Goal: Task Accomplishment & Management: Use online tool/utility

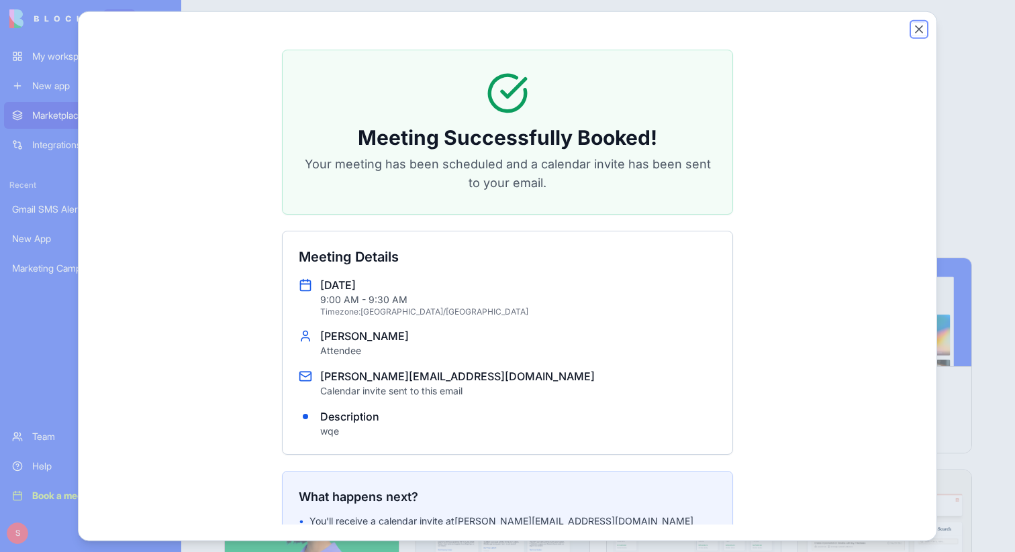
click at [917, 28] on button "Close" at bounding box center [918, 28] width 13 height 13
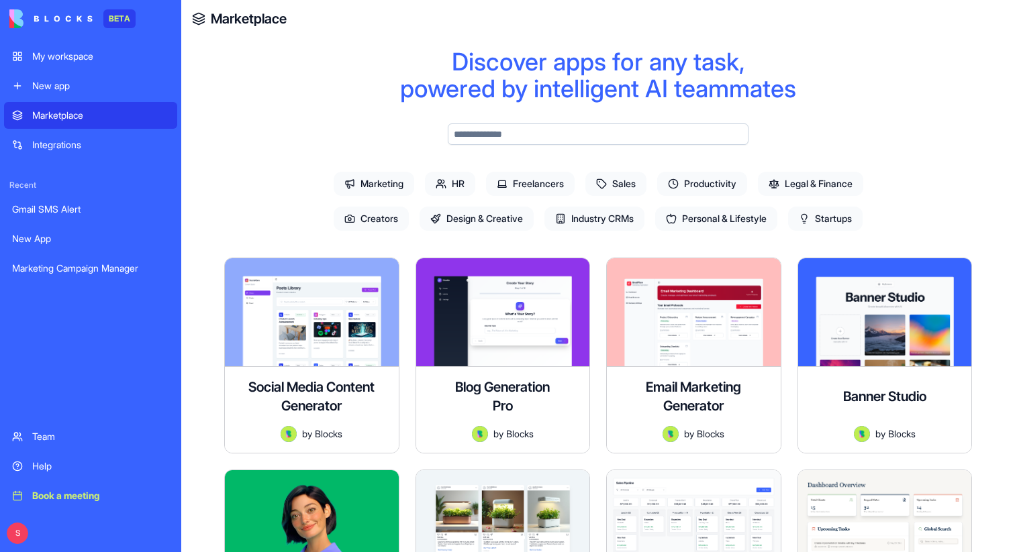
click at [114, 57] on div "My workspace" at bounding box center [100, 56] width 137 height 13
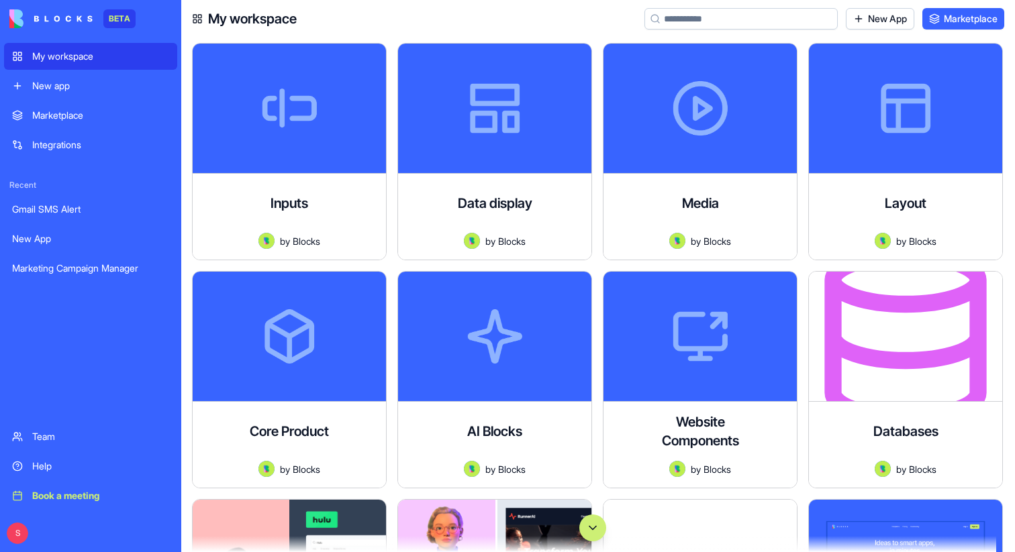
click at [597, 532] on button "Scroll to bottom" at bounding box center [592, 528] width 27 height 27
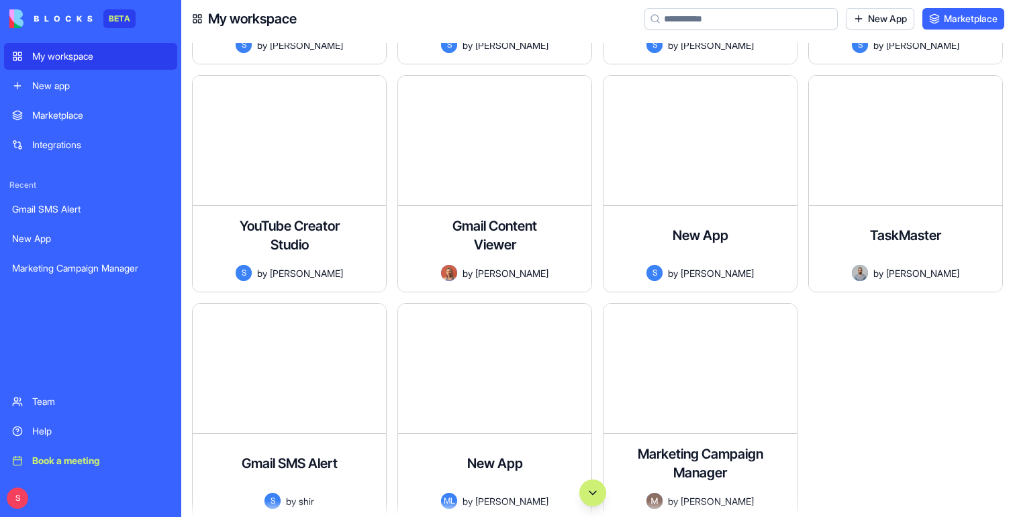
scroll to position [95557, 0]
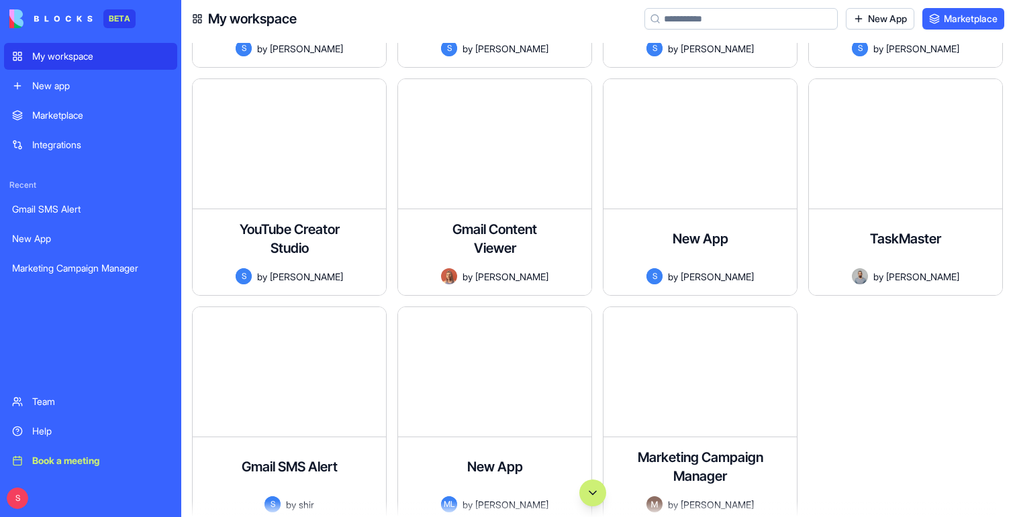
click at [109, 143] on div "Integrations" at bounding box center [100, 144] width 137 height 13
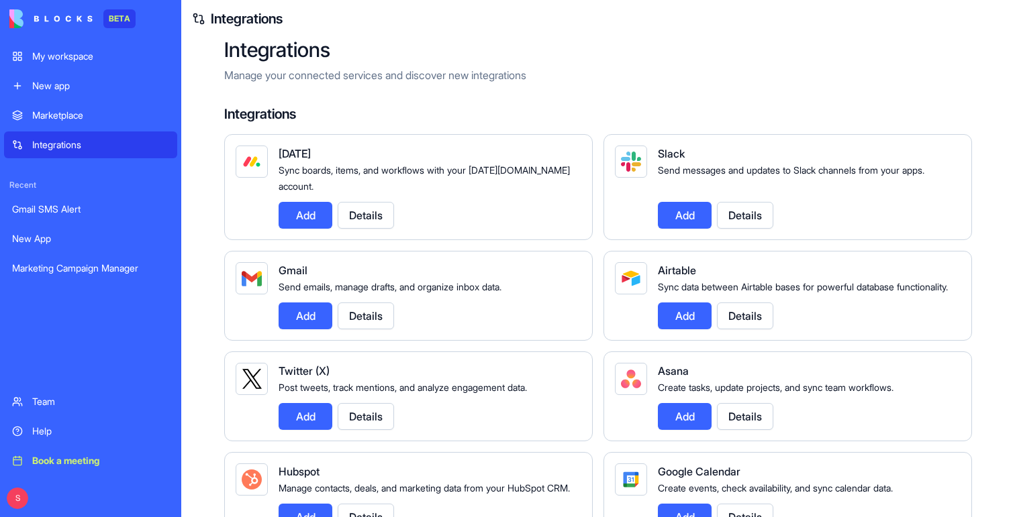
click at [309, 325] on button "Add" at bounding box center [305, 316] width 54 height 27
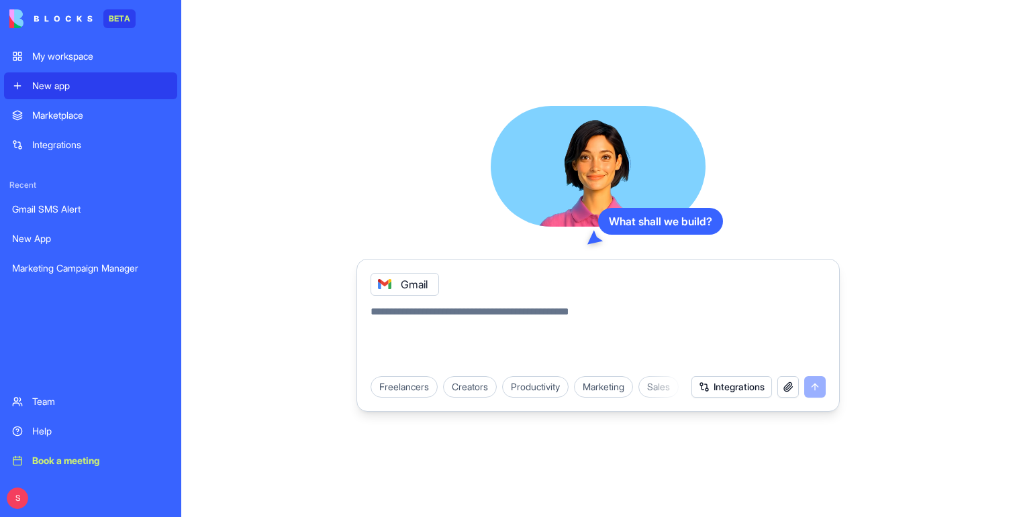
click at [493, 311] on textarea at bounding box center [597, 336] width 455 height 64
click at [125, 60] on div "My workspace" at bounding box center [100, 56] width 137 height 13
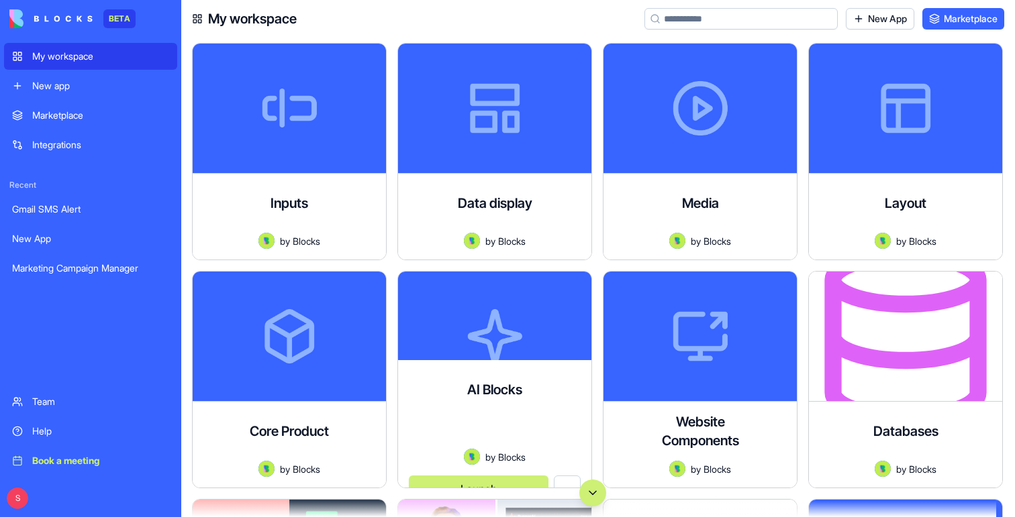
click at [590, 482] on button "Scroll to bottom" at bounding box center [592, 493] width 27 height 27
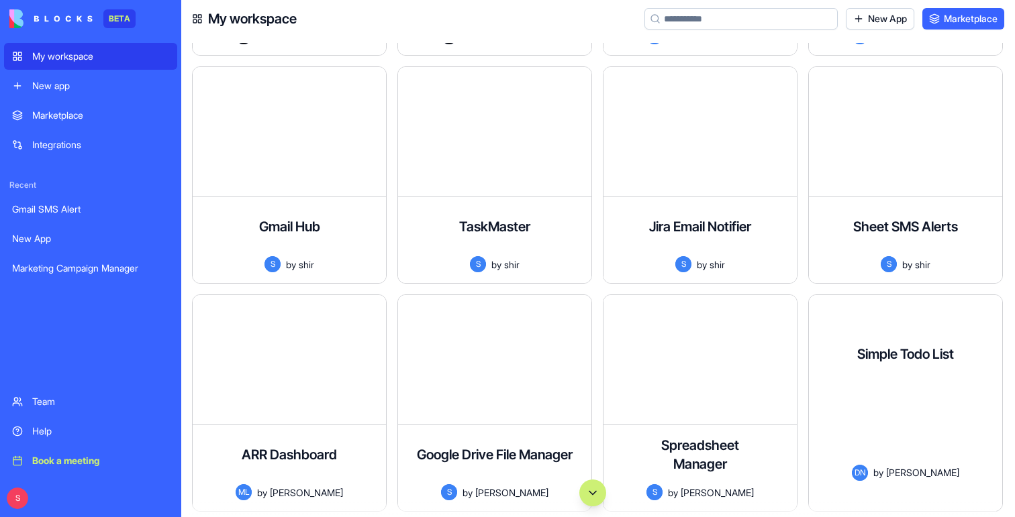
scroll to position [94964, 0]
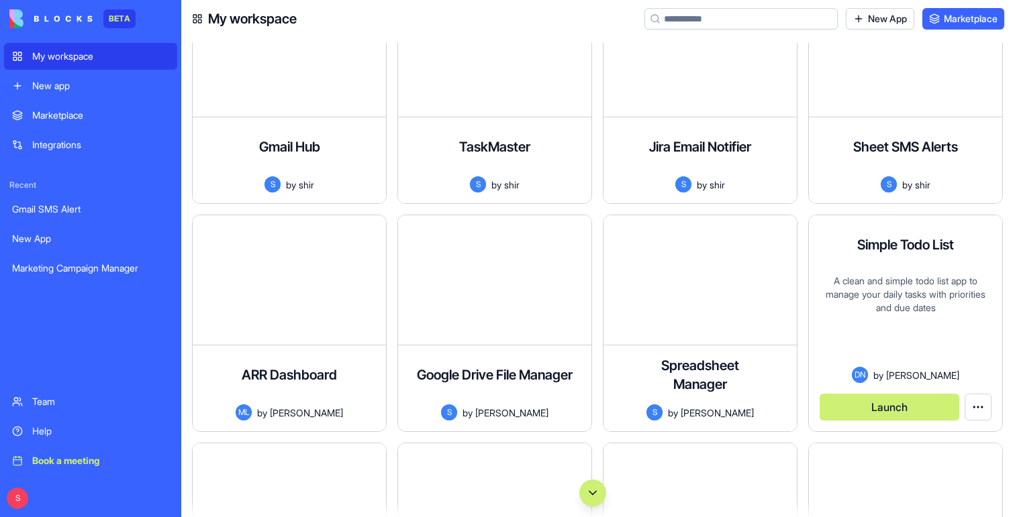
click at [861, 409] on button "Launch" at bounding box center [889, 407] width 140 height 27
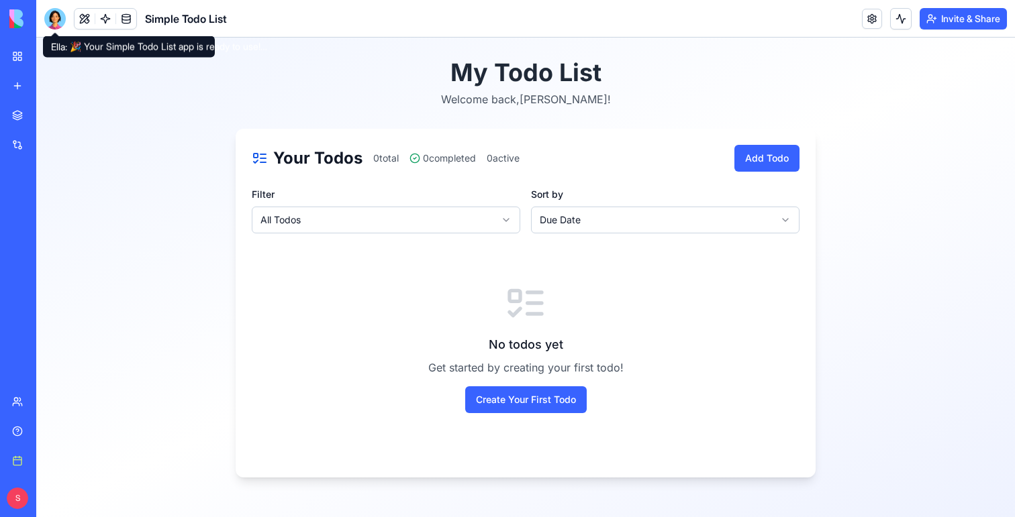
click at [57, 19] on div at bounding box center [54, 18] width 21 height 21
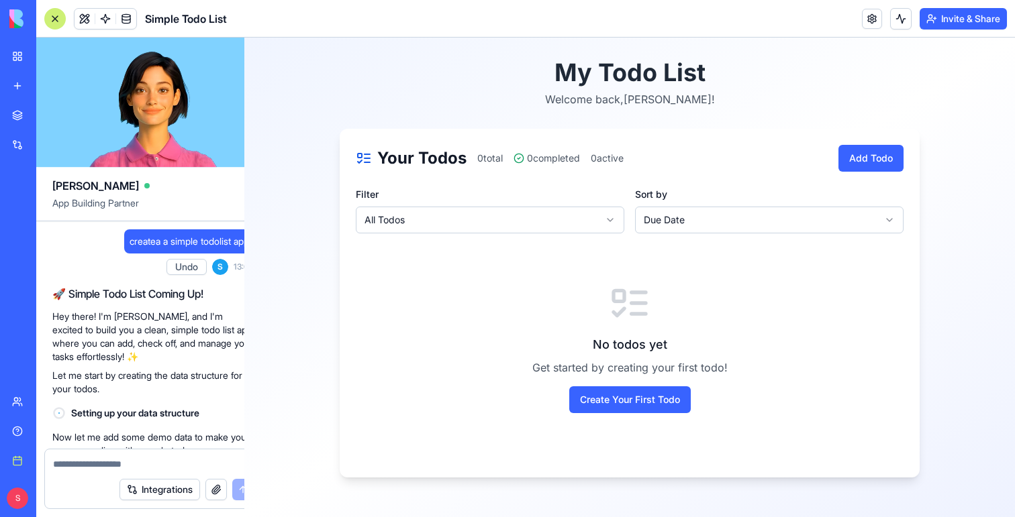
scroll to position [325, 0]
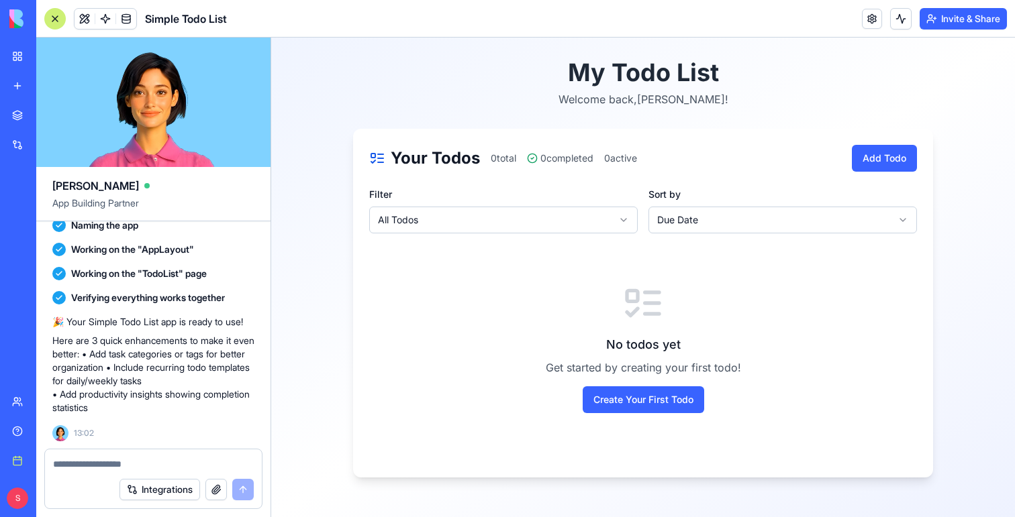
click at [148, 461] on textarea at bounding box center [153, 464] width 201 height 13
click at [154, 482] on button "Integrations" at bounding box center [159, 489] width 81 height 21
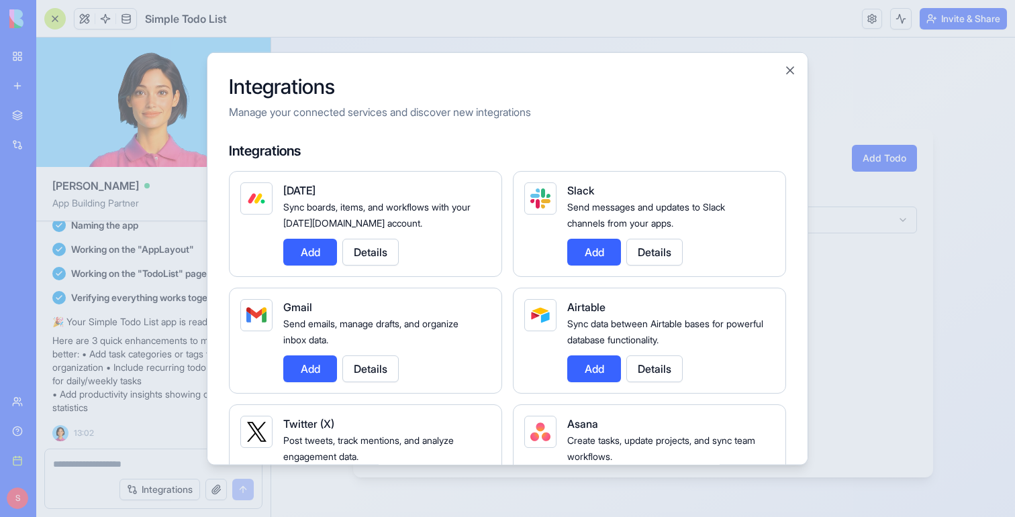
click at [190, 314] on div at bounding box center [507, 258] width 1015 height 517
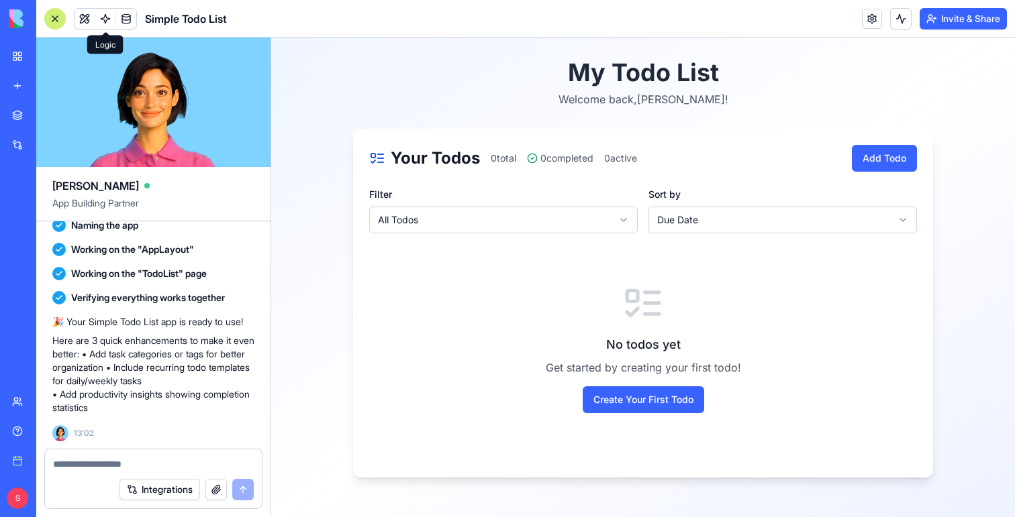
click at [104, 13] on link at bounding box center [105, 19] width 20 height 20
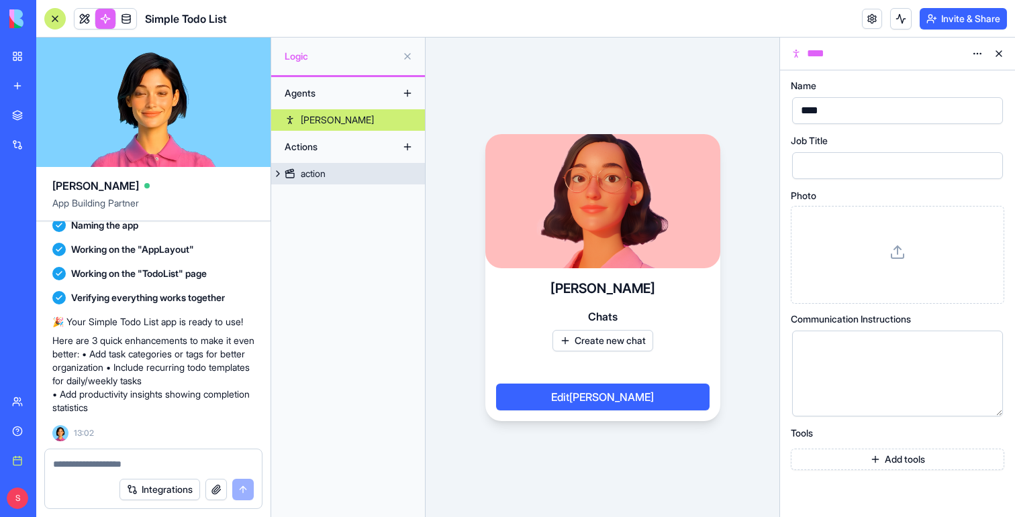
click at [336, 178] on link "action" at bounding box center [348, 173] width 154 height 21
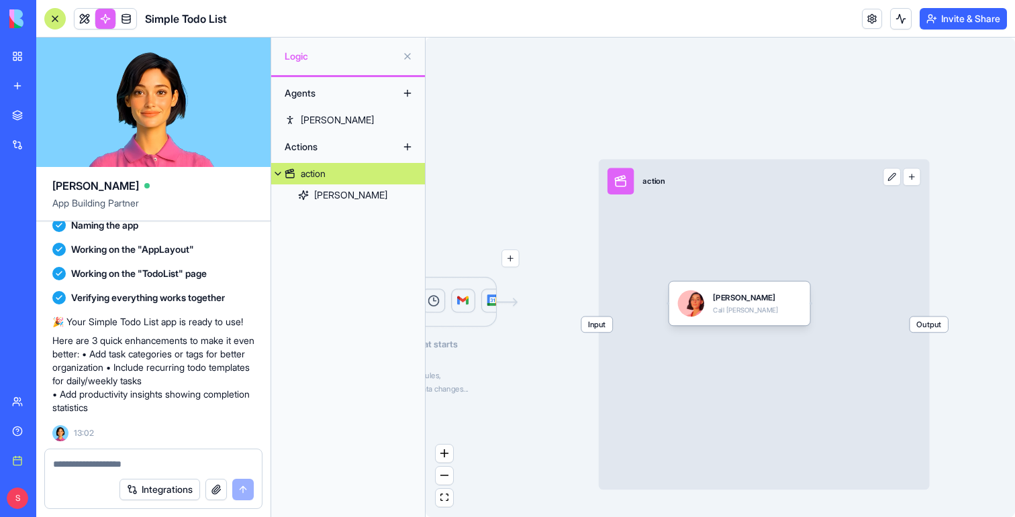
click at [910, 176] on button "button" at bounding box center [911, 176] width 17 height 17
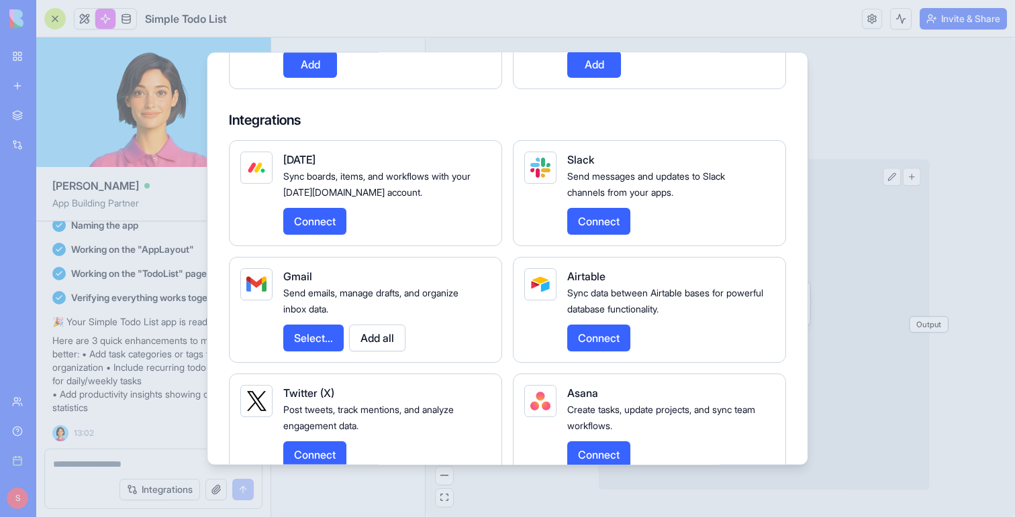
scroll to position [1050, 0]
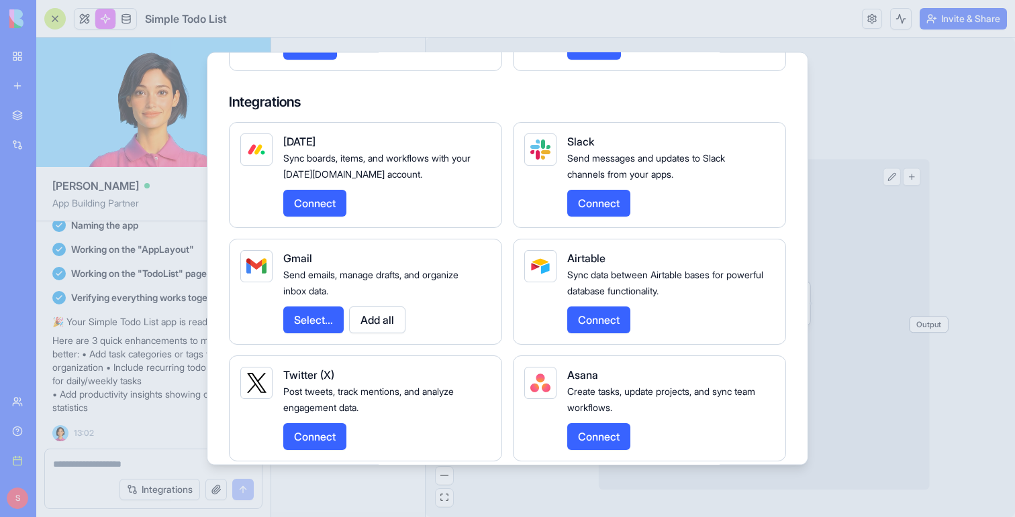
click at [327, 333] on button "Select..." at bounding box center [313, 319] width 60 height 27
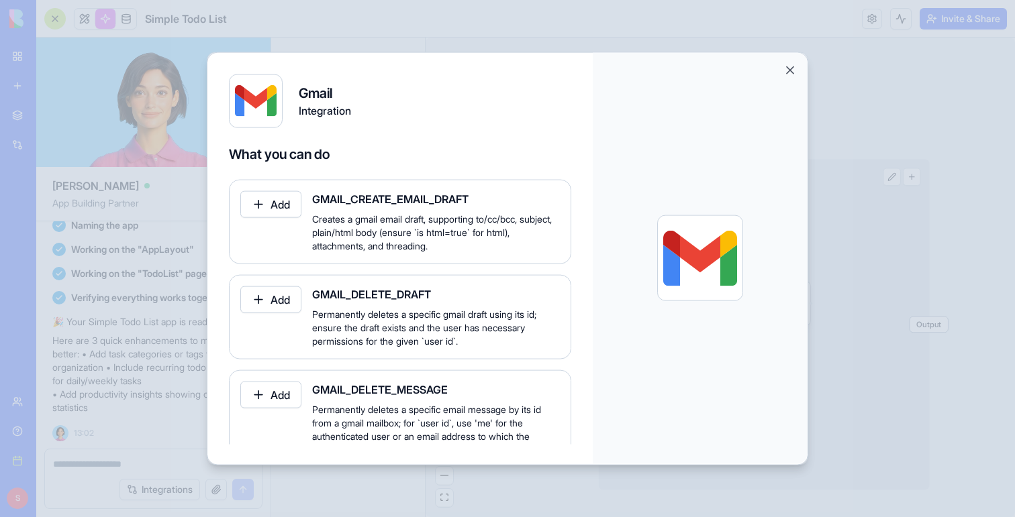
scroll to position [74, 0]
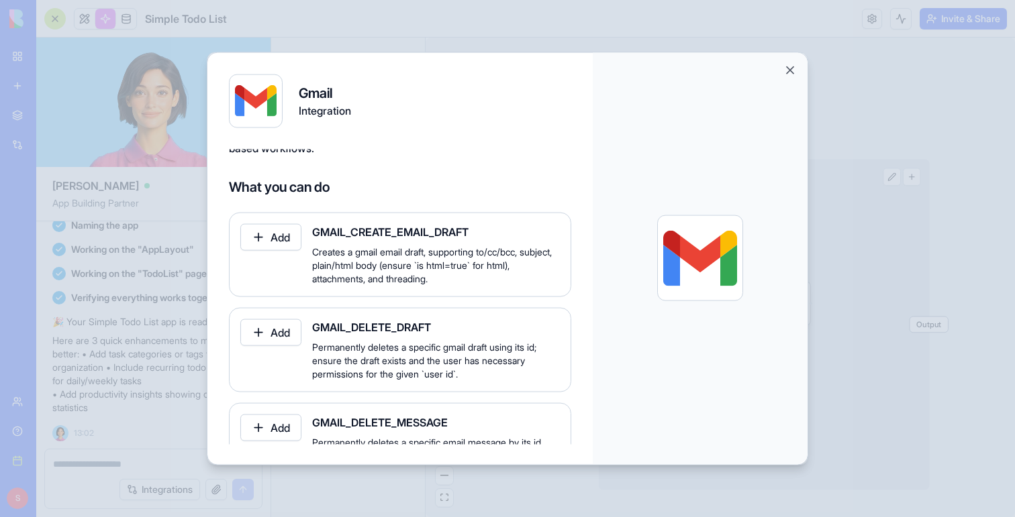
click at [274, 240] on button "Add" at bounding box center [270, 236] width 61 height 27
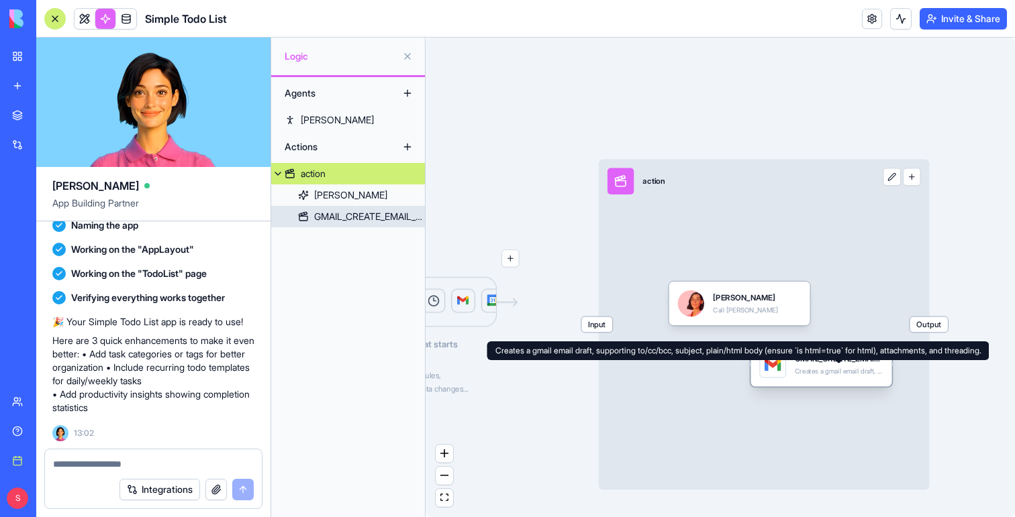
drag, startPoint x: 664, startPoint y: 293, endPoint x: 799, endPoint y: 365, distance: 152.8
click at [799, 367] on div "Creates a gmail email draft, supporting to/cc/bcc, subject, plain/html body (en…" at bounding box center [838, 371] width 88 height 9
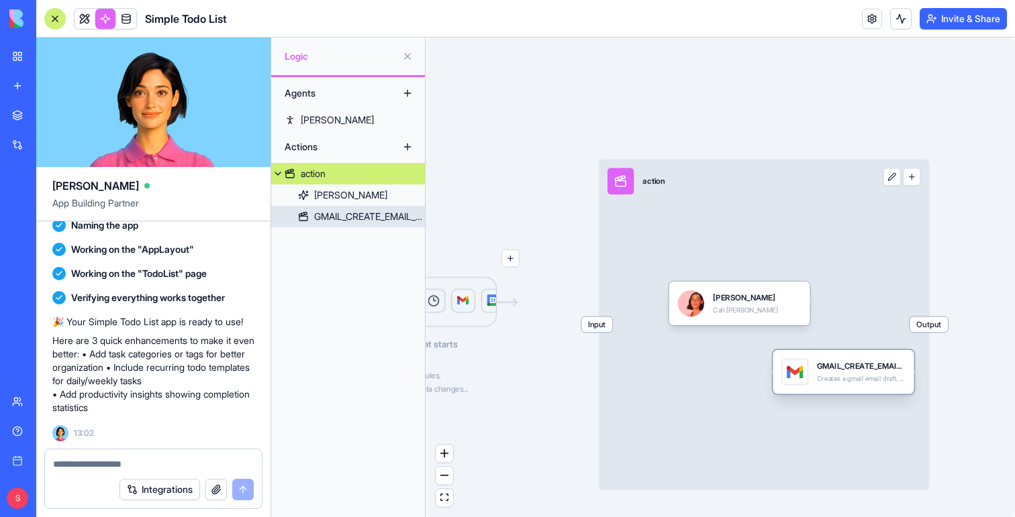
drag, startPoint x: 819, startPoint y: 366, endPoint x: 842, endPoint y: 376, distance: 25.3
click at [841, 376] on div "Creates a gmail email draft, supporting to/cc/bcc, subject, plain/html body (en…" at bounding box center [861, 378] width 88 height 9
click at [836, 391] on div "GMAIL_CREATE_EMAIL_DRAFT Creates a gmail email draft, supporting to/cc/bcc, sub…" at bounding box center [842, 373] width 141 height 44
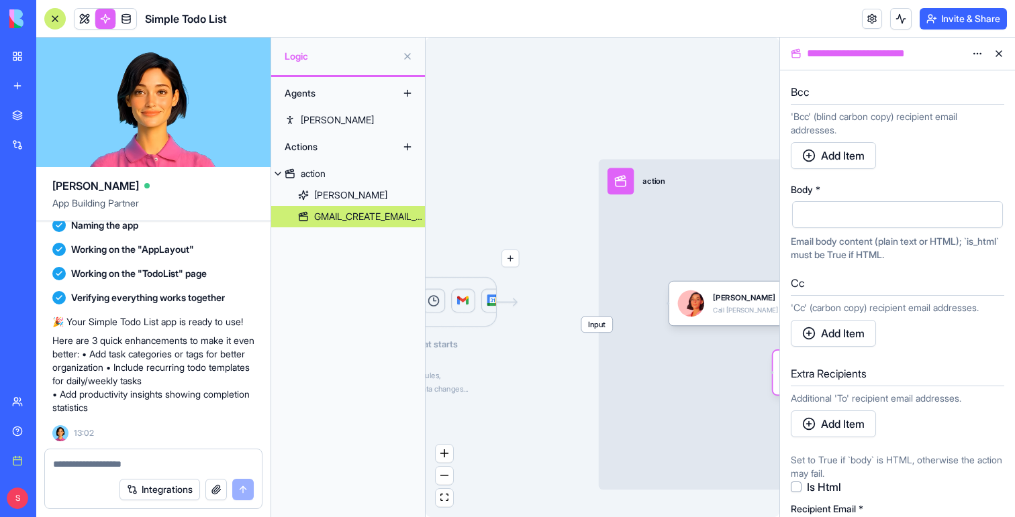
click at [979, 59] on html "BETA My workspace New app Marketplace Integrations Recent Gmail SMS Alert New A…" at bounding box center [507, 258] width 1015 height 517
click at [964, 98] on div "Delete" at bounding box center [944, 102] width 79 height 21
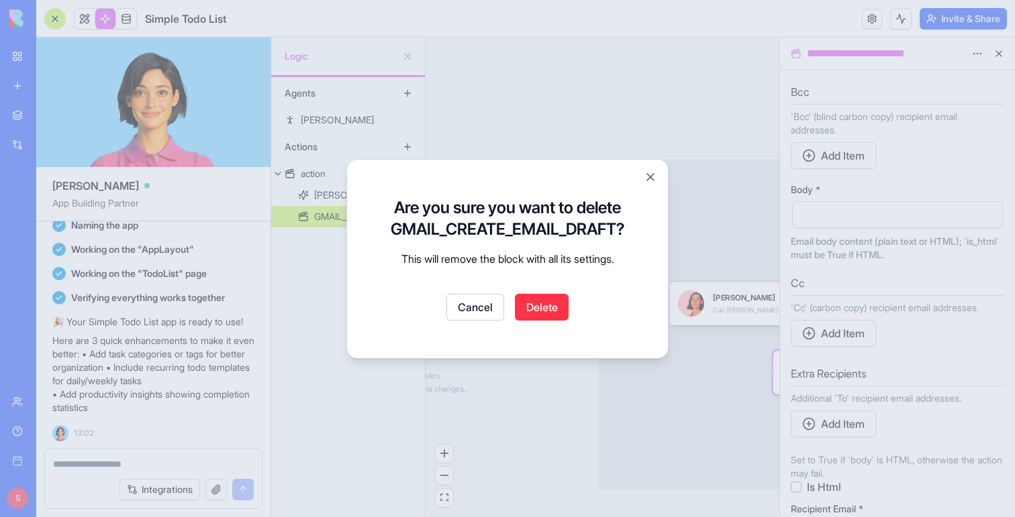
click at [572, 301] on div "Cancel Delete" at bounding box center [507, 307] width 246 height 27
click at [552, 305] on button "Delete" at bounding box center [542, 307] width 54 height 27
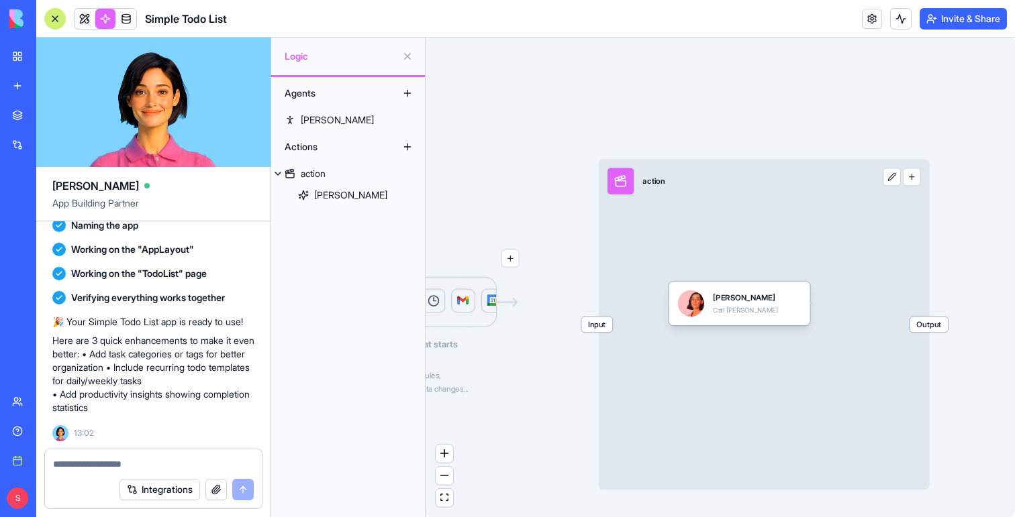
click at [56, 19] on div at bounding box center [54, 18] width 21 height 21
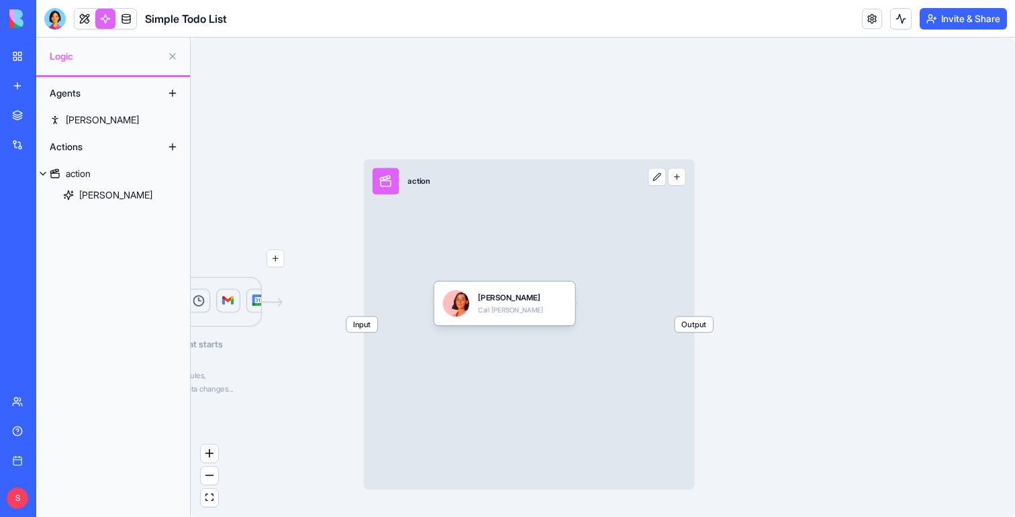
click at [170, 93] on button at bounding box center [172, 93] width 21 height 21
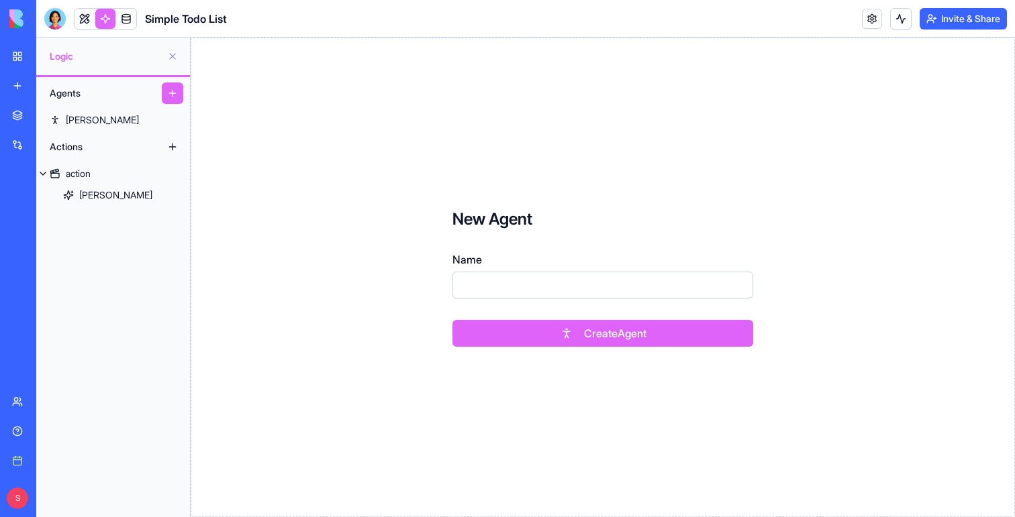
click at [493, 279] on input "Name" at bounding box center [602, 285] width 301 height 27
type input "*"
type input "***"
click at [452, 320] on button "Create Agent" at bounding box center [602, 333] width 301 height 27
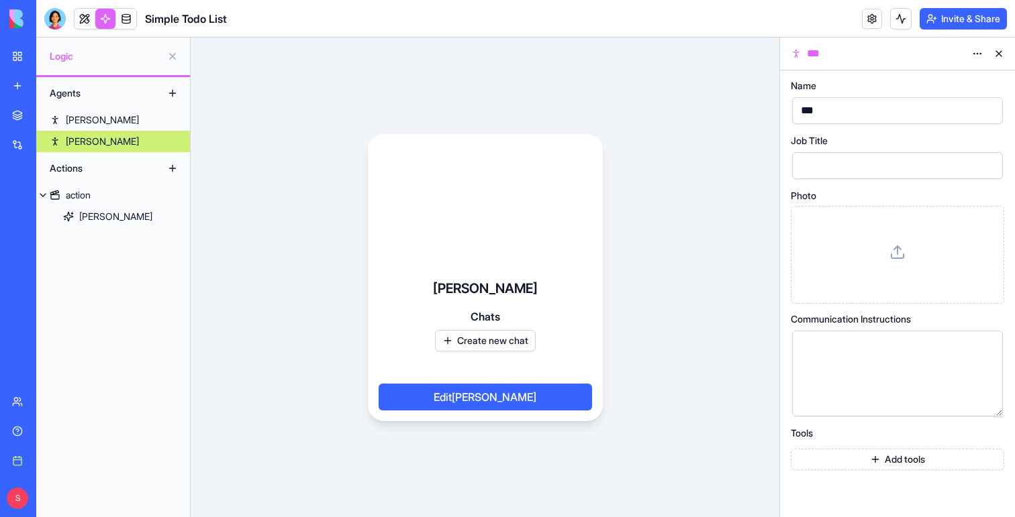
click at [822, 241] on div at bounding box center [897, 254] width 191 height 75
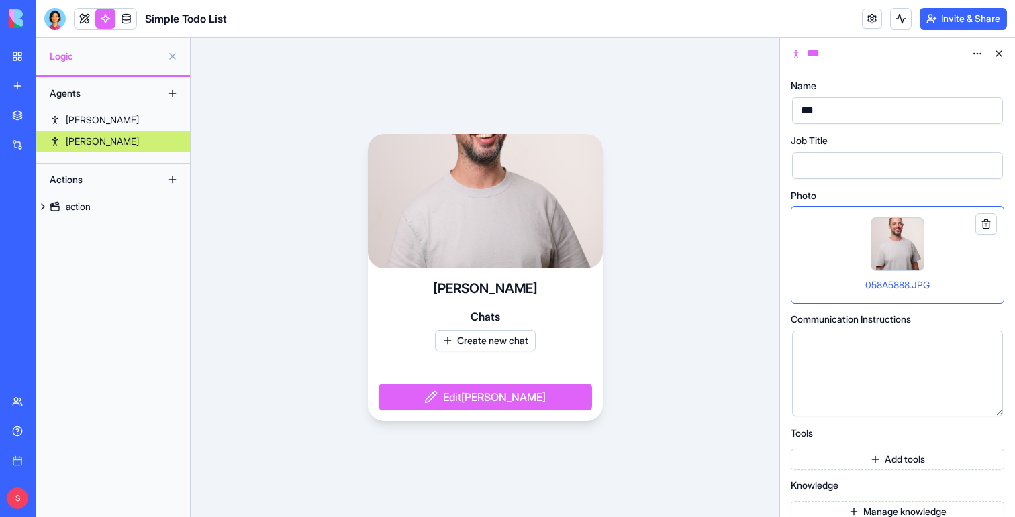
click at [526, 338] on button "Create new chat" at bounding box center [485, 340] width 101 height 21
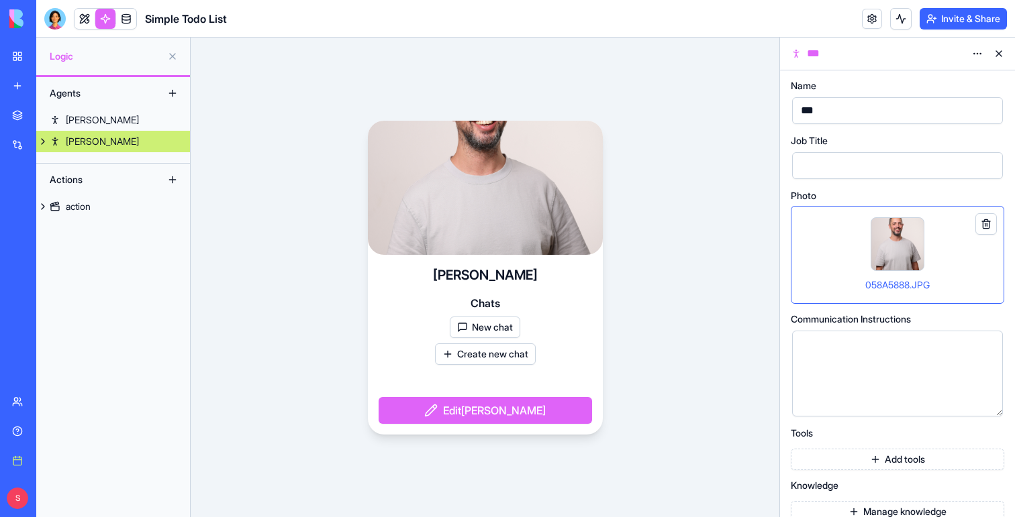
click at [513, 330] on button "New chat" at bounding box center [485, 327] width 70 height 21
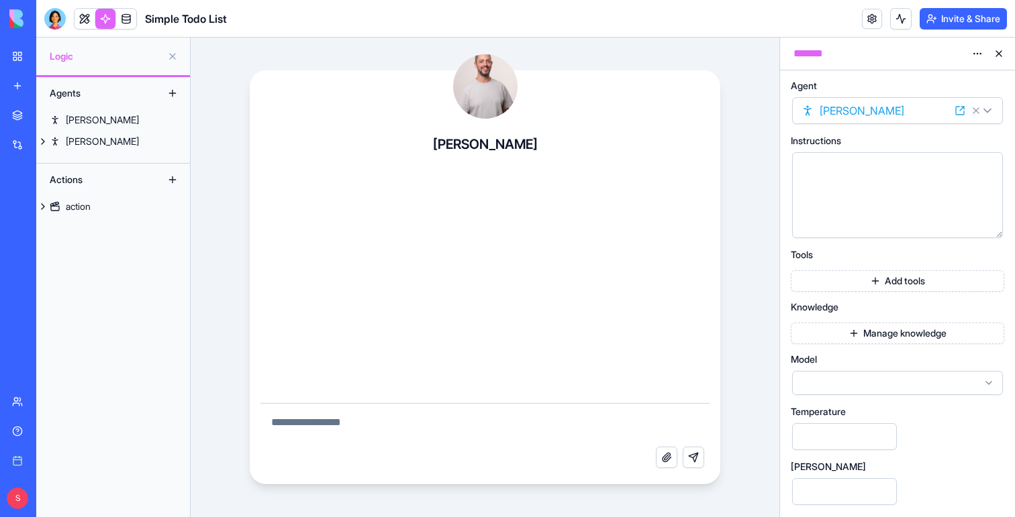
click at [544, 415] on textarea at bounding box center [485, 425] width 450 height 43
type textarea "**********"
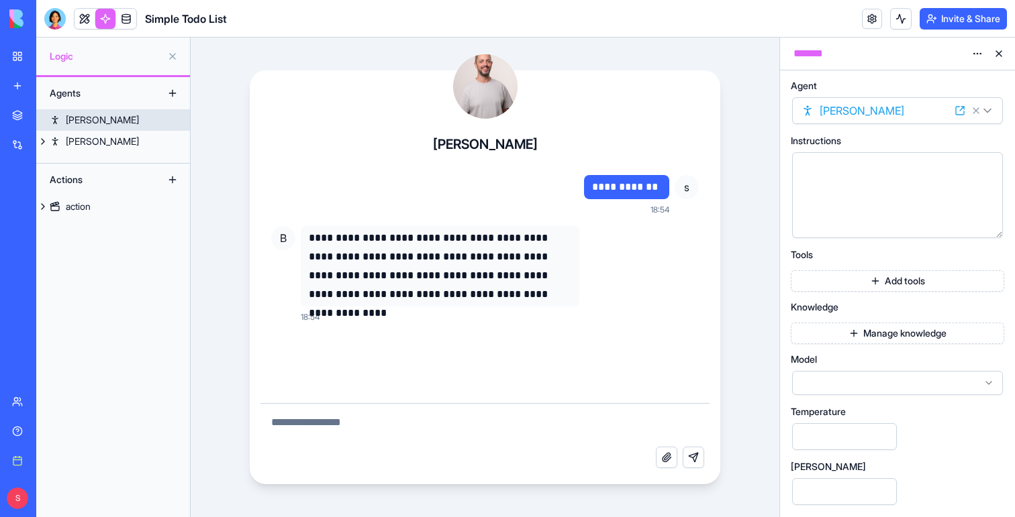
click at [140, 119] on link "Nora" at bounding box center [113, 119] width 154 height 21
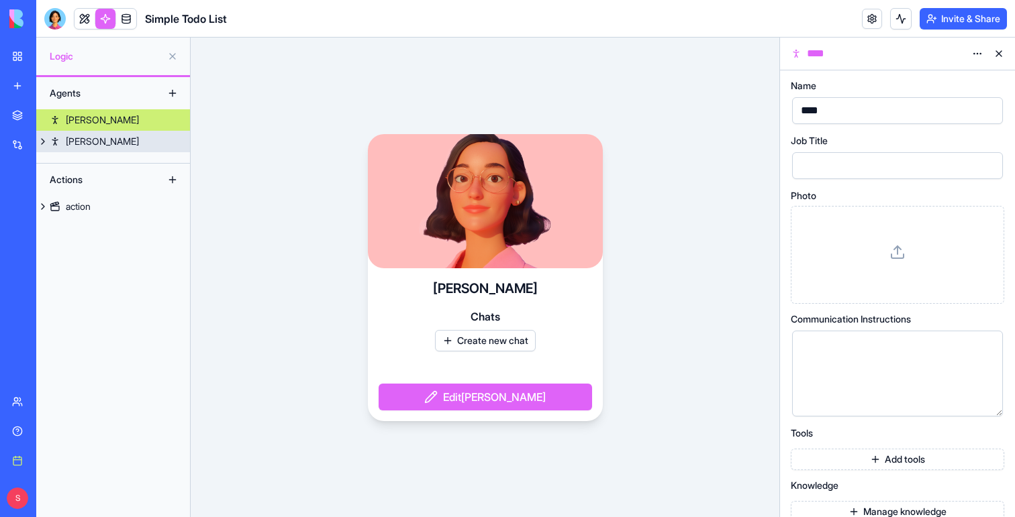
click at [137, 143] on link "Bob" at bounding box center [113, 141] width 154 height 21
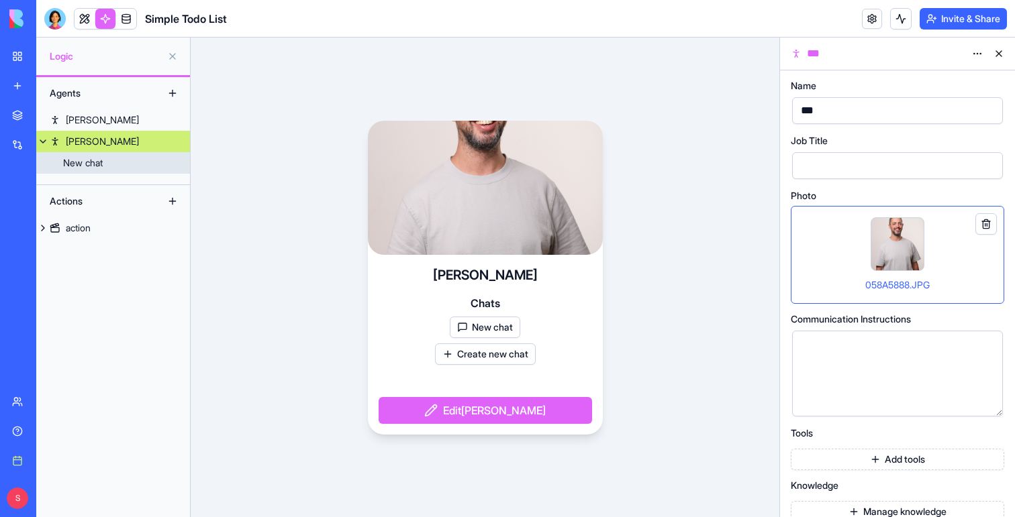
click at [163, 172] on link "New chat" at bounding box center [113, 162] width 154 height 21
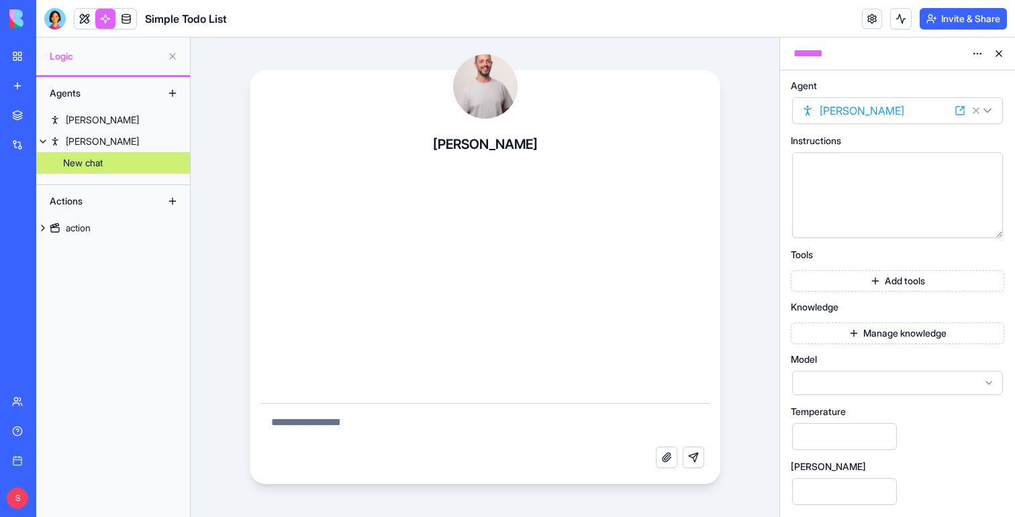
click at [401, 415] on textarea at bounding box center [485, 425] width 450 height 43
type textarea "**********"
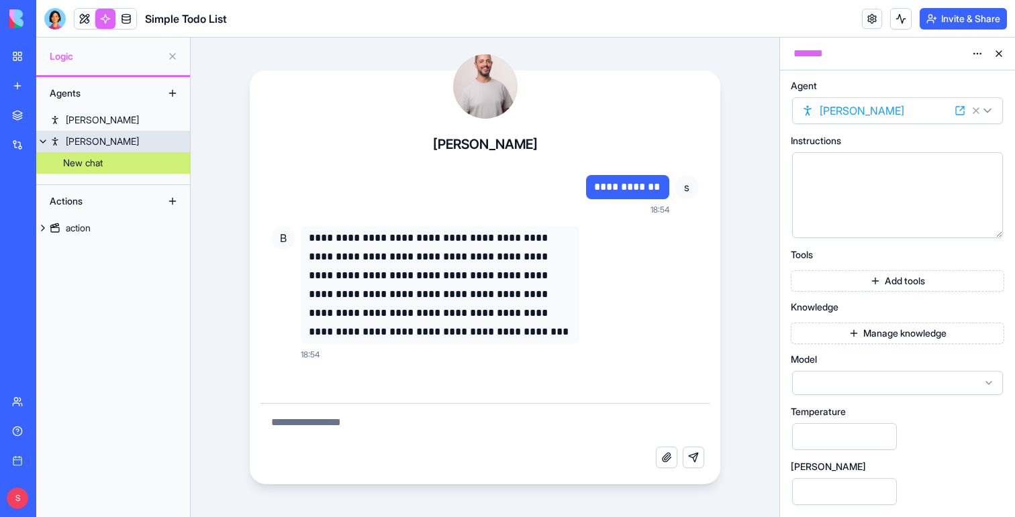
click at [132, 138] on link "Bob" at bounding box center [113, 141] width 154 height 21
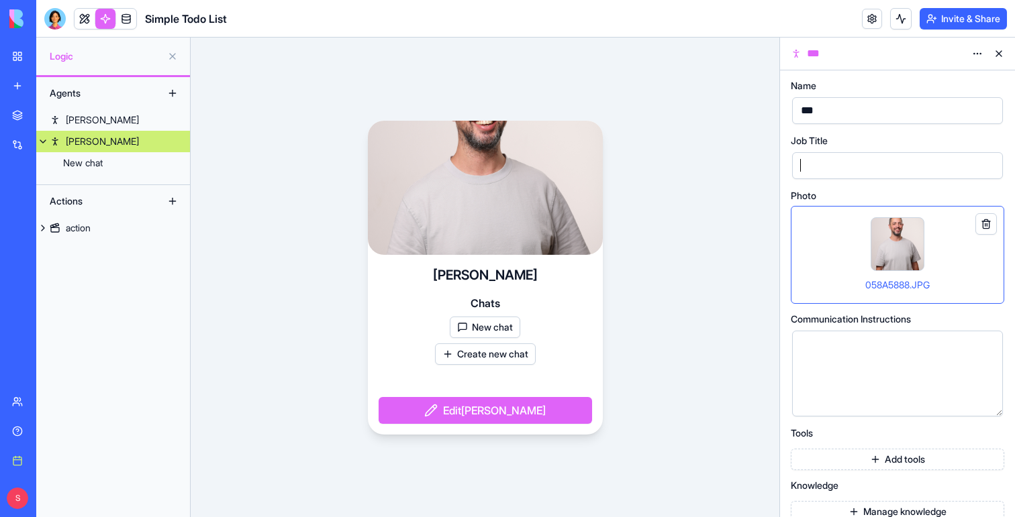
click at [833, 169] on div at bounding box center [885, 166] width 178 height 20
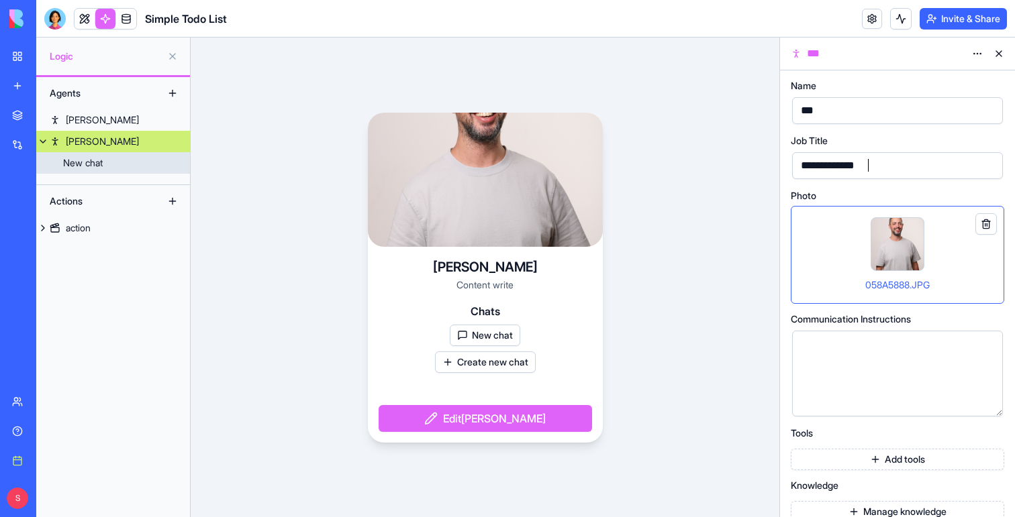
click at [144, 170] on link "New chat" at bounding box center [113, 162] width 154 height 21
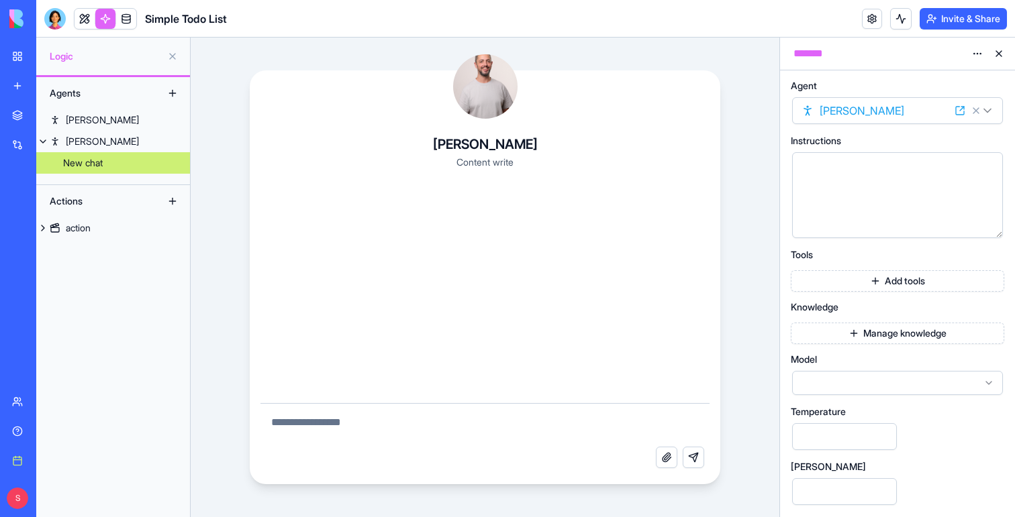
click at [371, 411] on textarea at bounding box center [485, 425] width 450 height 43
type textarea "**********"
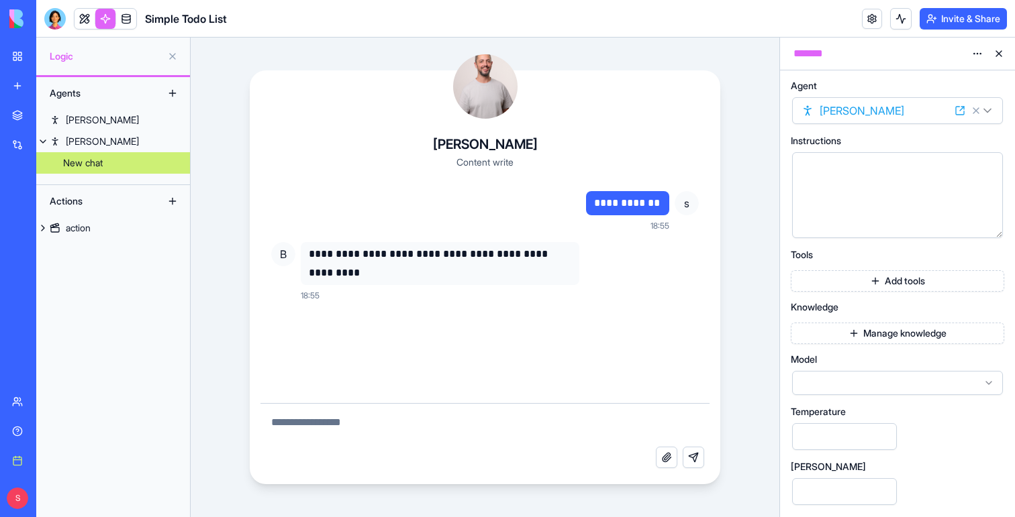
click at [607, 418] on textarea at bounding box center [485, 425] width 450 height 43
click at [512, 421] on textarea at bounding box center [485, 425] width 450 height 43
click at [509, 401] on div "**********" at bounding box center [485, 292] width 450 height 223
click at [507, 428] on textarea at bounding box center [485, 425] width 450 height 43
type textarea "**********"
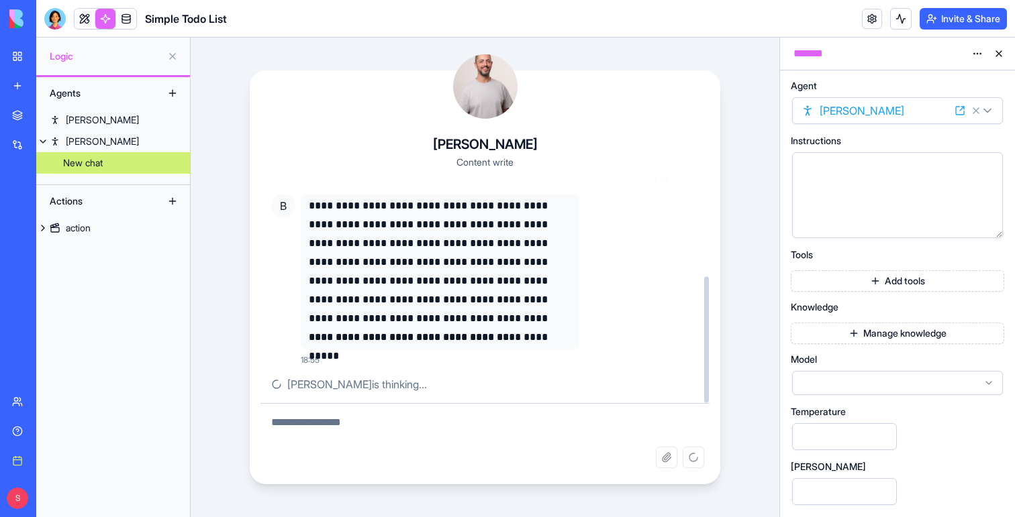
scroll to position [142, 0]
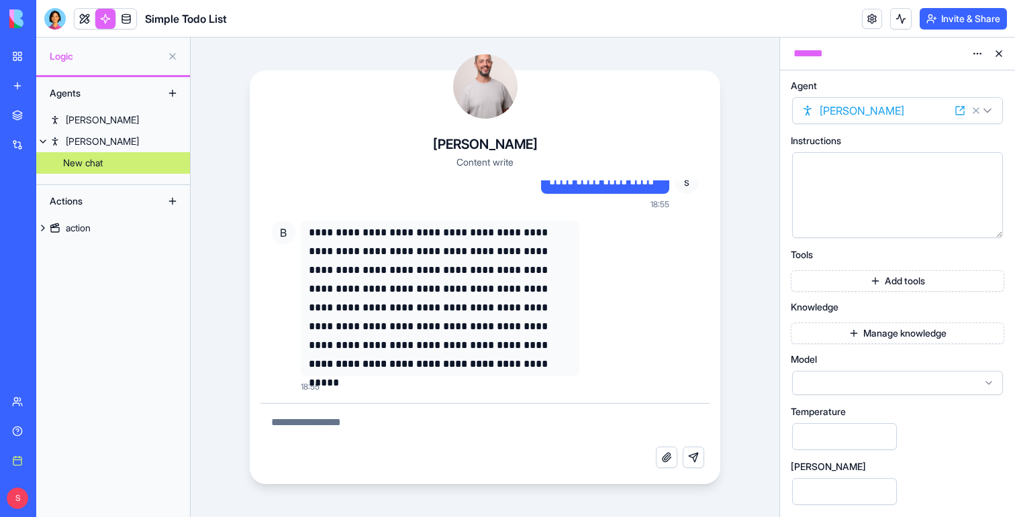
click at [868, 284] on button "Add tools" at bounding box center [896, 280] width 213 height 21
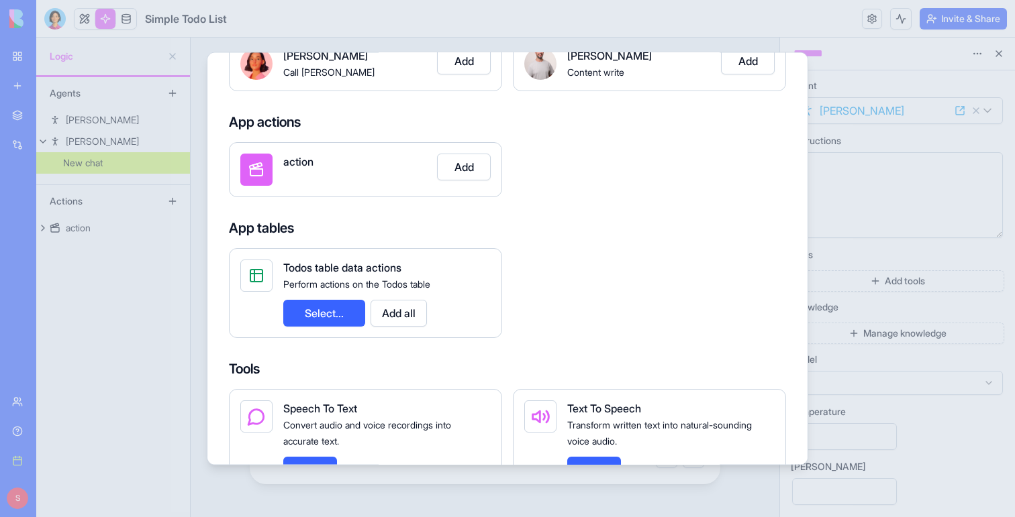
scroll to position [152, 0]
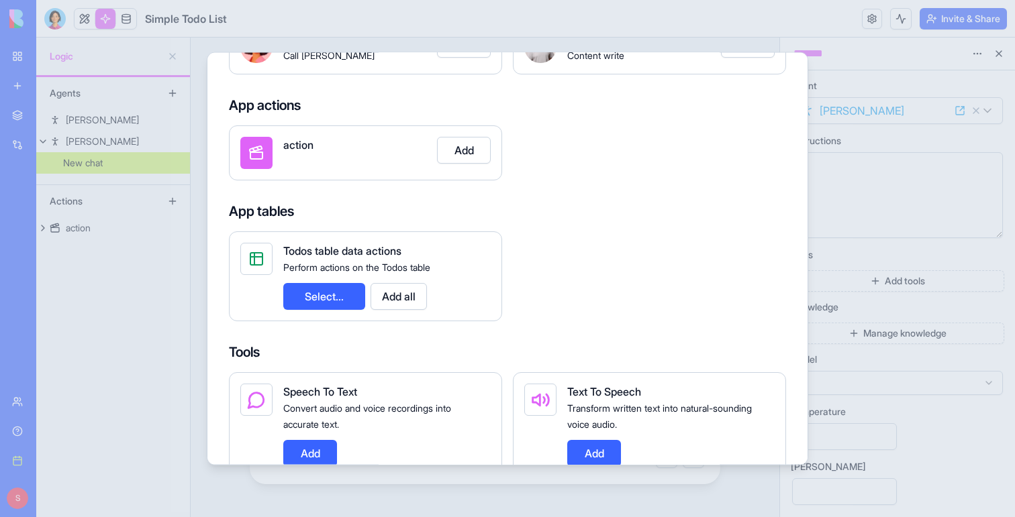
click at [285, 248] on span "Todos table data actions" at bounding box center [342, 250] width 118 height 13
drag, startPoint x: 285, startPoint y: 248, endPoint x: 380, endPoint y: 248, distance: 95.3
click at [380, 248] on span "Todos table data actions" at bounding box center [342, 250] width 118 height 13
click at [418, 250] on div "Todos table data actions" at bounding box center [386, 250] width 207 height 16
click at [409, 300] on button "Add all" at bounding box center [398, 295] width 56 height 27
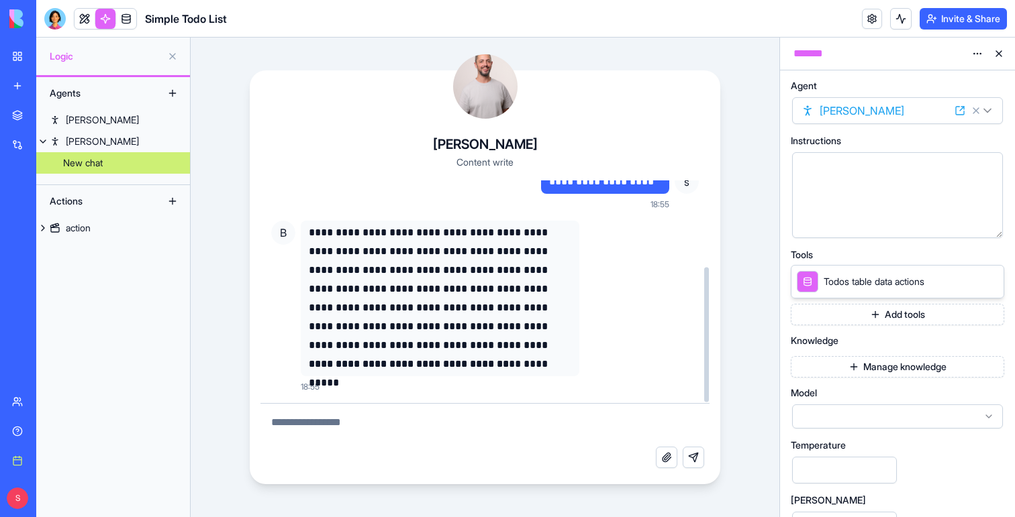
click at [475, 417] on textarea at bounding box center [485, 425] width 450 height 43
type textarea "**********"
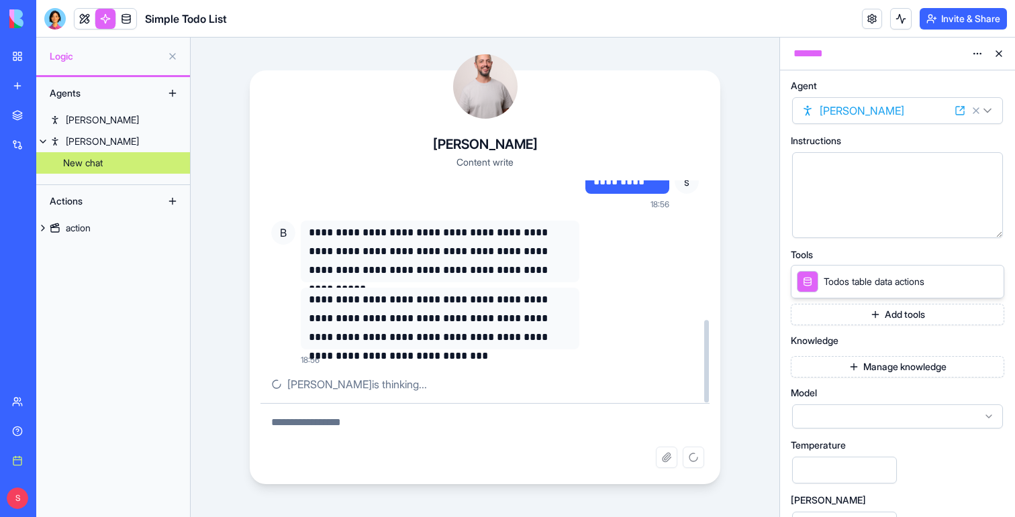
scroll to position [395, 0]
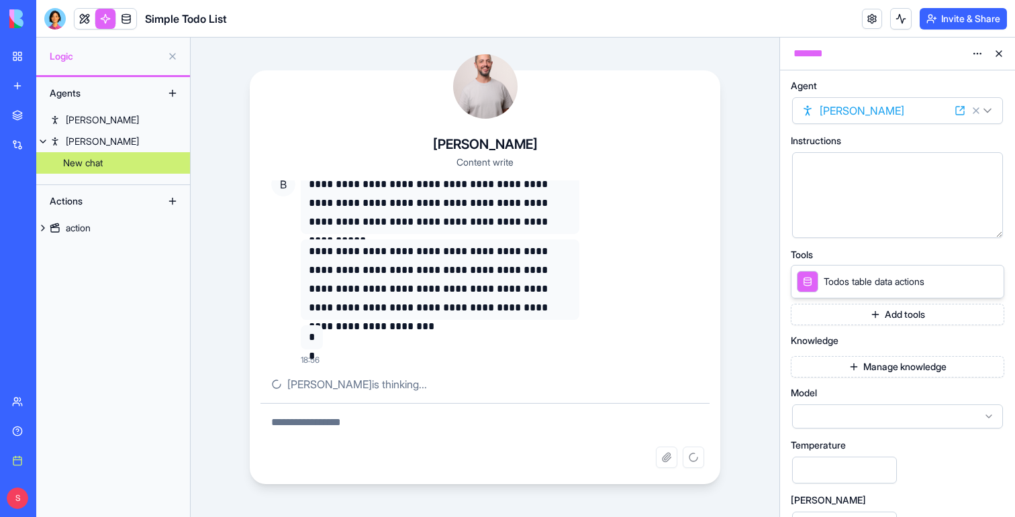
click at [852, 316] on button "Add tools" at bounding box center [896, 314] width 213 height 21
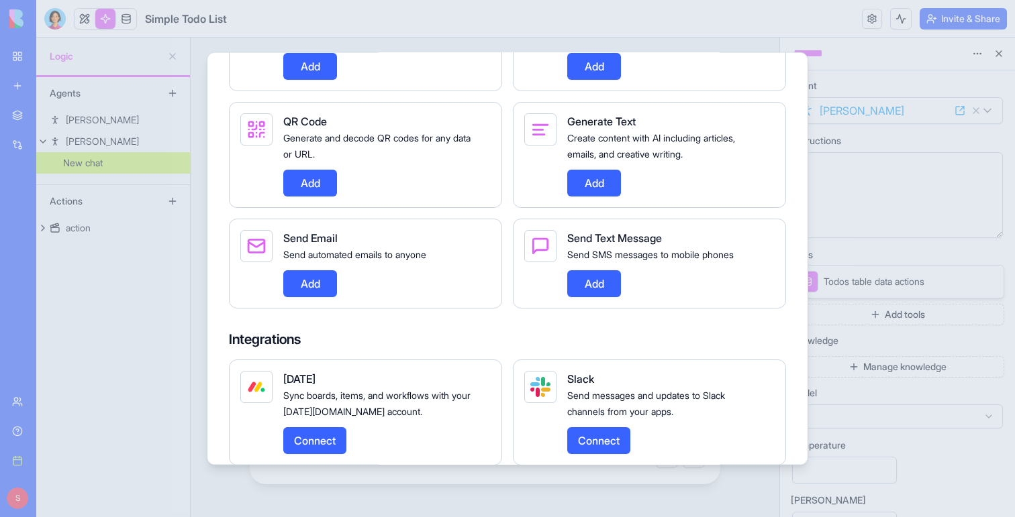
scroll to position [0, 0]
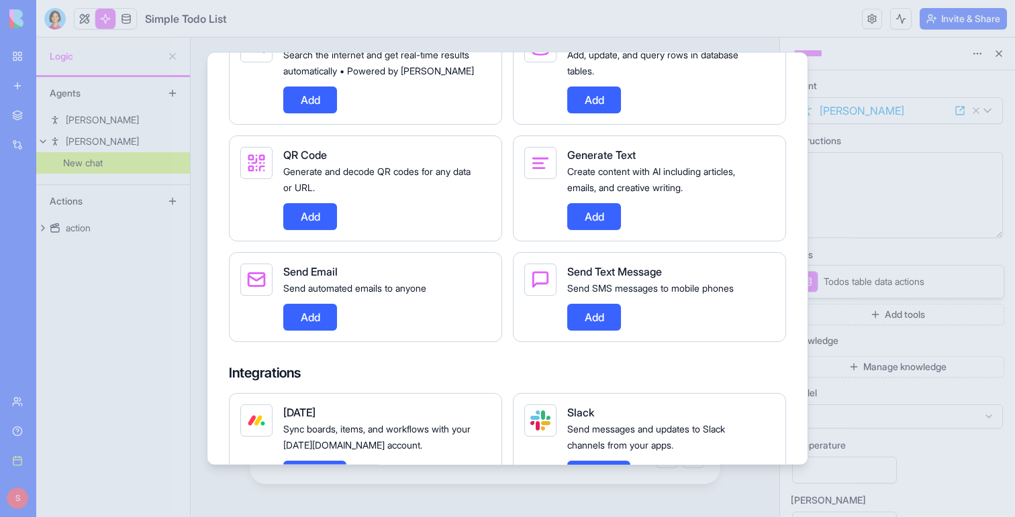
click at [323, 330] on button "Add" at bounding box center [310, 316] width 54 height 27
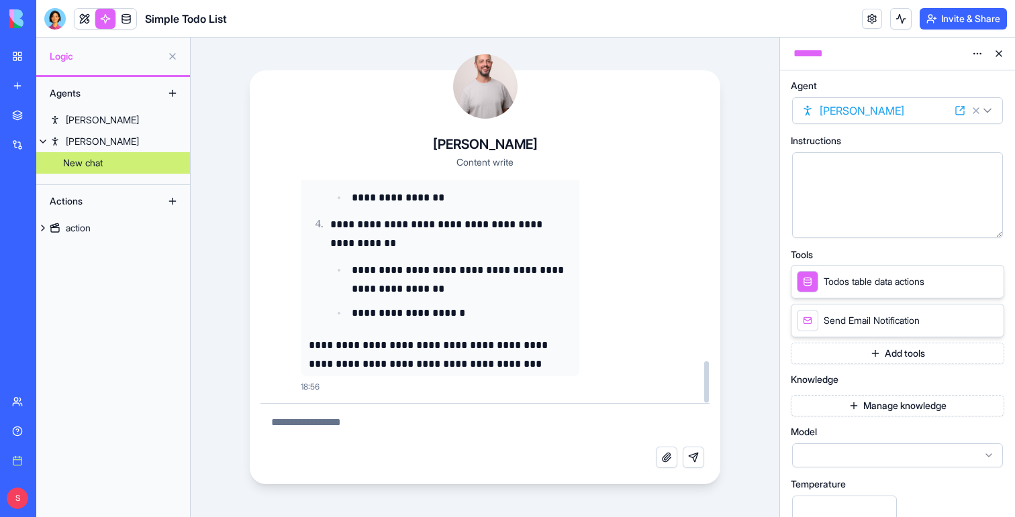
click at [399, 415] on textarea at bounding box center [485, 425] width 450 height 43
type textarea "**********"
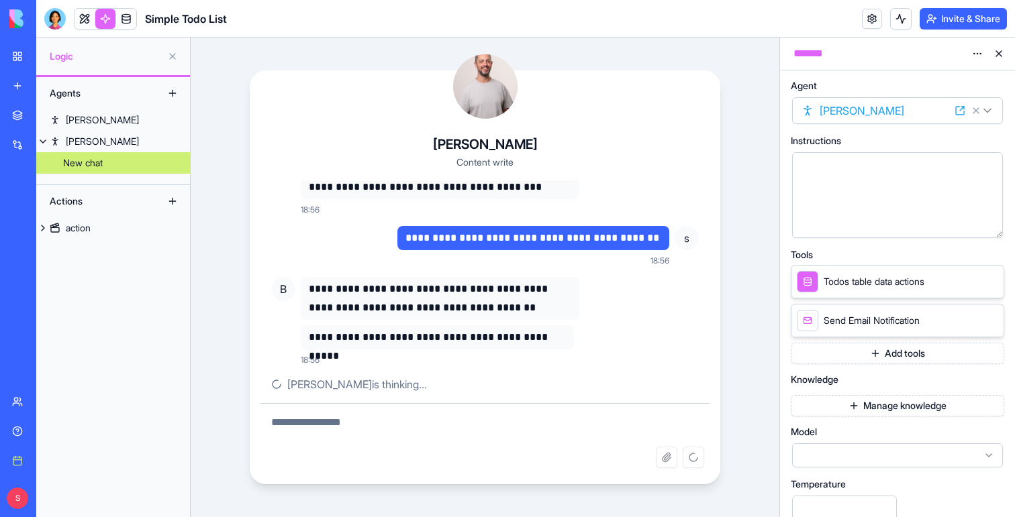
click at [890, 407] on button "Manage knowledge" at bounding box center [896, 405] width 213 height 21
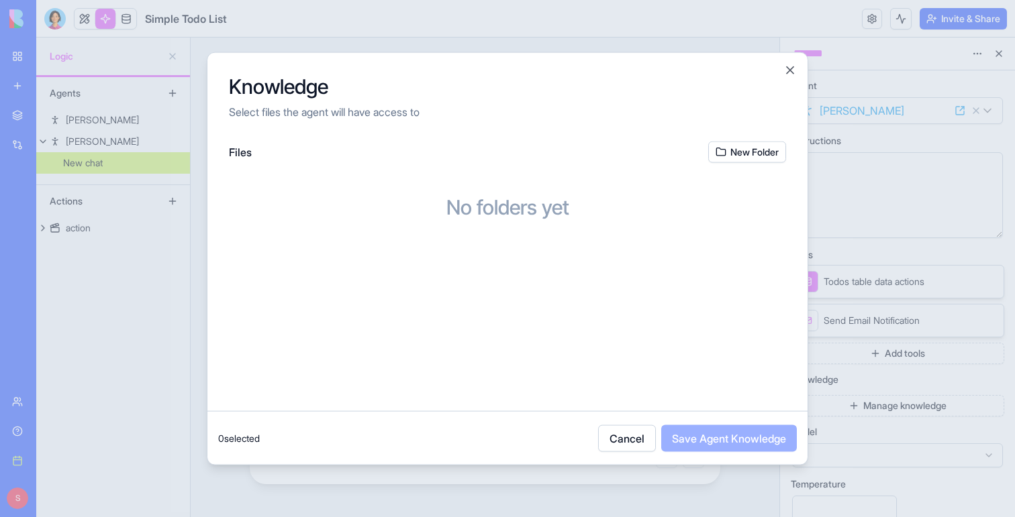
click at [752, 154] on button "New Folder" at bounding box center [747, 151] width 78 height 21
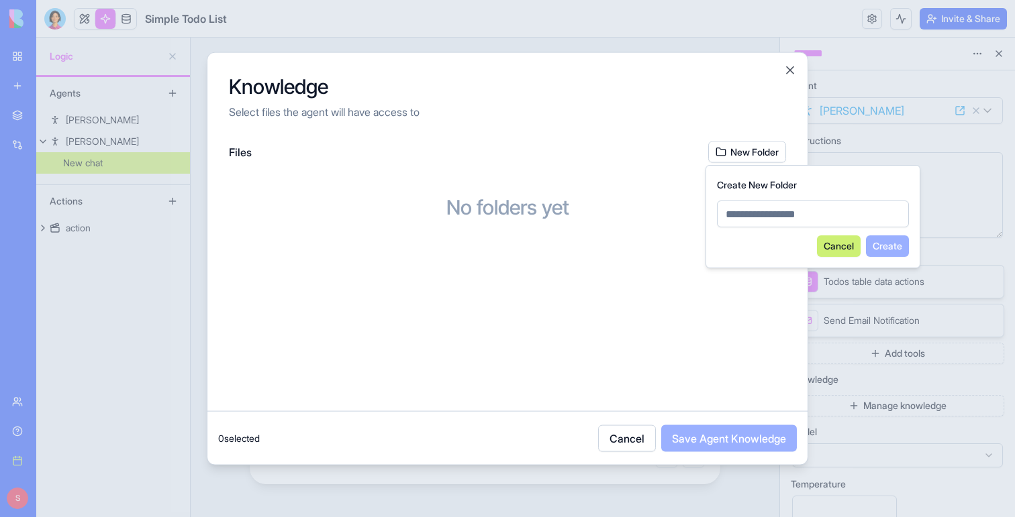
type input "*"
type input "****"
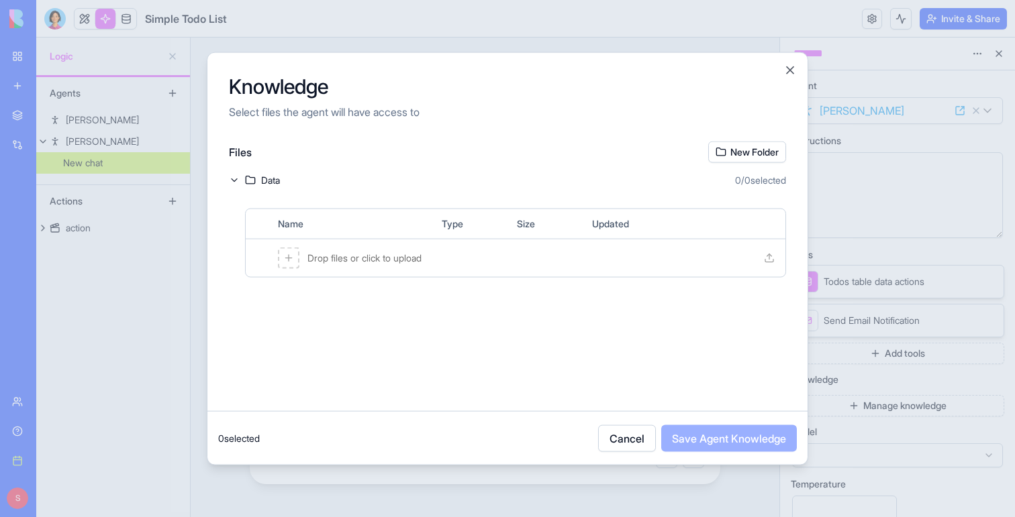
click at [421, 259] on span "Drop files or click to upload" at bounding box center [364, 257] width 114 height 13
click at [452, 263] on span "JPEG" at bounding box center [453, 257] width 23 height 13
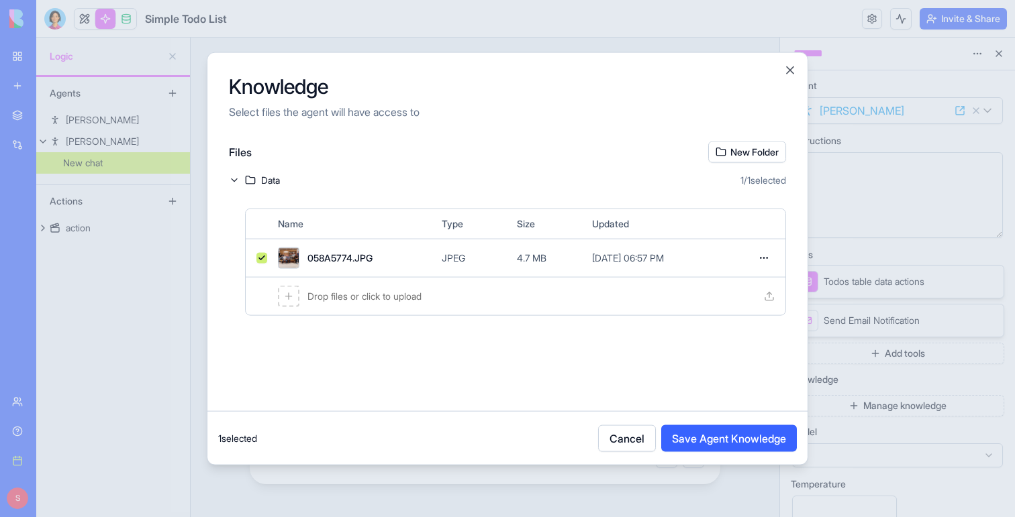
click at [692, 442] on button "Save Agent Knowledge" at bounding box center [729, 438] width 136 height 27
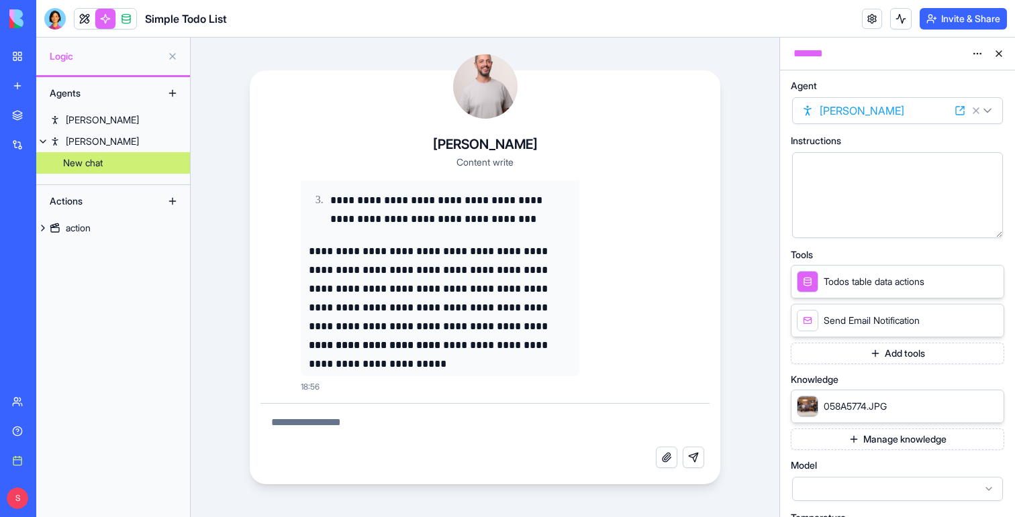
click at [877, 436] on button "Manage knowledge" at bounding box center [896, 439] width 213 height 21
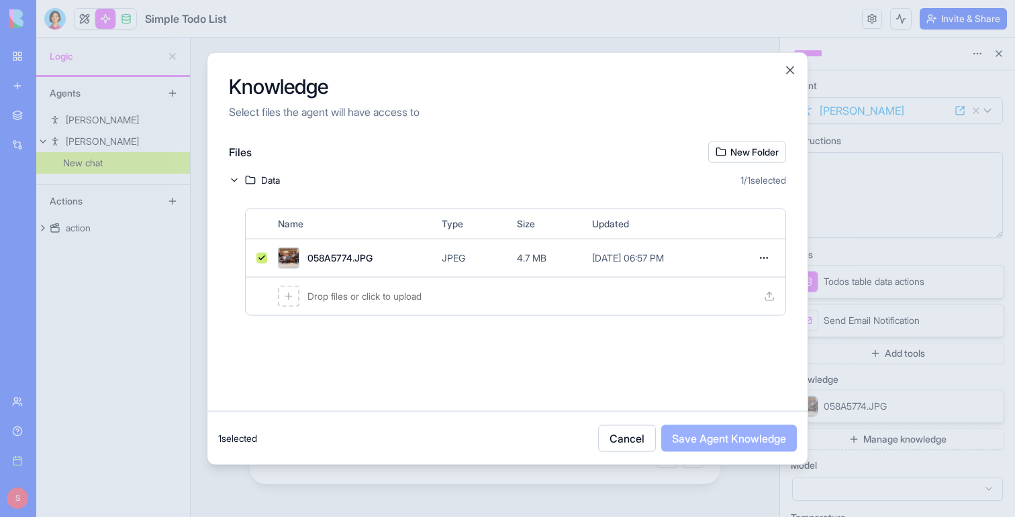
click at [600, 293] on div "Drop files or click to upload" at bounding box center [515, 296] width 539 height 38
click at [639, 442] on button "Cancel" at bounding box center [627, 438] width 58 height 27
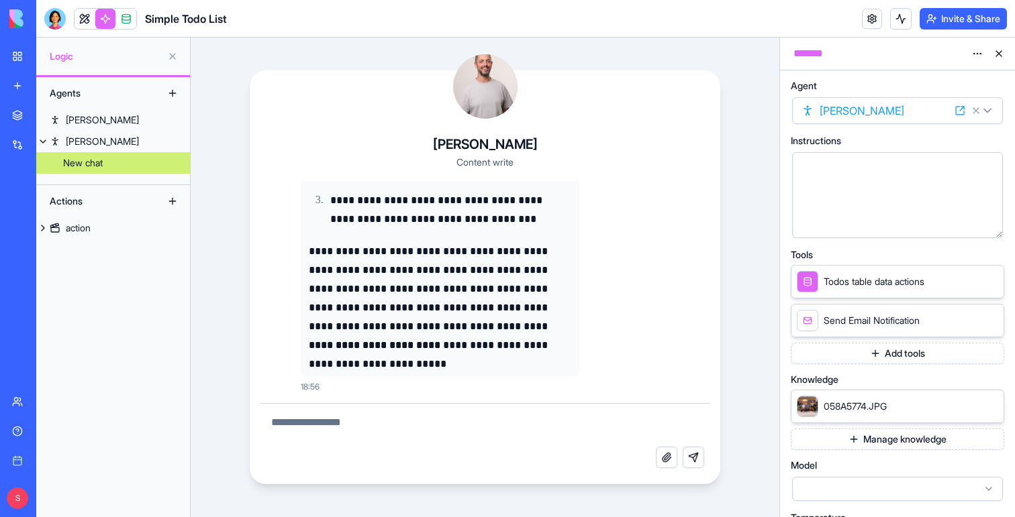
click at [865, 354] on button "Add tools" at bounding box center [896, 353] width 213 height 21
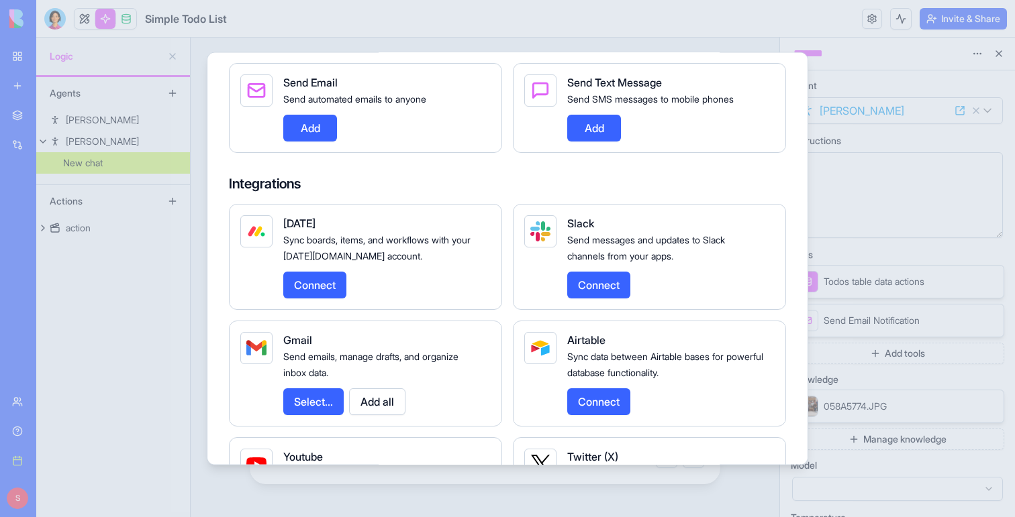
scroll to position [1084, 0]
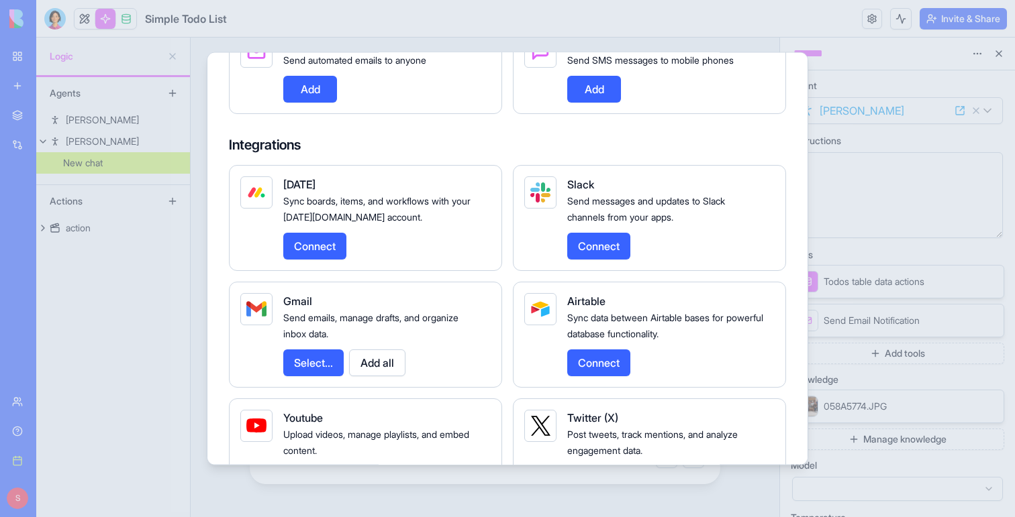
click at [840, 308] on div at bounding box center [507, 258] width 1015 height 517
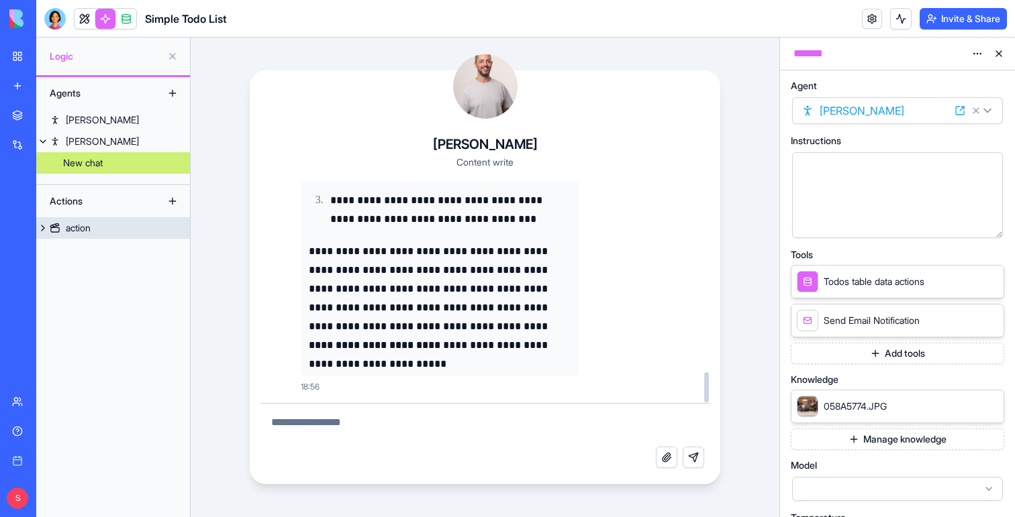
click at [151, 232] on link "action" at bounding box center [113, 227] width 154 height 21
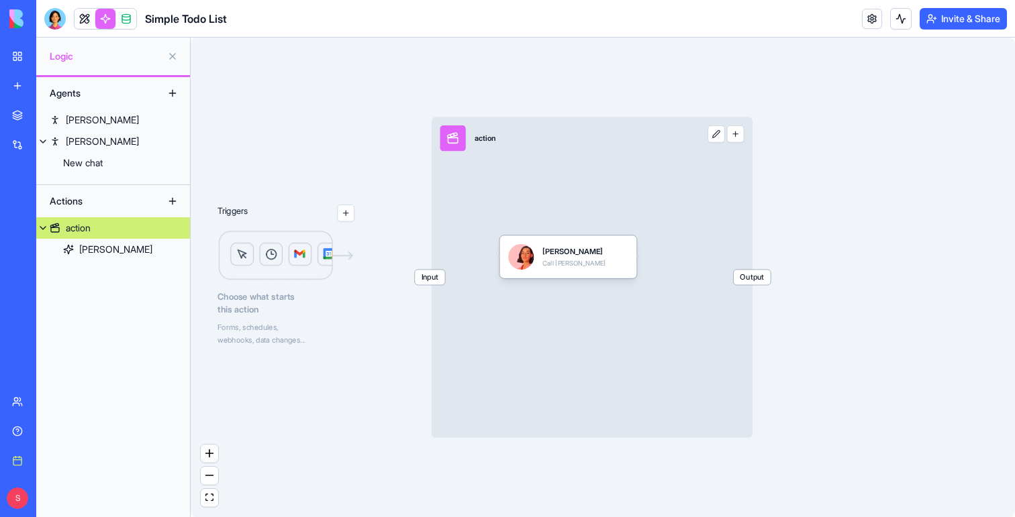
click at [346, 213] on button "button" at bounding box center [345, 213] width 17 height 17
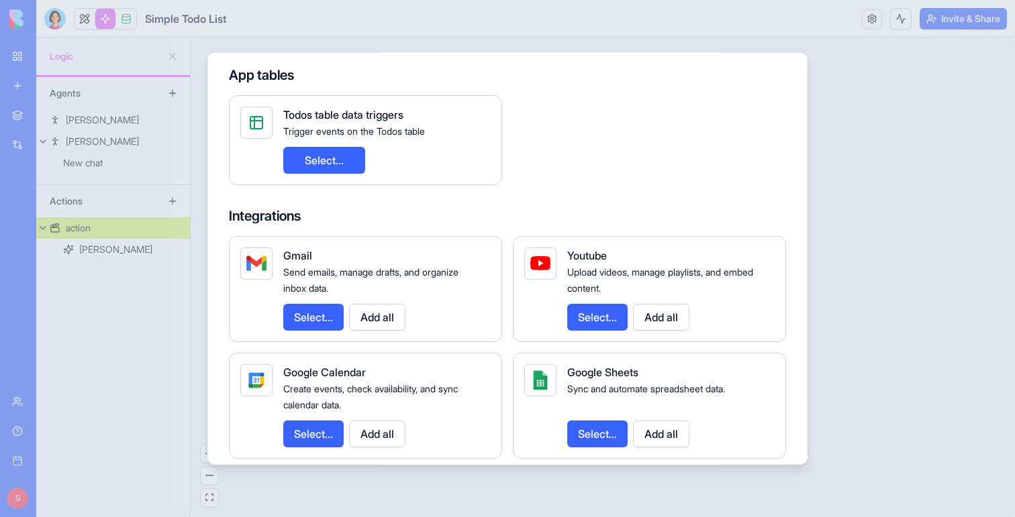
scroll to position [184, 0]
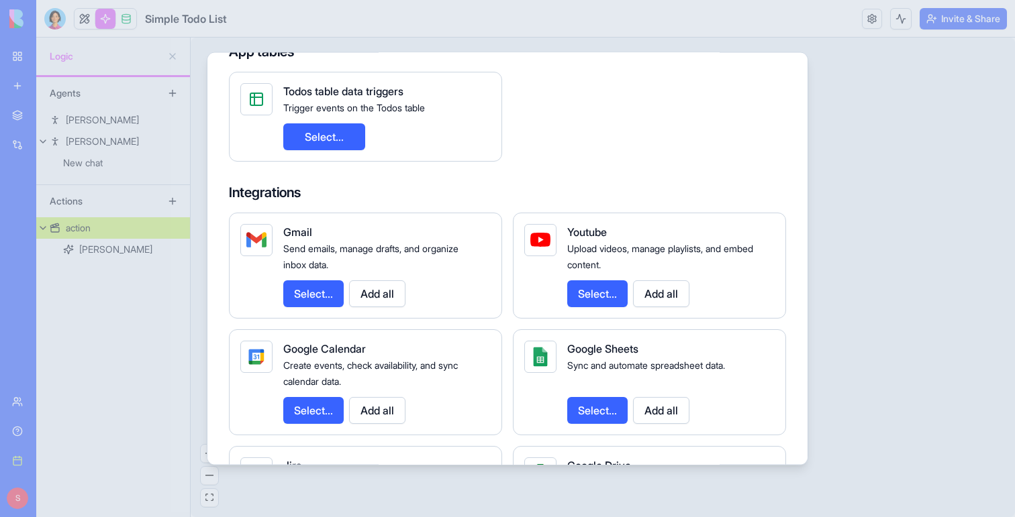
click at [332, 296] on button "Select..." at bounding box center [313, 293] width 60 height 27
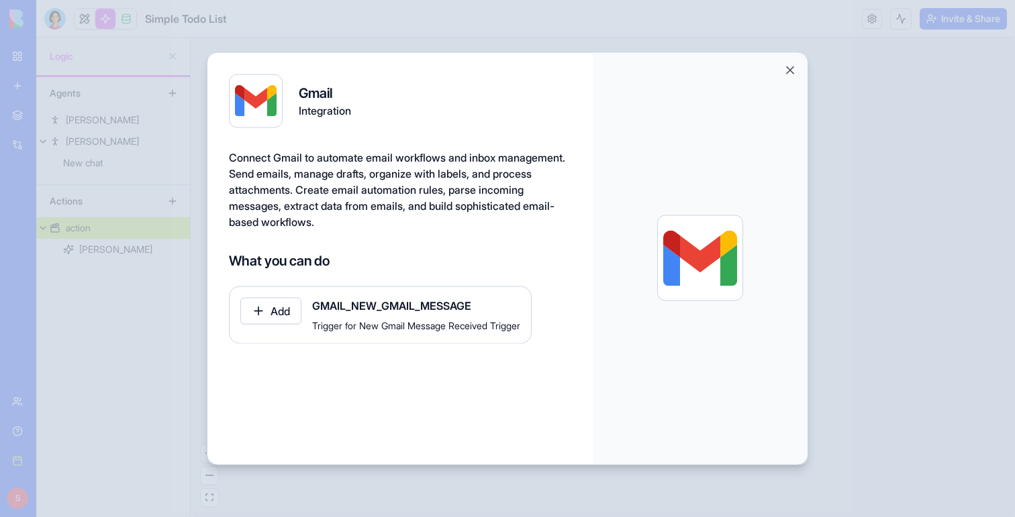
click at [881, 225] on div at bounding box center [507, 258] width 1015 height 517
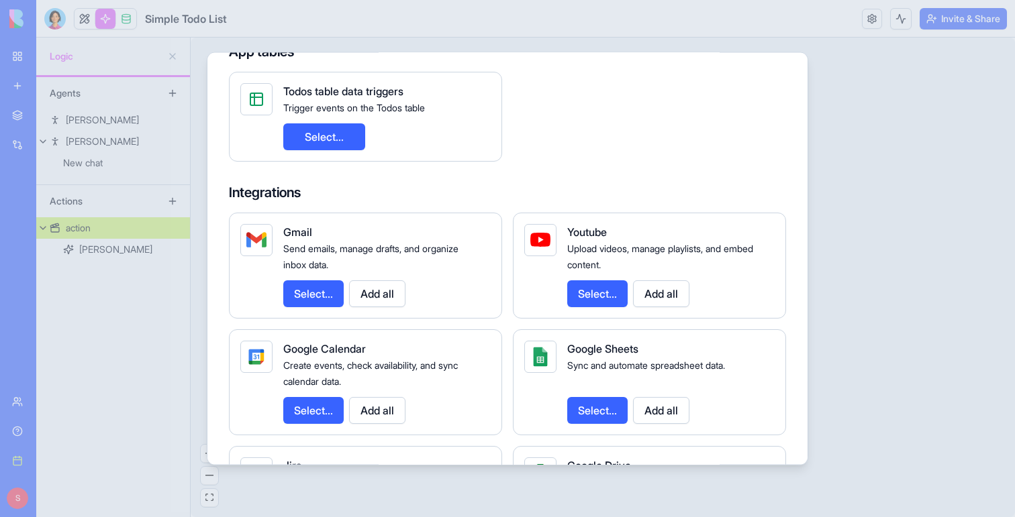
click at [823, 236] on div at bounding box center [507, 258] width 1015 height 517
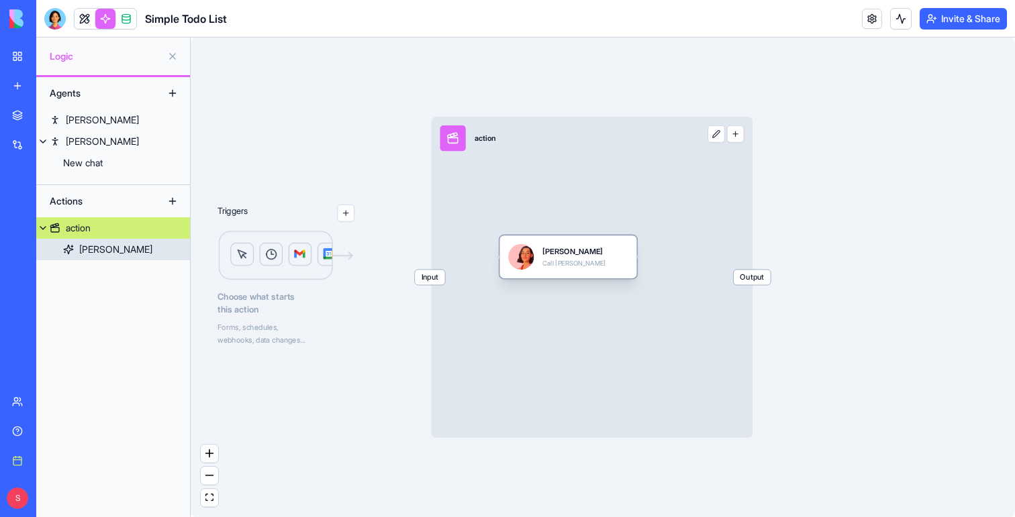
click at [569, 258] on div "Nora Call Nora" at bounding box center [573, 256] width 63 height 25
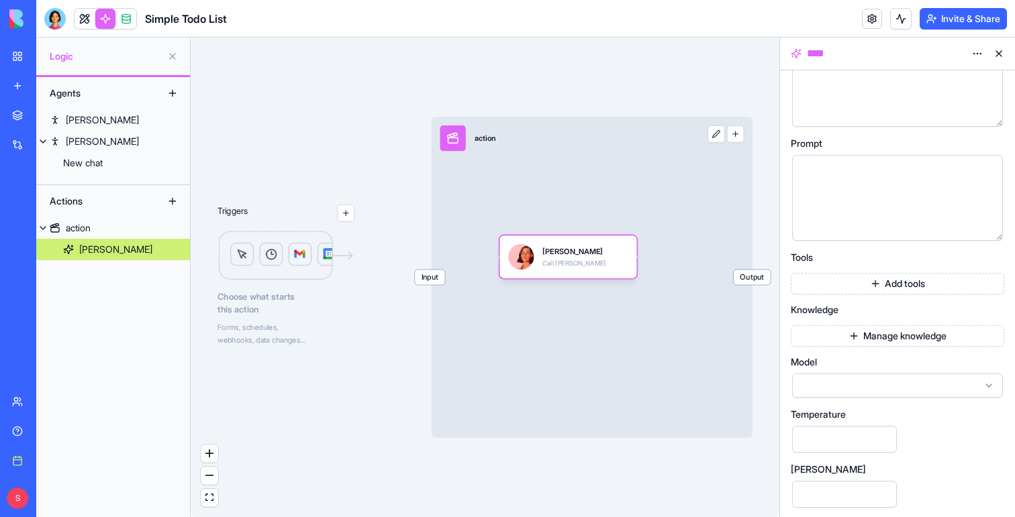
scroll to position [114, 0]
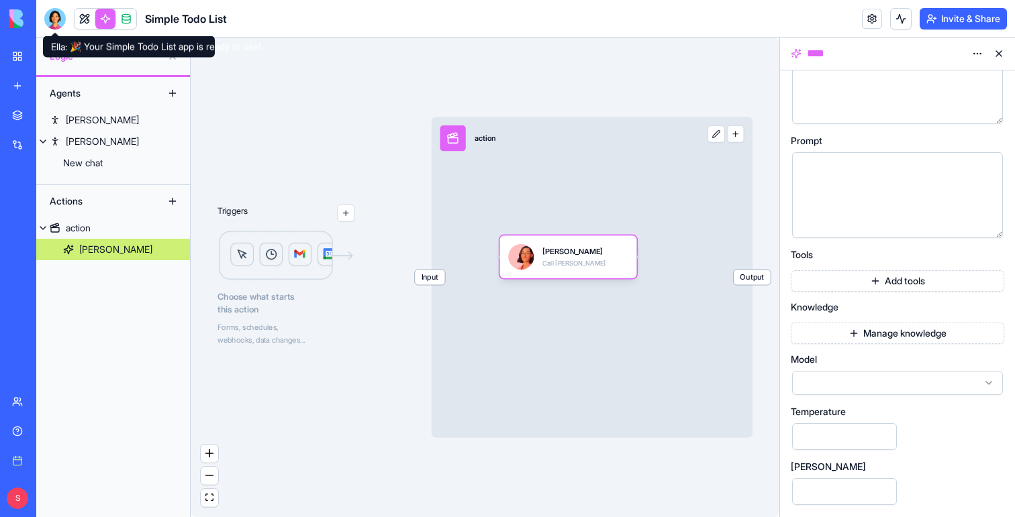
click at [57, 17] on div at bounding box center [54, 18] width 21 height 21
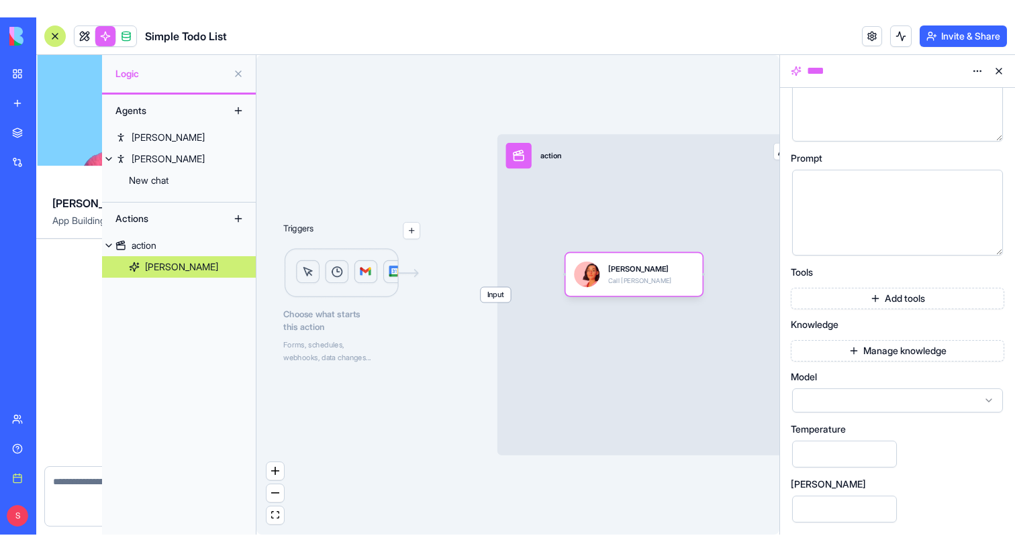
scroll to position [325, 0]
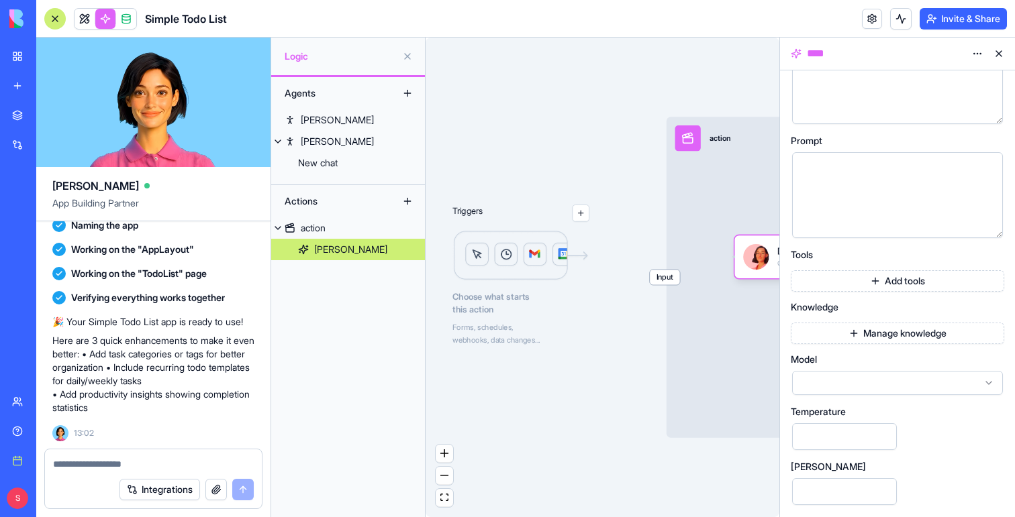
click at [132, 460] on textarea at bounding box center [153, 464] width 201 height 13
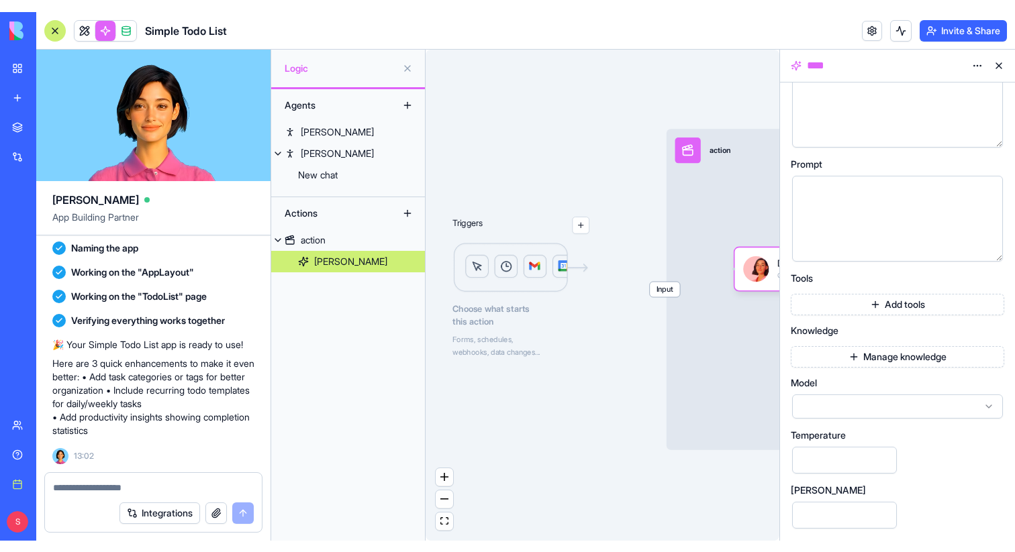
scroll to position [114, 0]
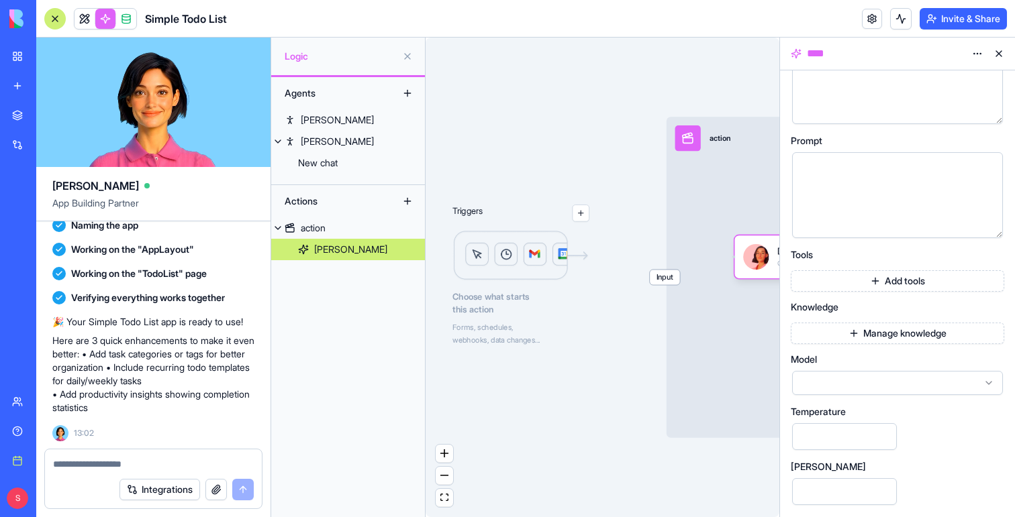
click at [1001, 55] on button at bounding box center [998, 53] width 21 height 21
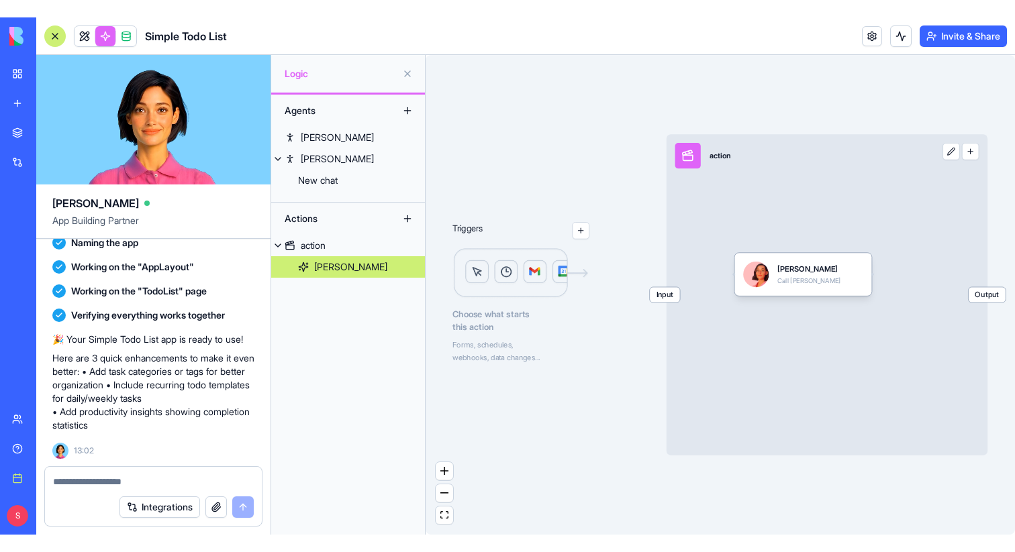
scroll to position [293, 0]
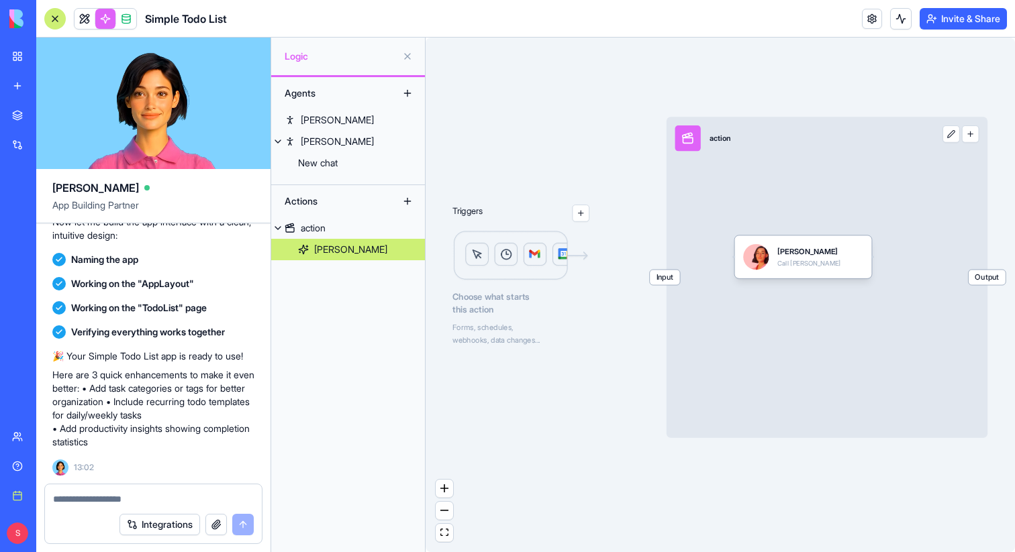
click at [408, 56] on button at bounding box center [407, 56] width 21 height 21
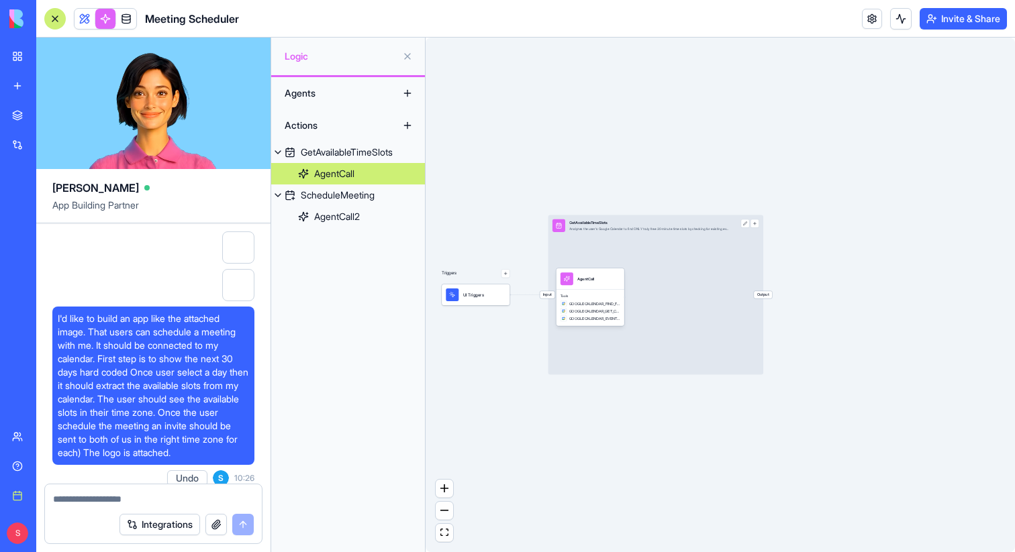
scroll to position [31391, 0]
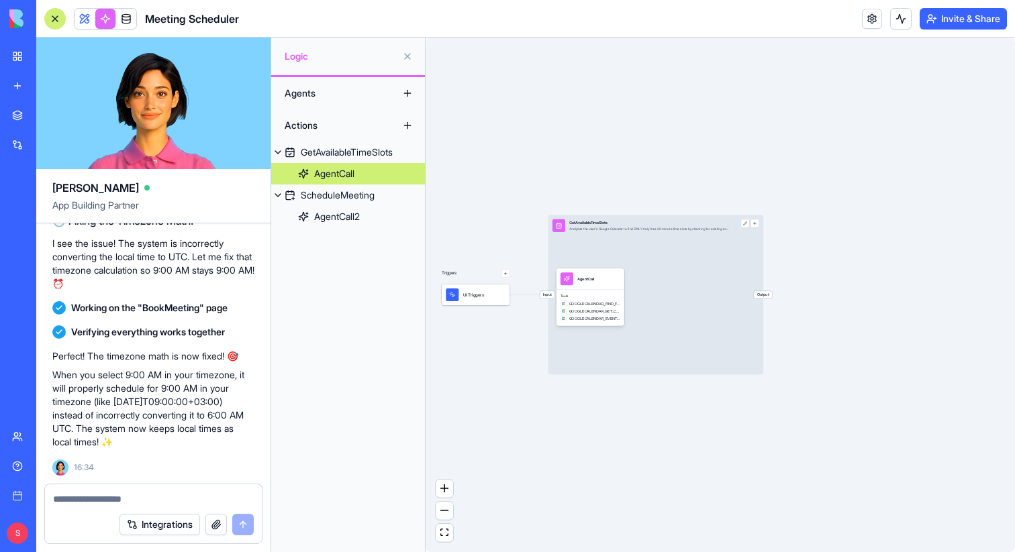
click at [412, 54] on button at bounding box center [407, 56] width 21 height 21
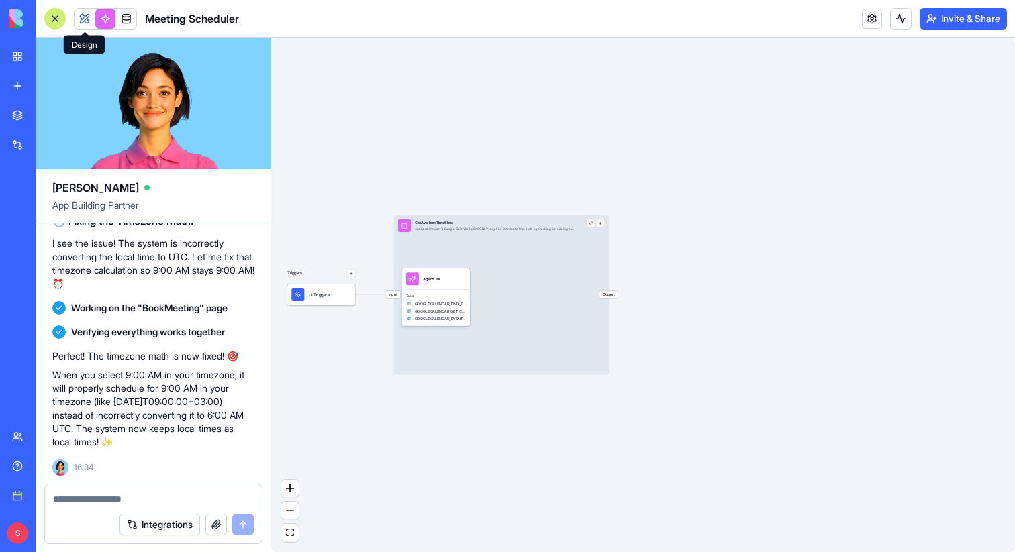
click at [90, 23] on span at bounding box center [85, 19] width 38 height 38
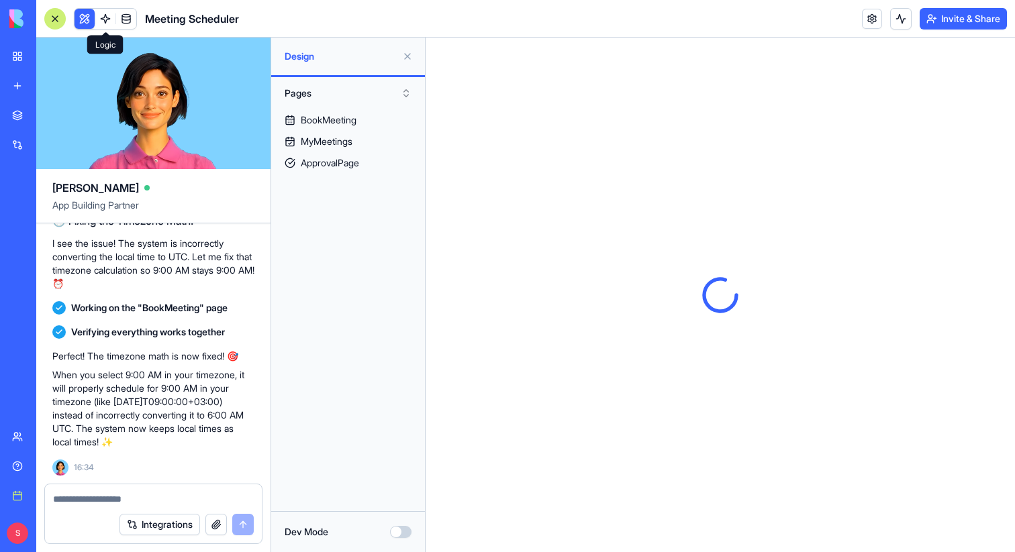
click at [106, 20] on link at bounding box center [105, 19] width 20 height 20
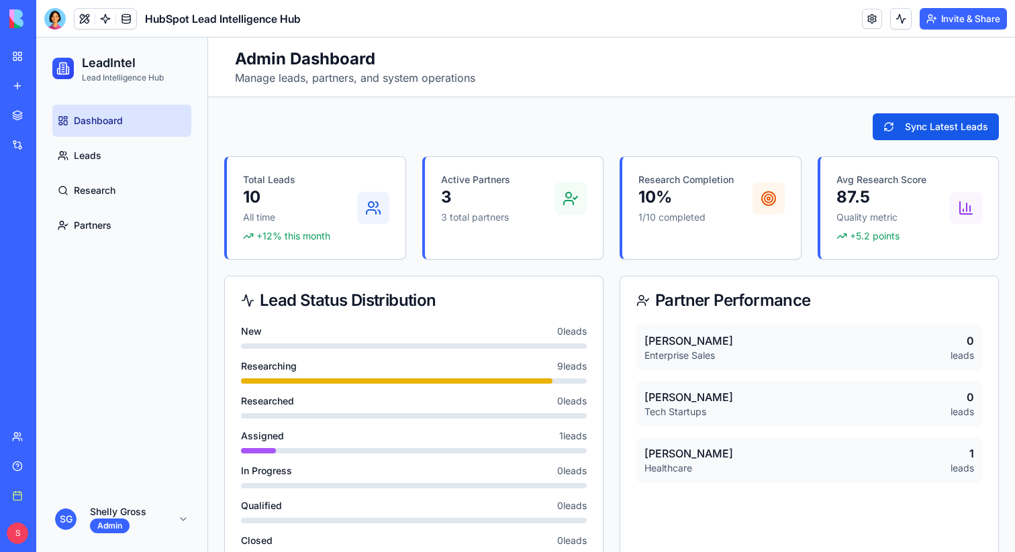
click at [21, 56] on link "My workspace" at bounding box center [31, 56] width 54 height 27
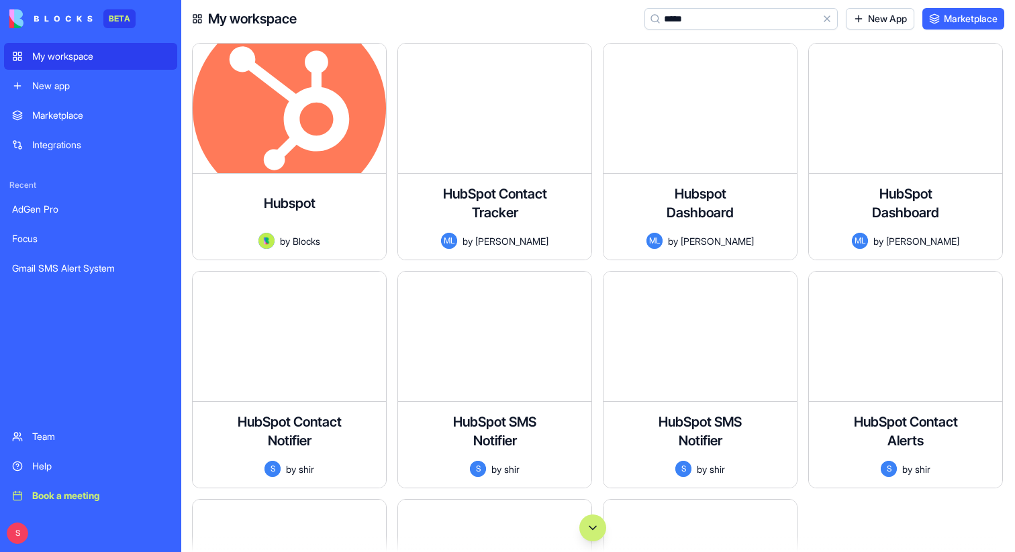
type input "*****"
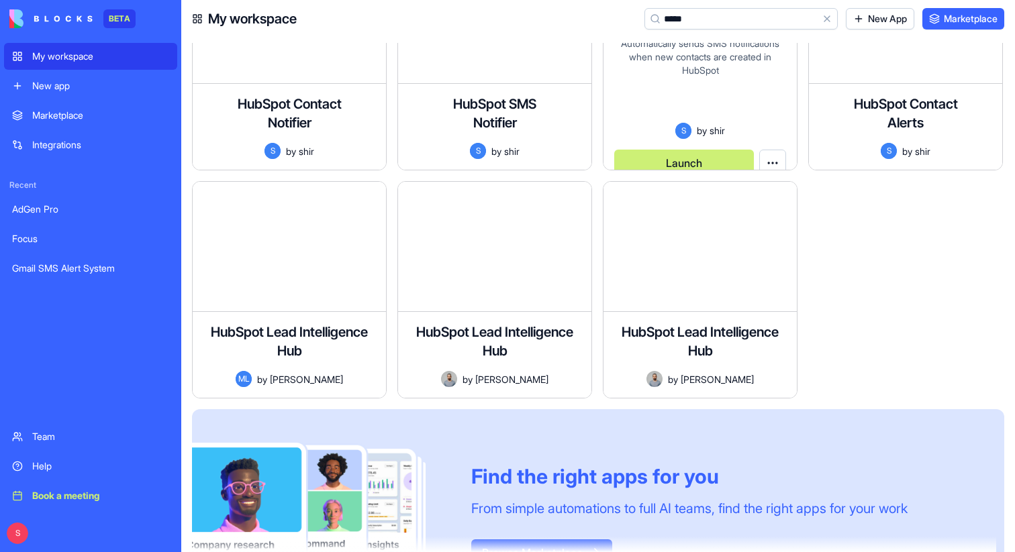
scroll to position [403, 0]
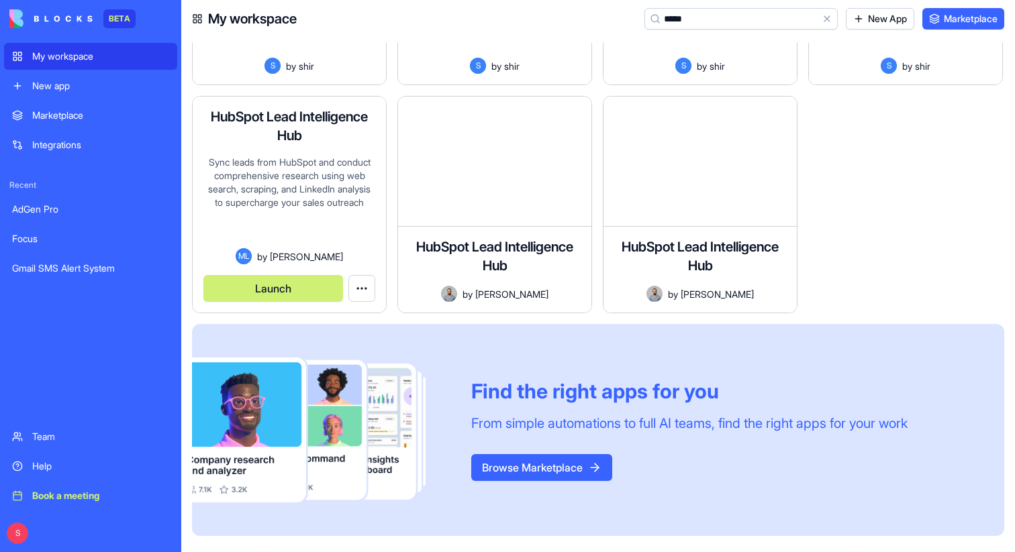
click at [267, 289] on button "Launch" at bounding box center [273, 288] width 140 height 27
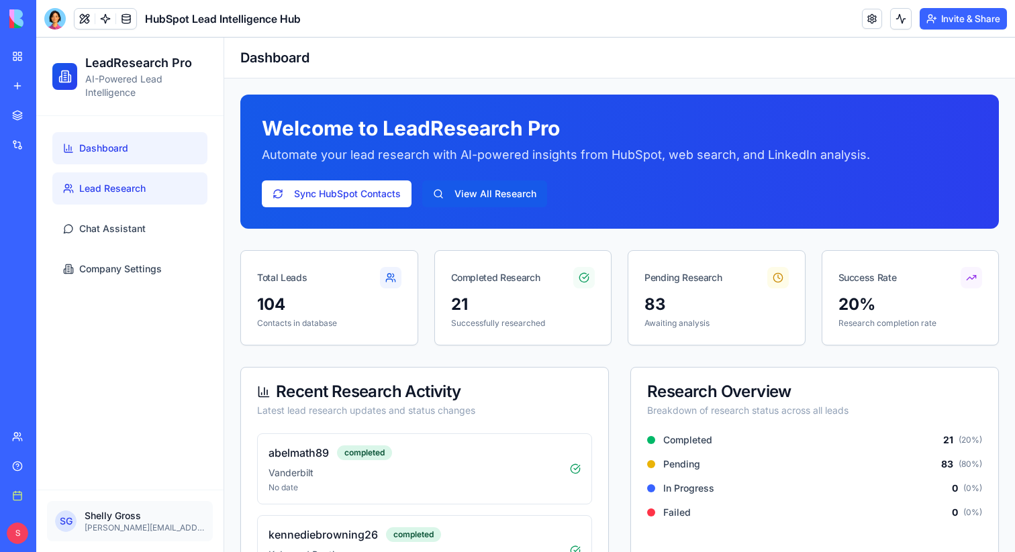
click at [99, 189] on span "Lead Research" at bounding box center [112, 188] width 66 height 13
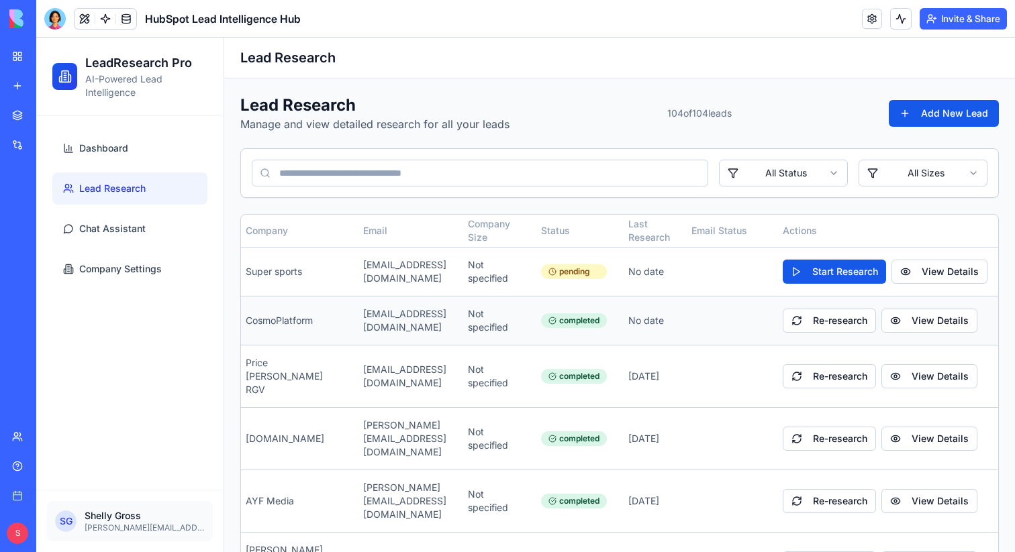
scroll to position [0, 160]
click at [937, 274] on button "View Details" at bounding box center [939, 272] width 96 height 24
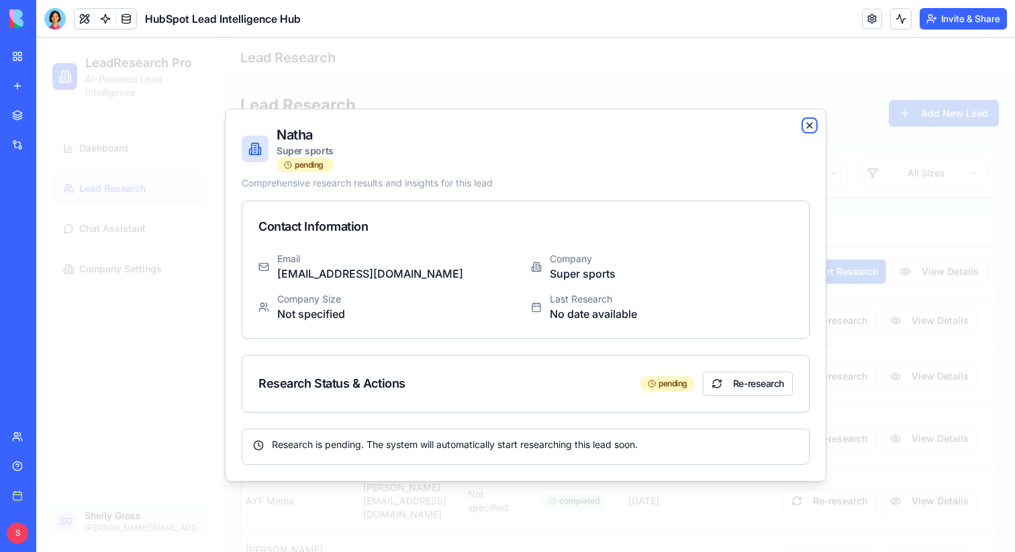
click at [808, 127] on icon "button" at bounding box center [809, 125] width 11 height 11
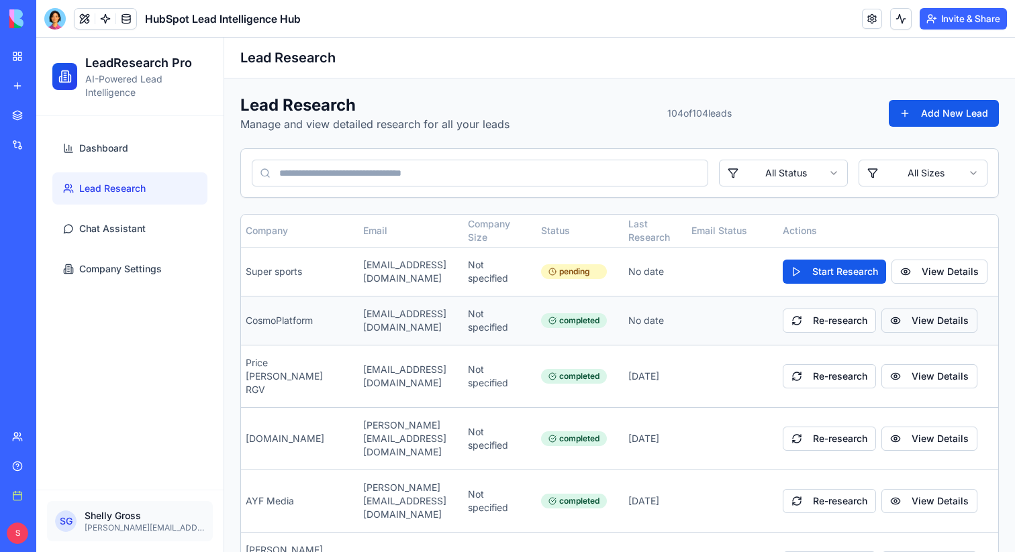
click at [913, 322] on button "View Details" at bounding box center [929, 321] width 96 height 24
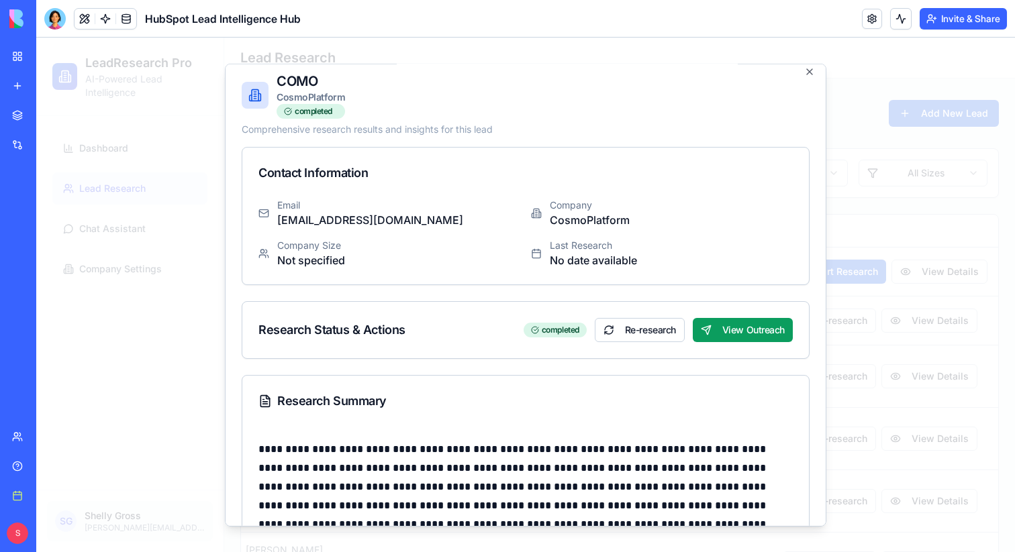
scroll to position [0, 0]
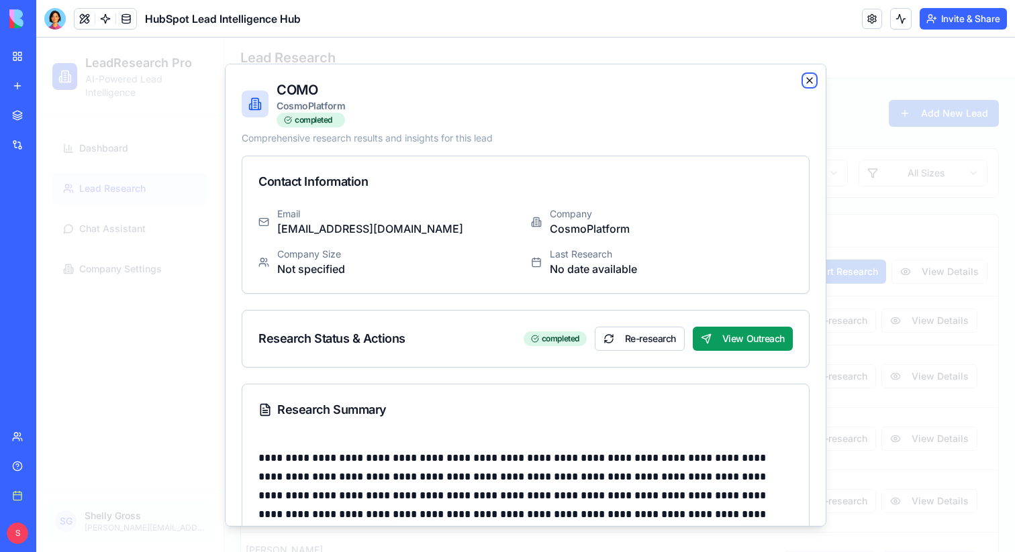
click at [807, 80] on icon "button" at bounding box center [809, 79] width 11 height 11
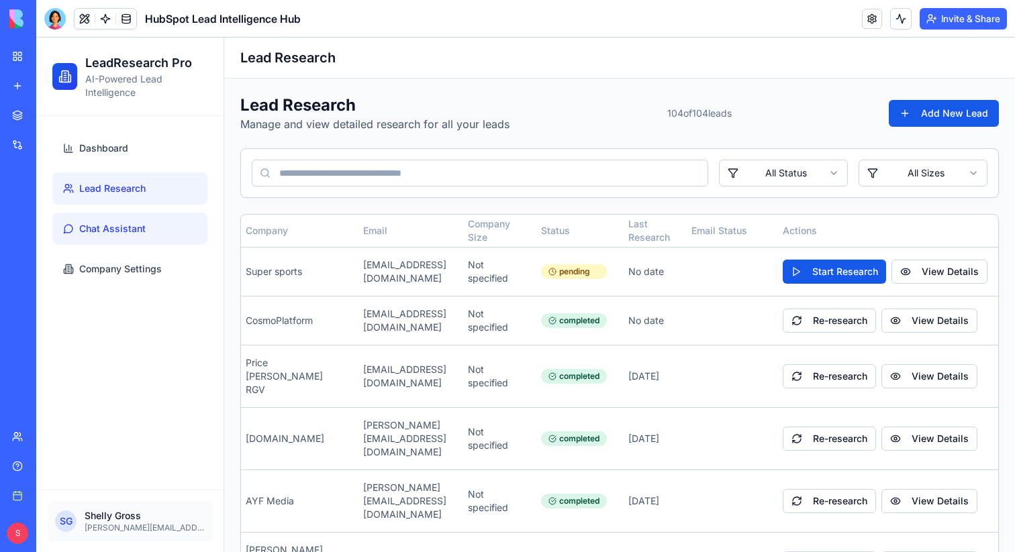
click at [117, 227] on span "Chat Assistant" at bounding box center [112, 228] width 66 height 13
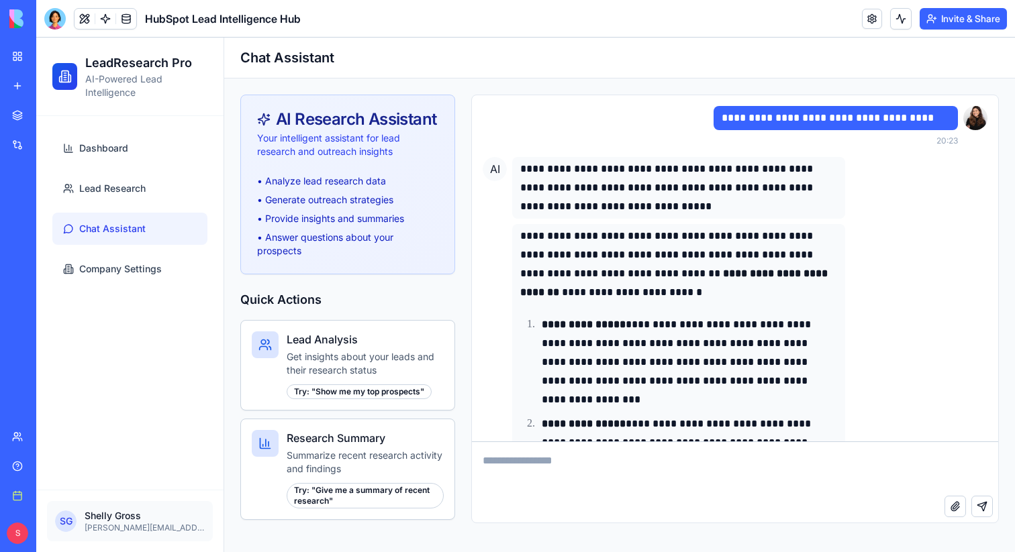
scroll to position [6995, 0]
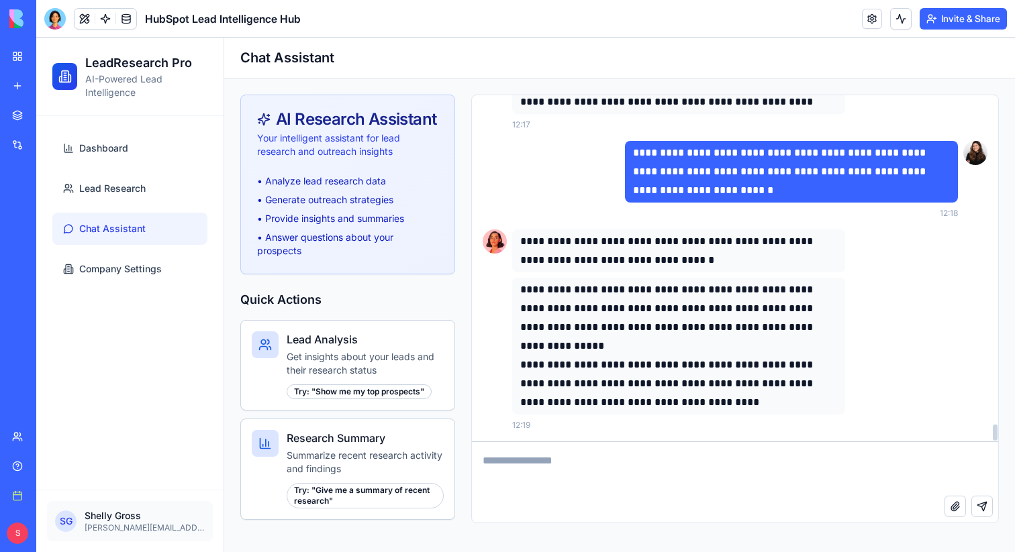
click at [579, 470] on textarea at bounding box center [735, 469] width 526 height 54
type textarea "**********"
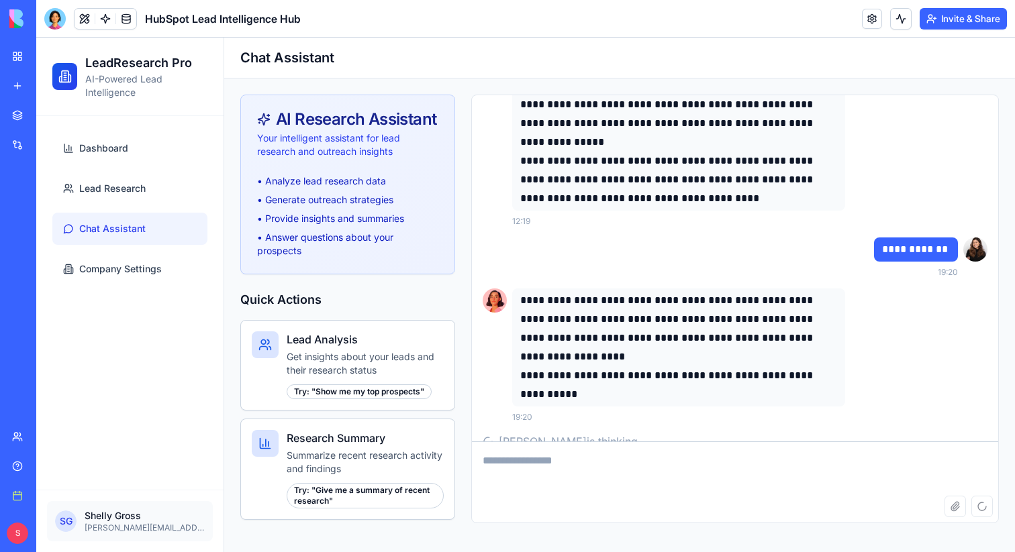
scroll to position [7191, 0]
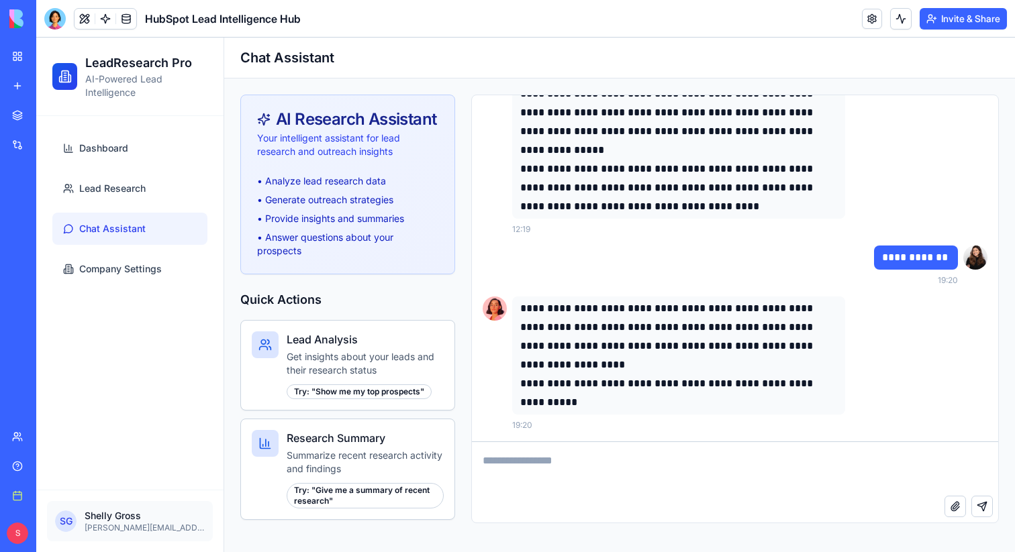
click at [609, 474] on textarea at bounding box center [735, 469] width 526 height 54
type textarea "**********"
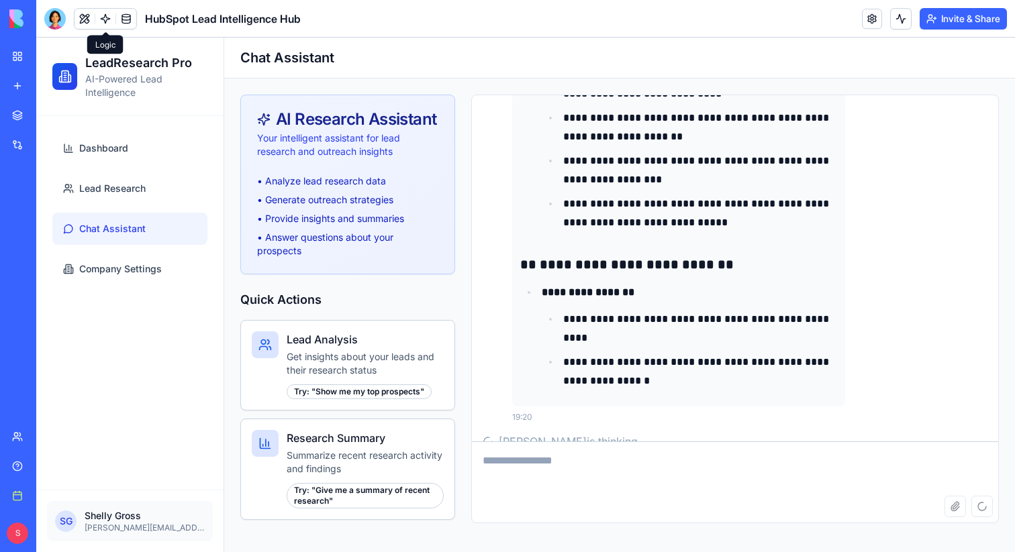
scroll to position [8353, 0]
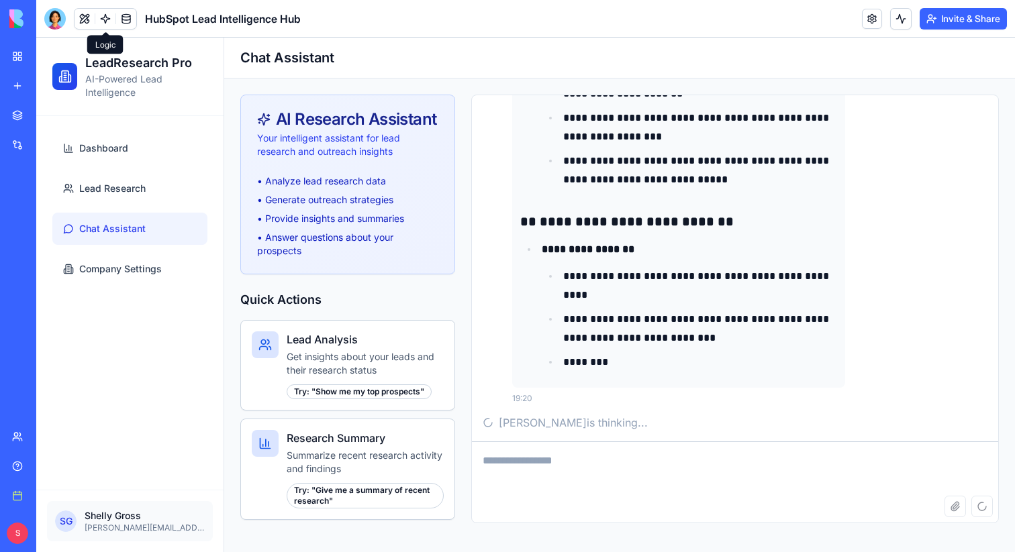
click at [109, 19] on link at bounding box center [105, 19] width 20 height 20
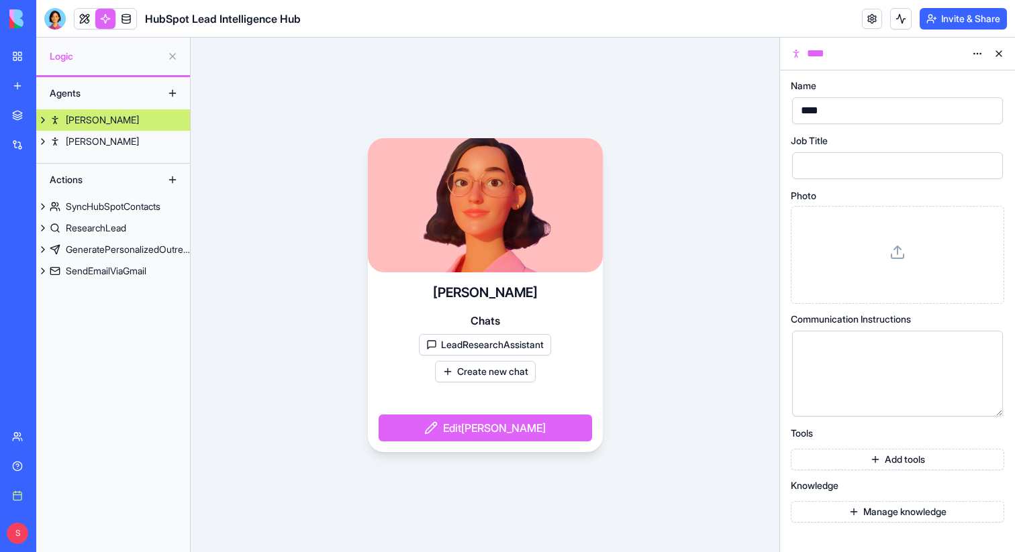
click at [994, 53] on button at bounding box center [998, 53] width 21 height 21
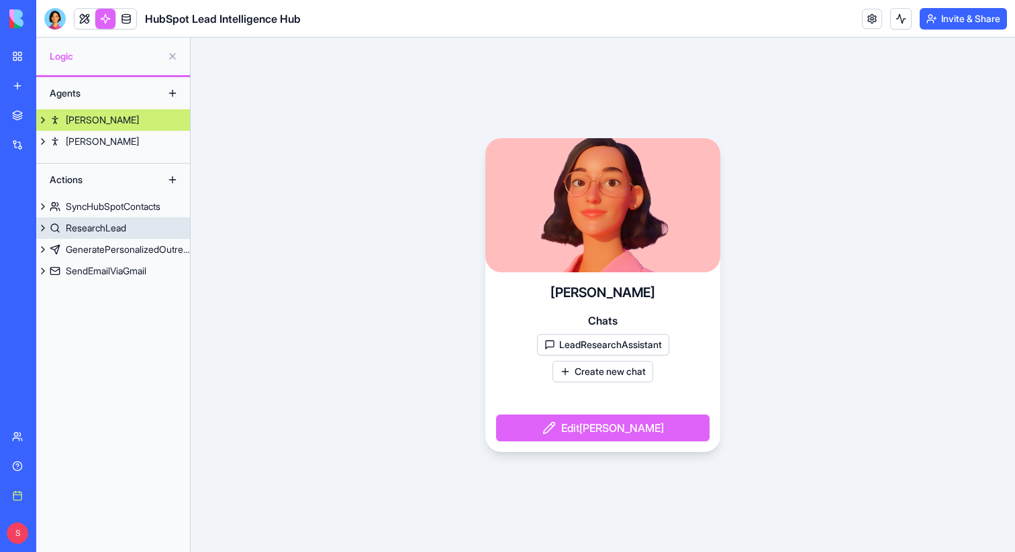
click at [89, 226] on div "ResearchLead" at bounding box center [96, 227] width 60 height 13
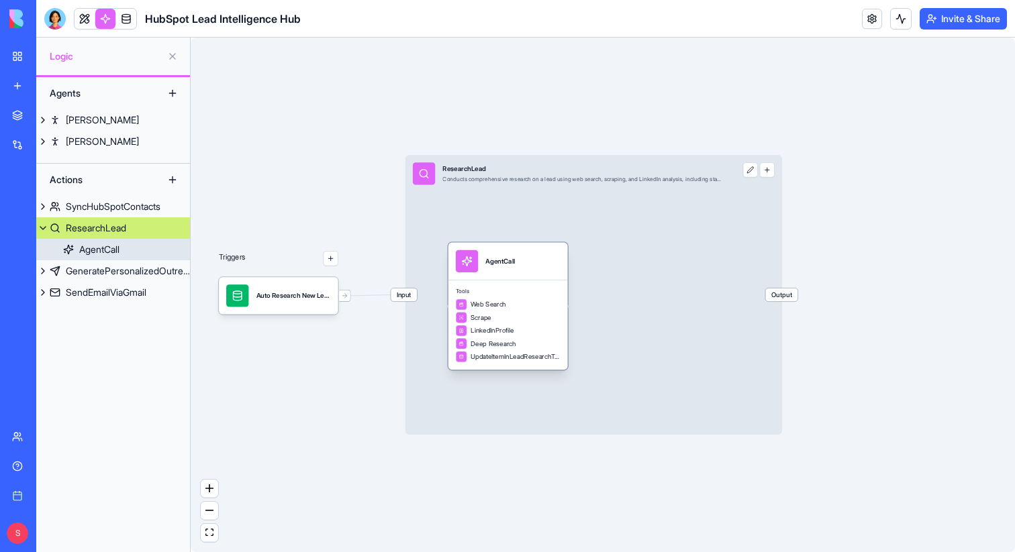
click at [527, 280] on div "Tools Web Search Scrape LinkedInProfile Deep Research UpdateItemInLeadResearchT…" at bounding box center [507, 325] width 119 height 90
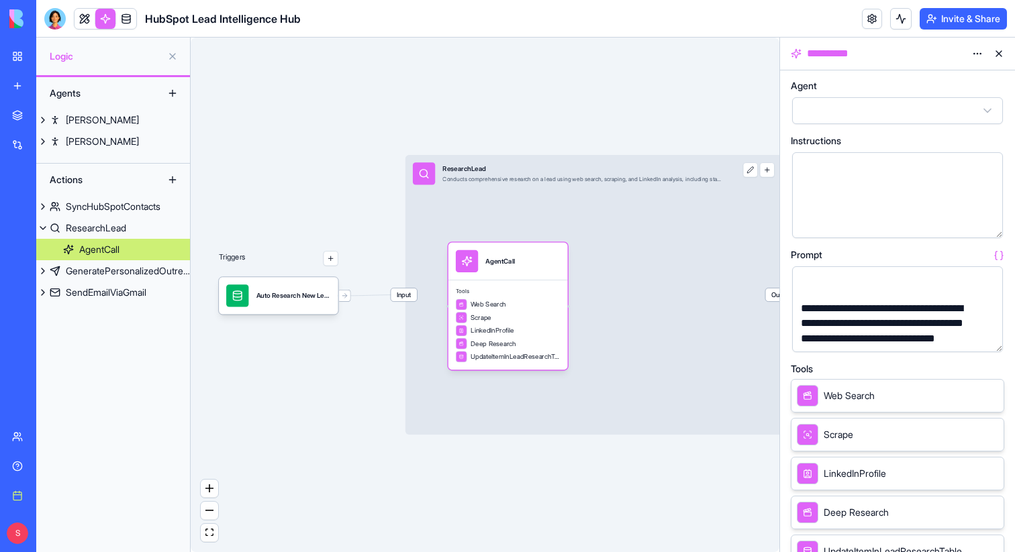
scroll to position [52, 0]
click at [986, 339] on button "button" at bounding box center [988, 338] width 21 height 21
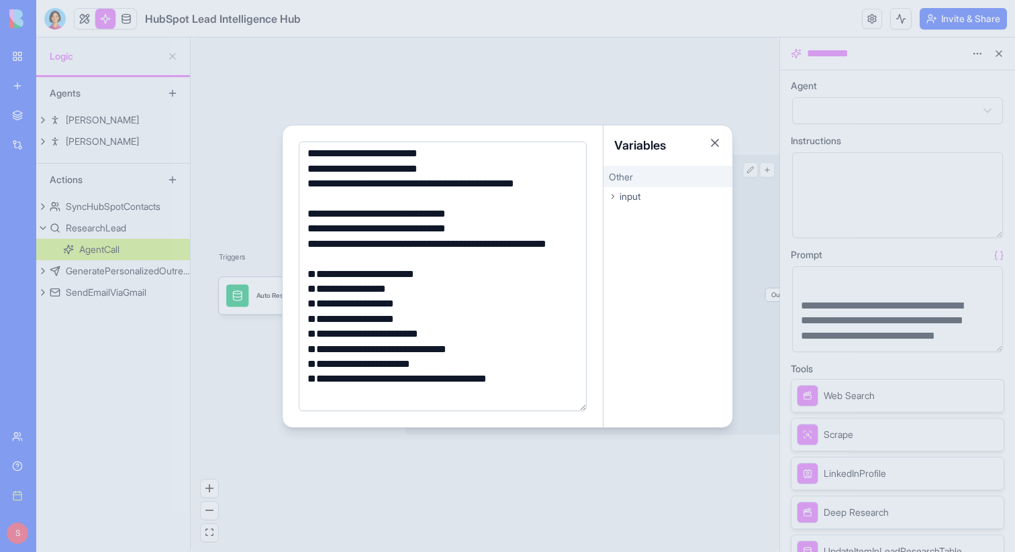
scroll to position [0, 0]
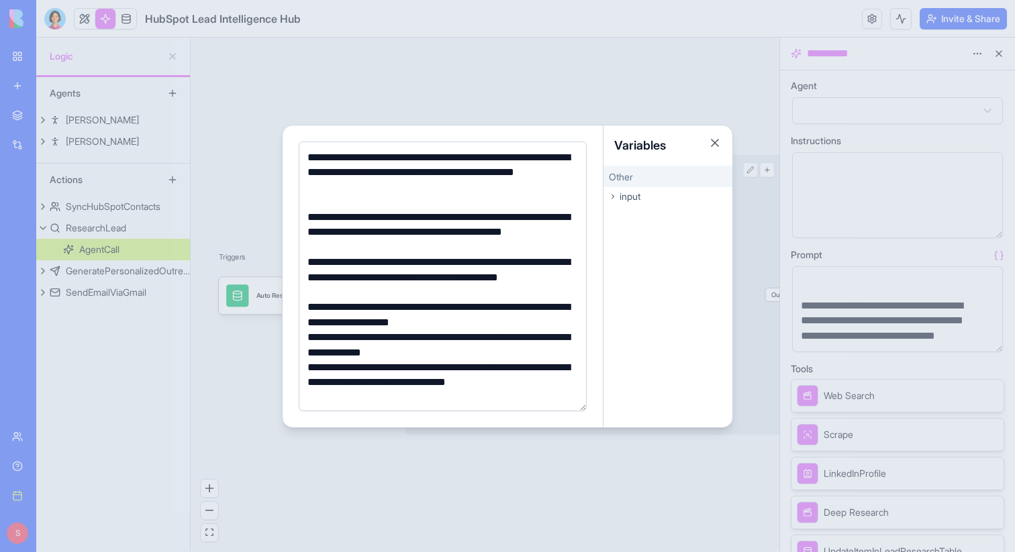
click at [409, 191] on div "**********" at bounding box center [440, 172] width 274 height 45
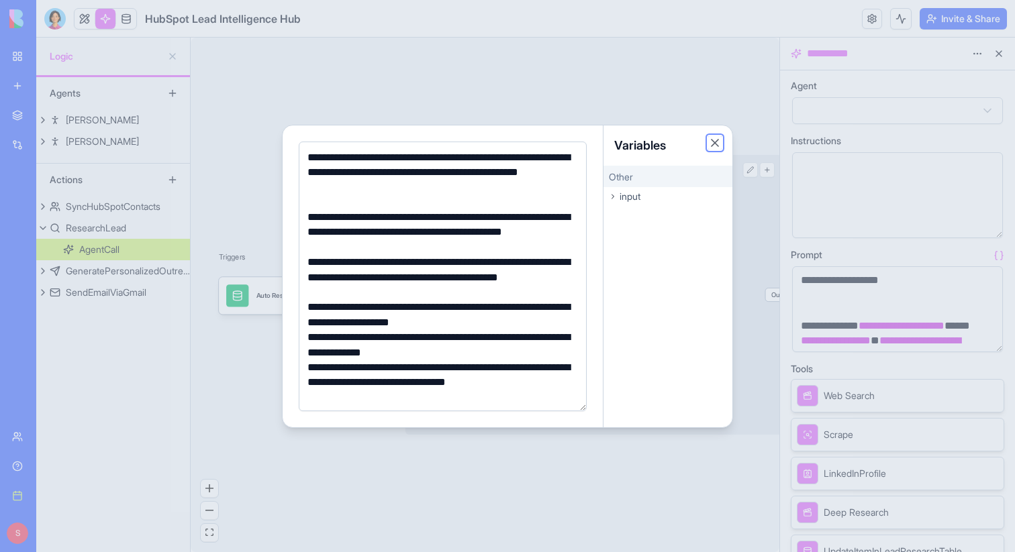
click at [718, 143] on button "Close" at bounding box center [714, 142] width 13 height 13
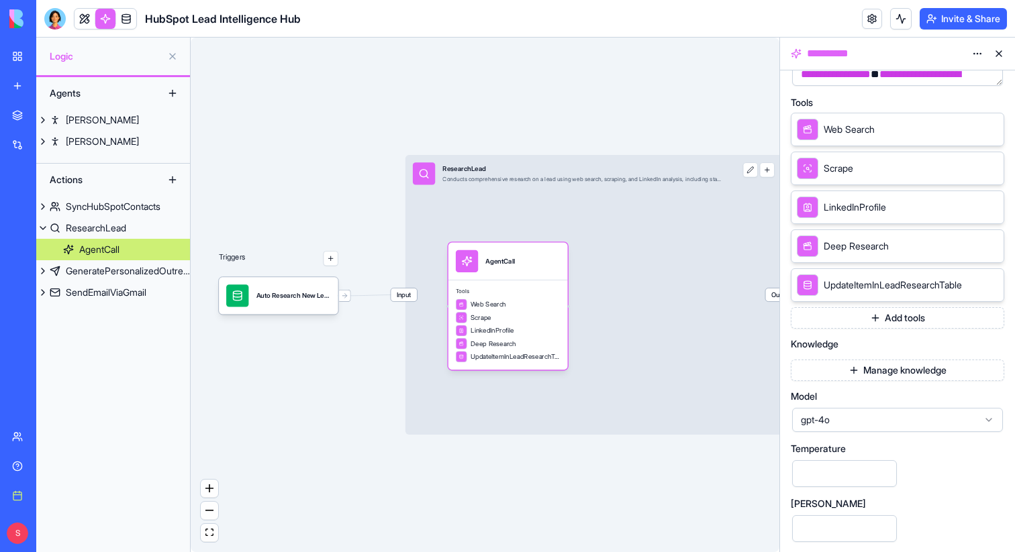
scroll to position [268, 0]
click at [955, 416] on span "gpt-4o" at bounding box center [889, 417] width 177 height 13
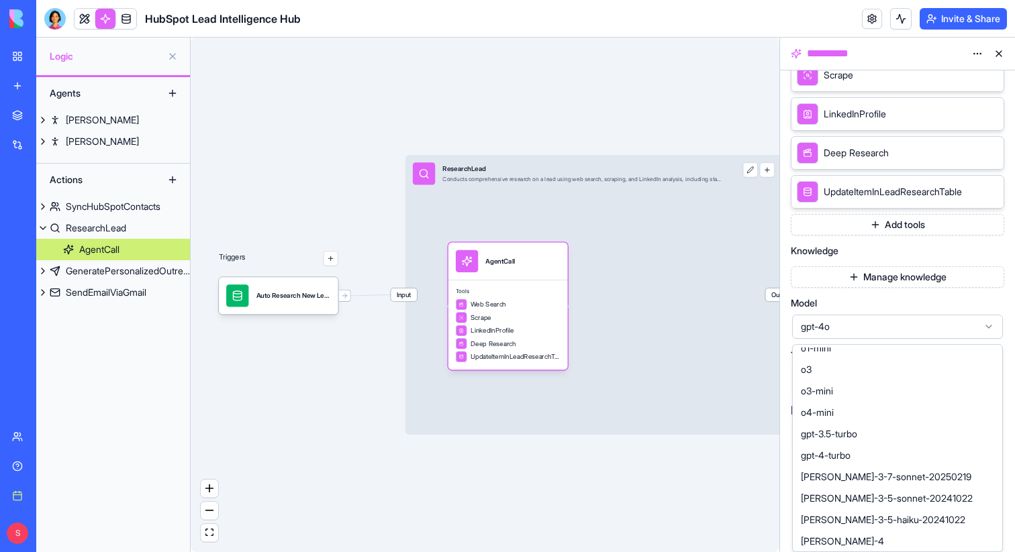
scroll to position [0, 0]
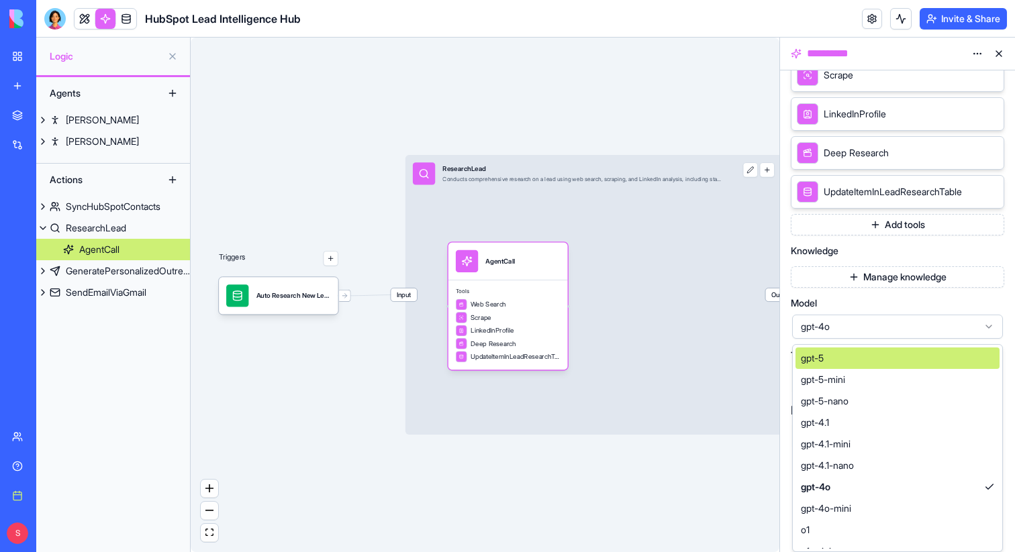
click at [931, 325] on span "gpt-4o" at bounding box center [889, 326] width 177 height 13
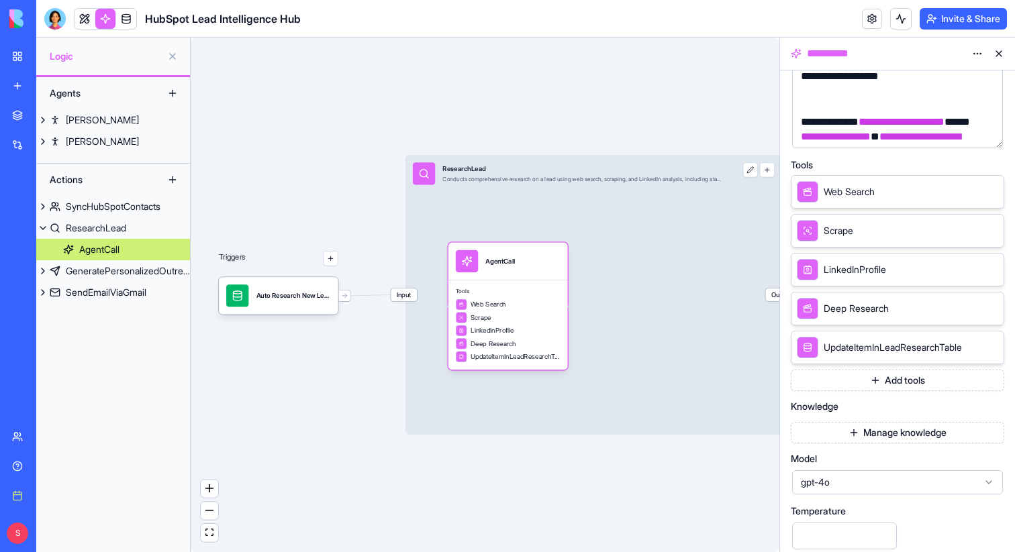
scroll to position [198, 0]
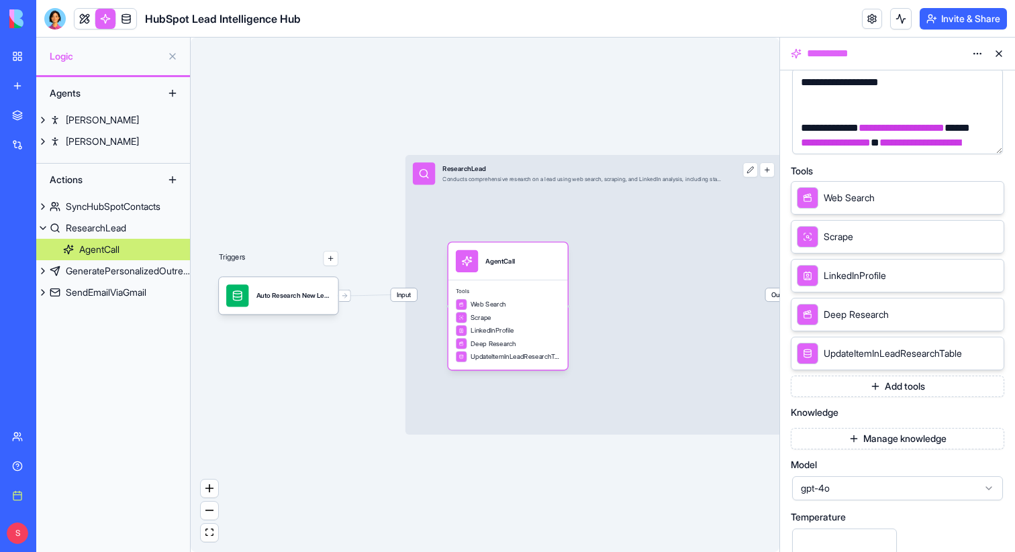
click at [884, 387] on button "Add tools" at bounding box center [896, 386] width 213 height 21
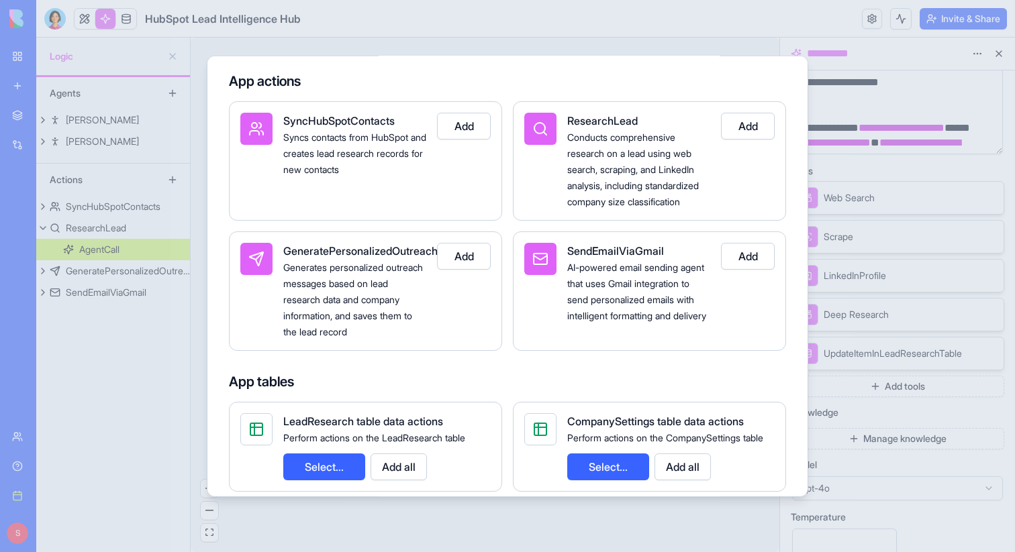
scroll to position [0, 0]
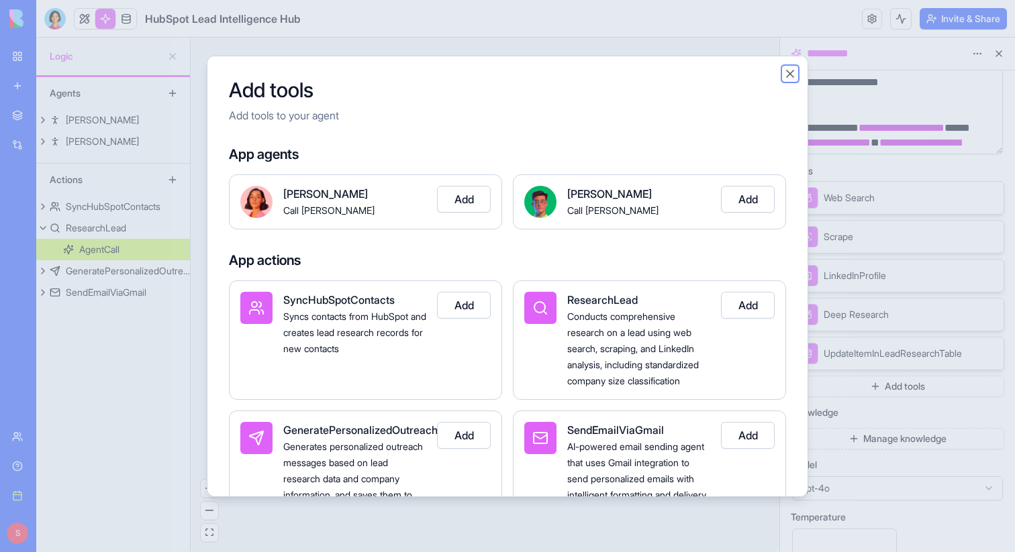
click at [791, 72] on button "Close" at bounding box center [789, 72] width 13 height 13
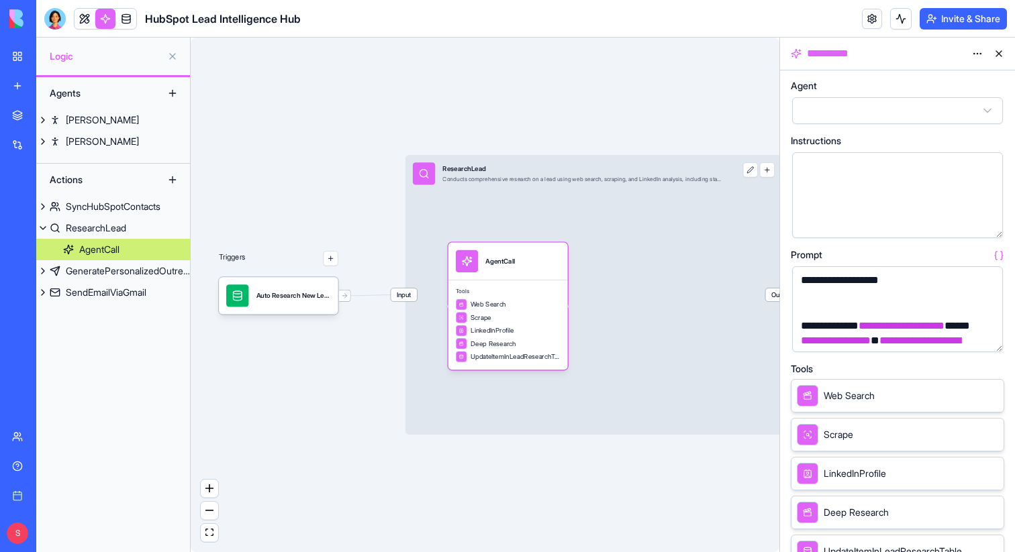
click at [999, 54] on button at bounding box center [998, 53] width 21 height 21
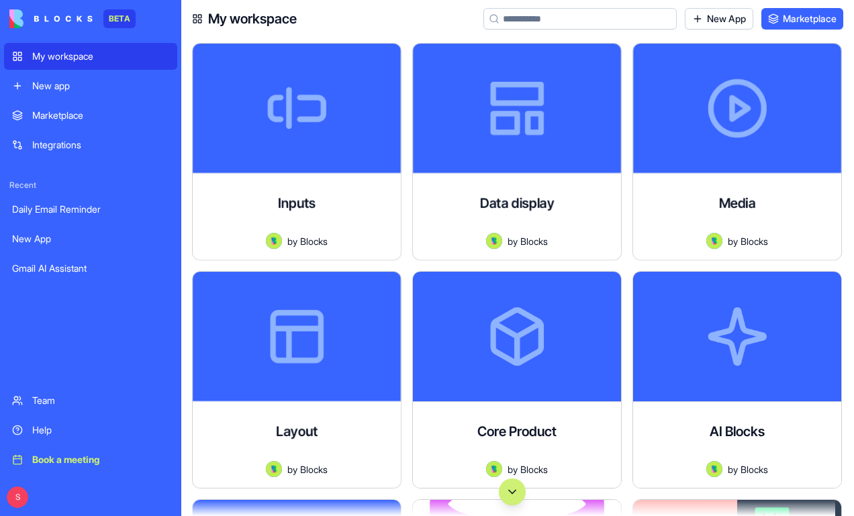
click at [101, 125] on link "Marketplace" at bounding box center [90, 115] width 173 height 27
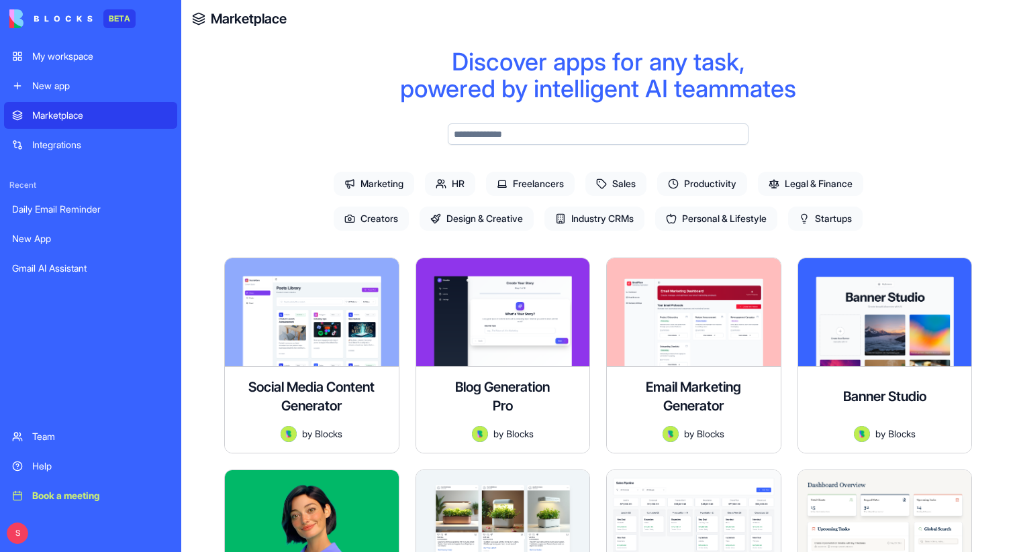
click at [369, 180] on span "Marketing" at bounding box center [373, 184] width 81 height 24
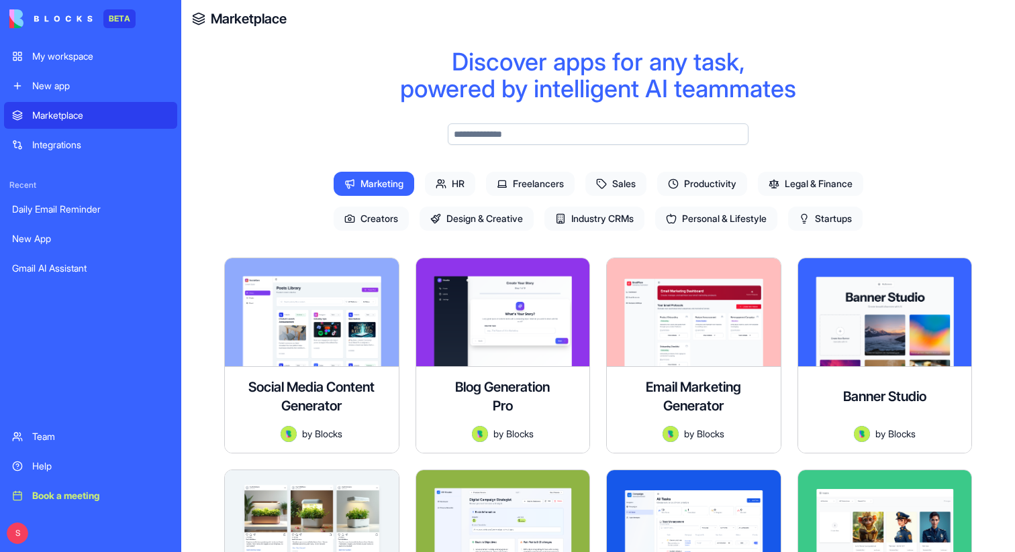
click at [352, 196] on div "Marketing HR Freelancers Sales Productivity Legal & Finance Creators Design & C…" at bounding box center [597, 179] width 601 height 113
click at [376, 186] on span "Marketing" at bounding box center [373, 184] width 81 height 24
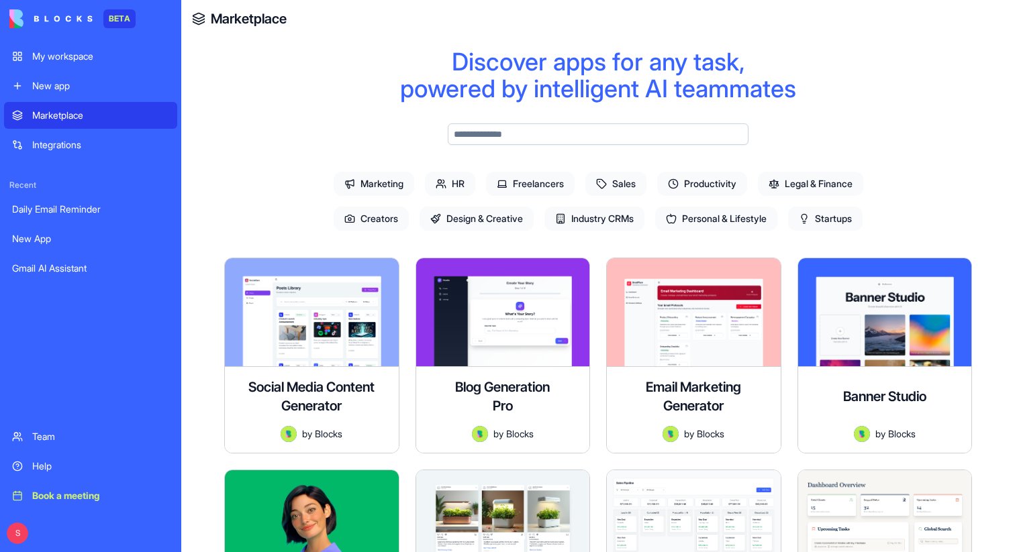
click at [79, 58] on div "My workspace" at bounding box center [100, 56] width 137 height 13
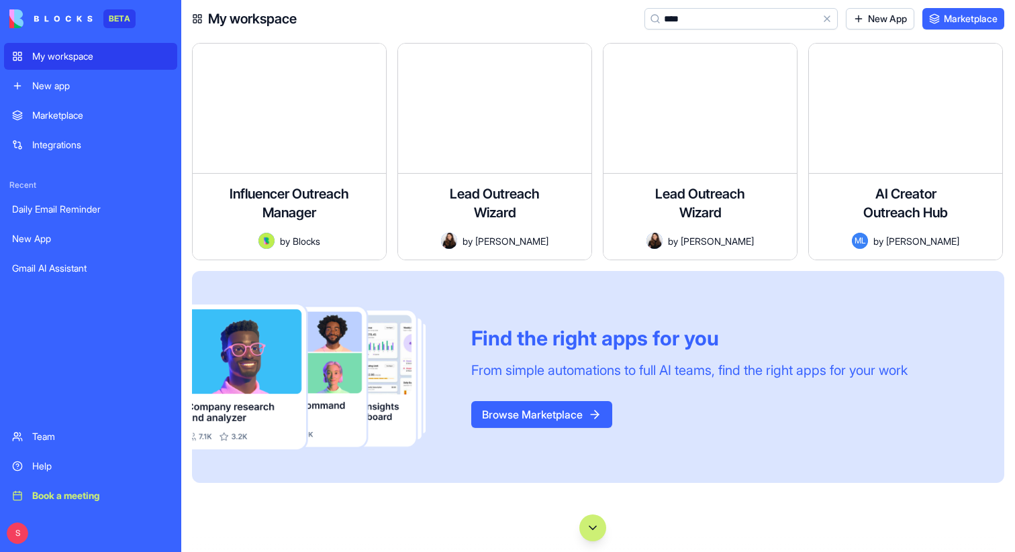
type input "****"
click at [819, 21] on button "Clear" at bounding box center [826, 18] width 21 height 21
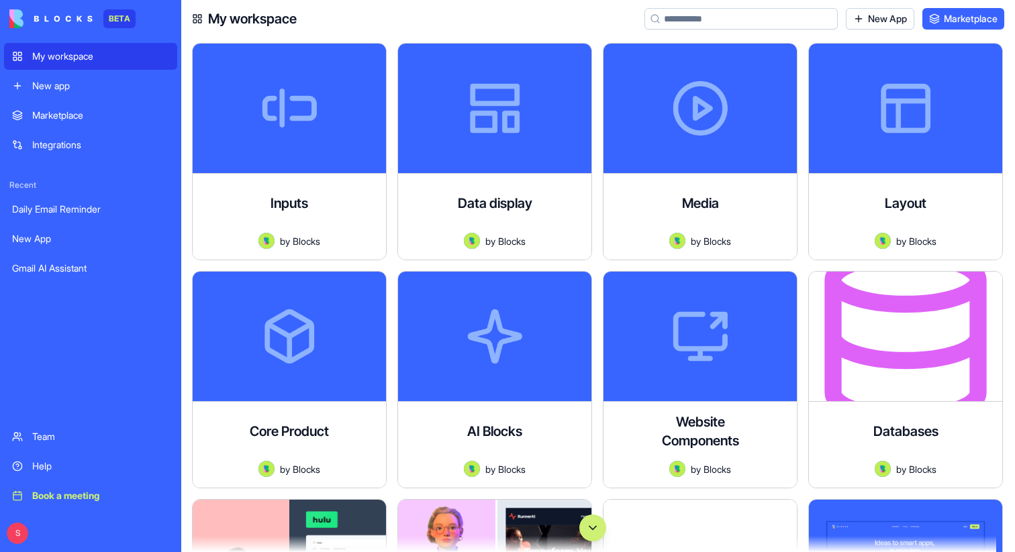
click at [79, 89] on div "New app" at bounding box center [100, 85] width 137 height 13
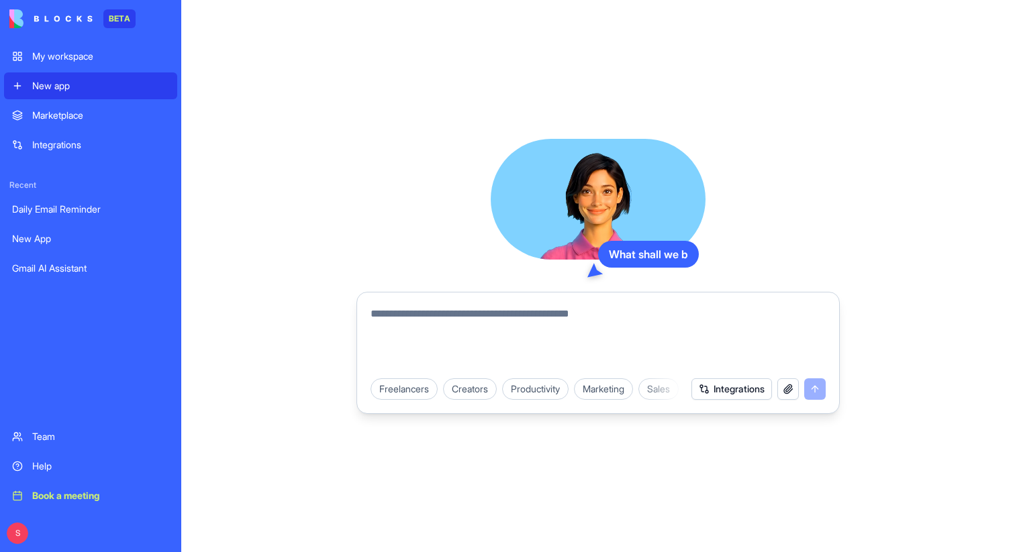
click at [396, 317] on textarea at bounding box center [597, 338] width 455 height 64
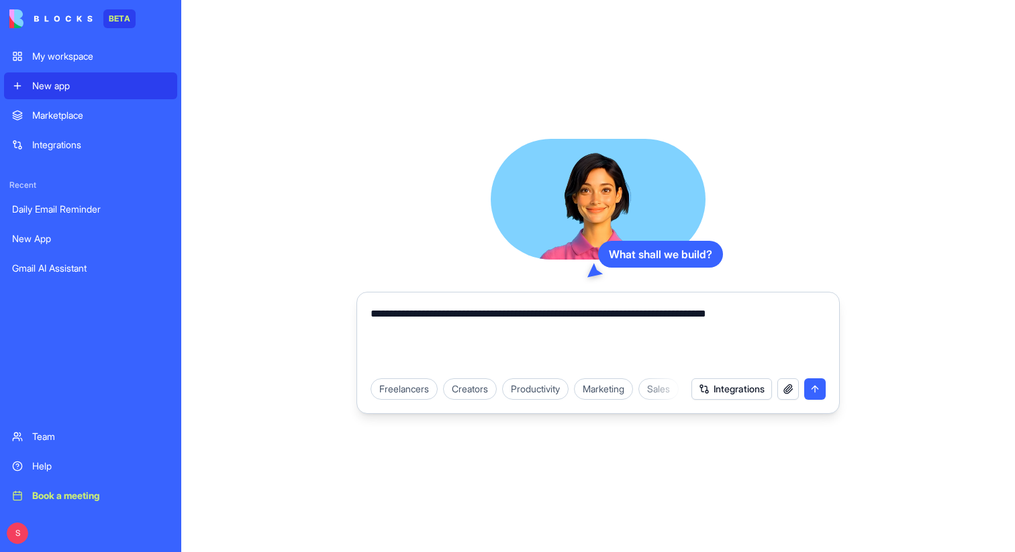
click at [733, 320] on textarea "**********" at bounding box center [597, 338] width 455 height 64
click at [823, 313] on textarea "**********" at bounding box center [597, 338] width 455 height 64
click at [617, 331] on textarea "**********" at bounding box center [597, 338] width 455 height 64
click at [743, 311] on textarea "**********" at bounding box center [597, 338] width 455 height 64
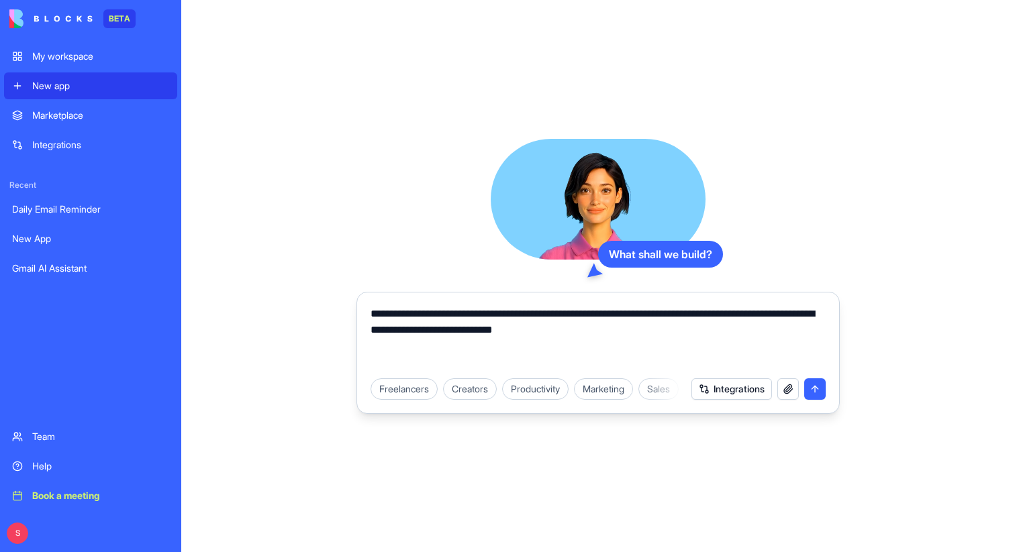
click at [395, 340] on textarea "**********" at bounding box center [597, 338] width 455 height 64
click at [394, 332] on textarea "**********" at bounding box center [597, 338] width 455 height 64
type textarea "**********"
click at [809, 385] on button "submit" at bounding box center [814, 388] width 21 height 21
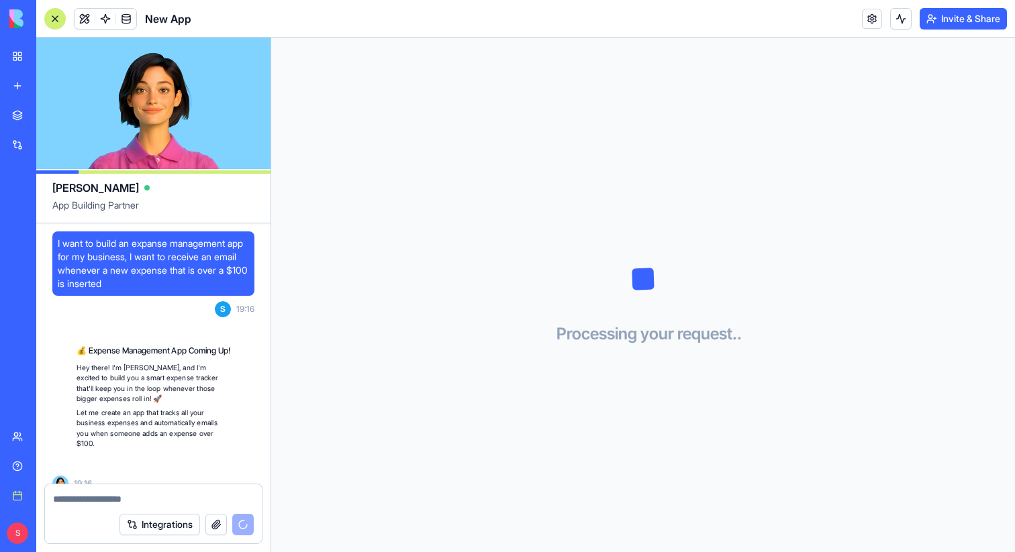
scroll to position [40, 0]
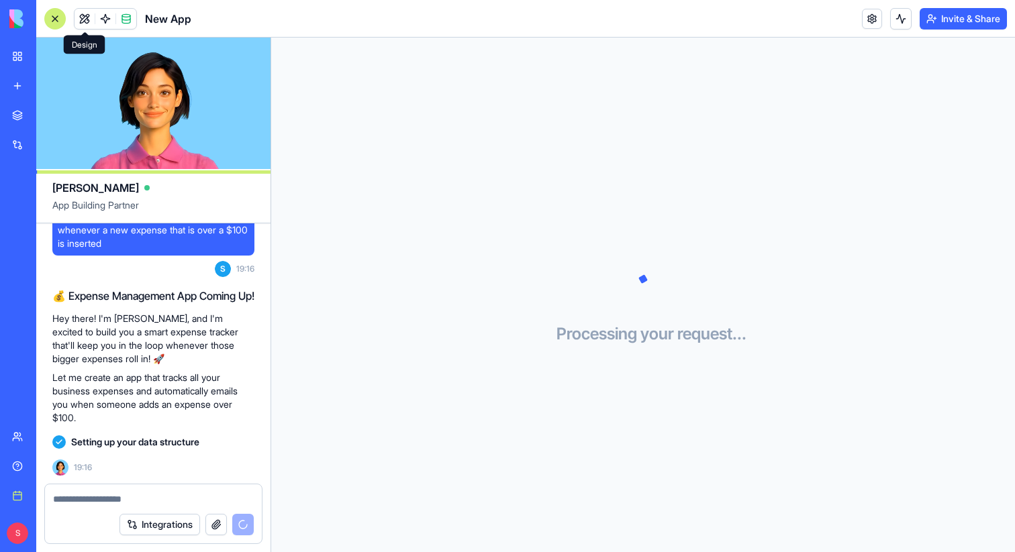
click at [87, 25] on button at bounding box center [84, 19] width 20 height 20
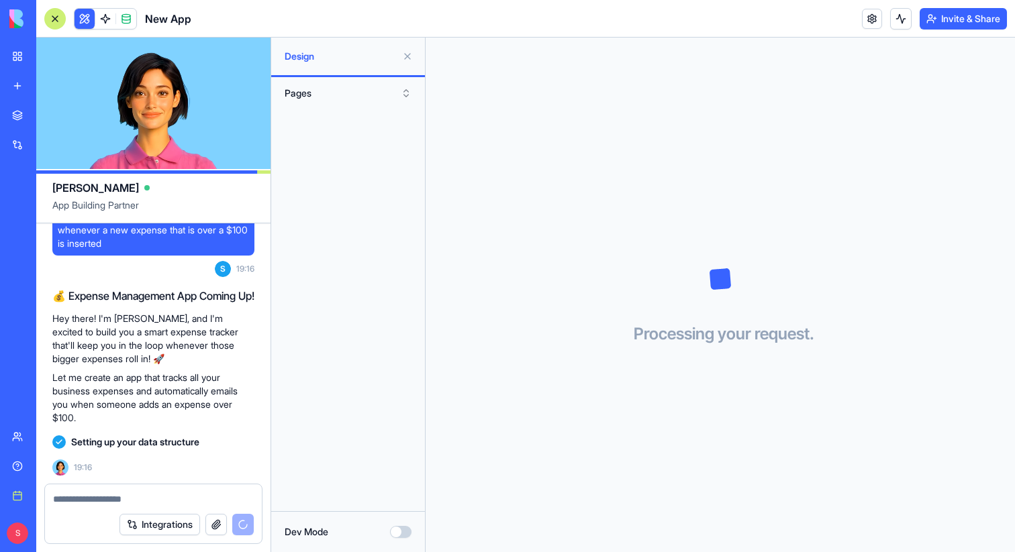
click at [409, 56] on button at bounding box center [407, 56] width 21 height 21
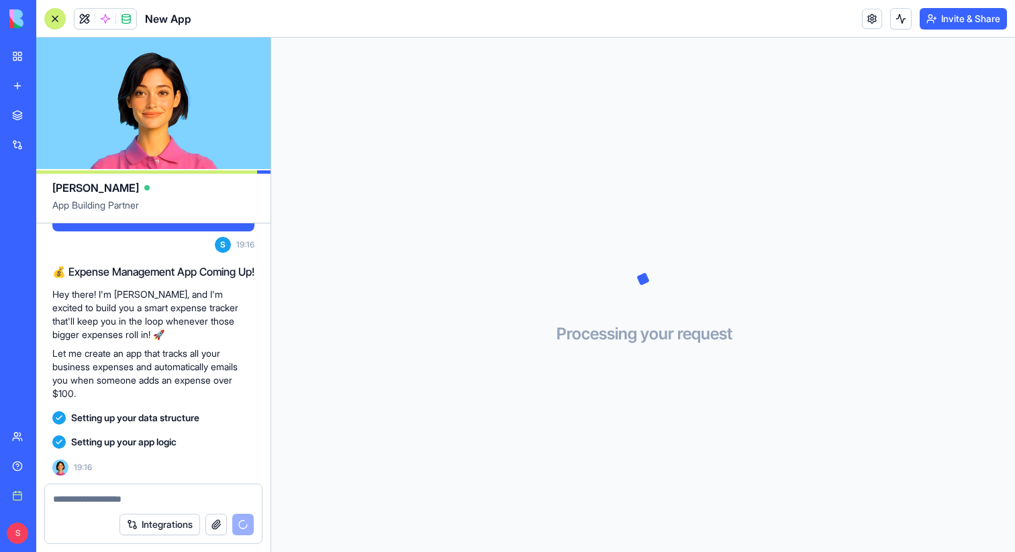
scroll to position [89, 0]
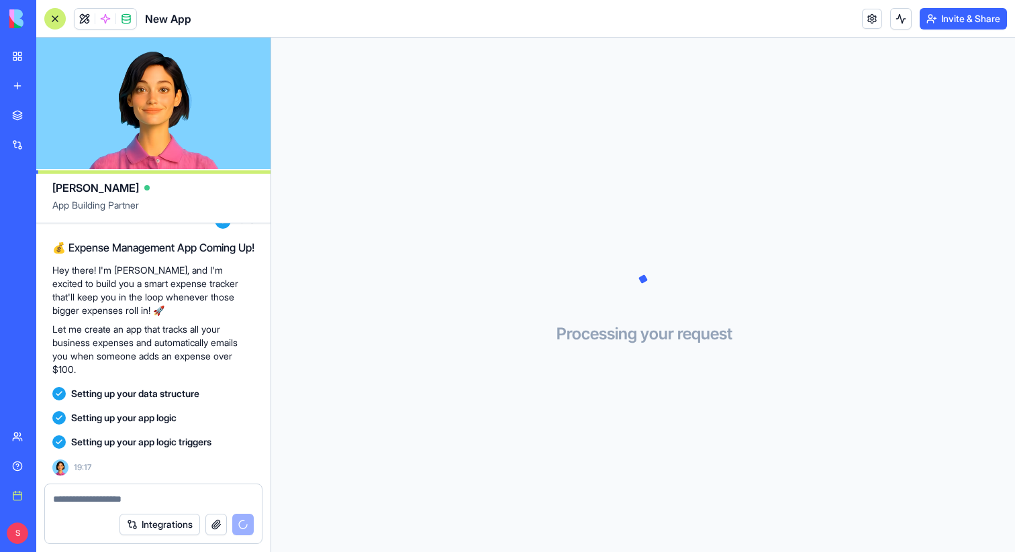
click at [24, 493] on link "Book a meeting" at bounding box center [31, 495] width 54 height 27
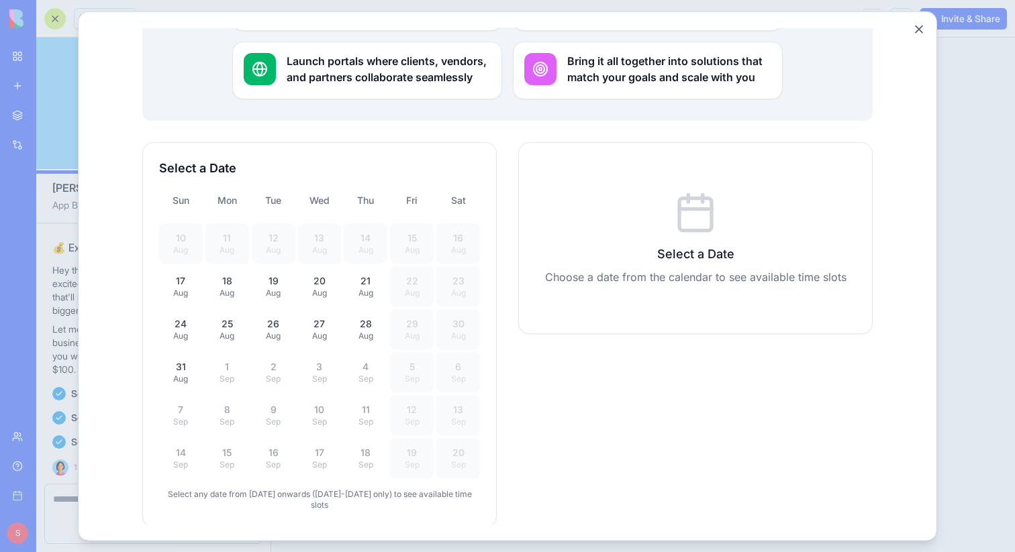
scroll to position [296, 0]
click at [187, 287] on div "Aug" at bounding box center [181, 292] width 28 height 11
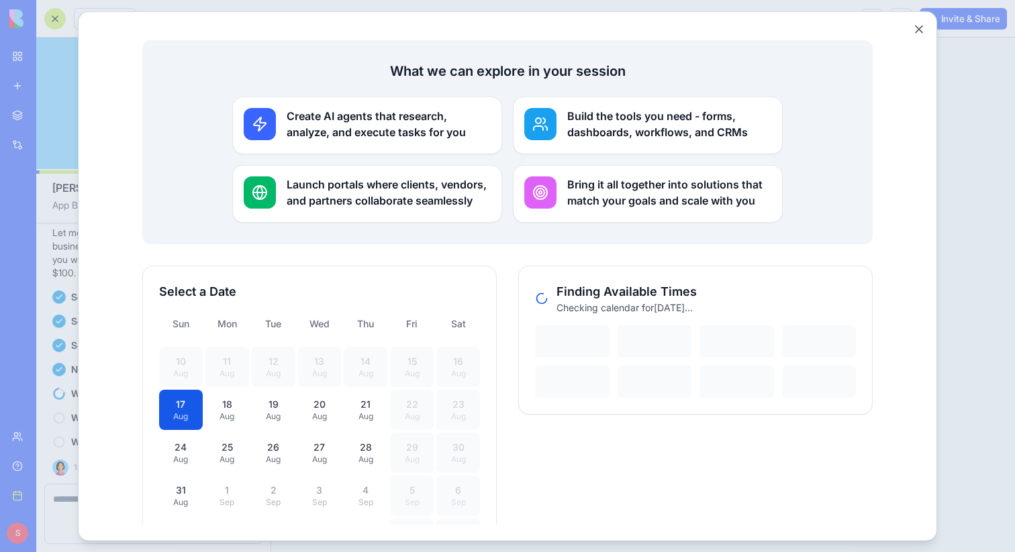
scroll to position [307, 0]
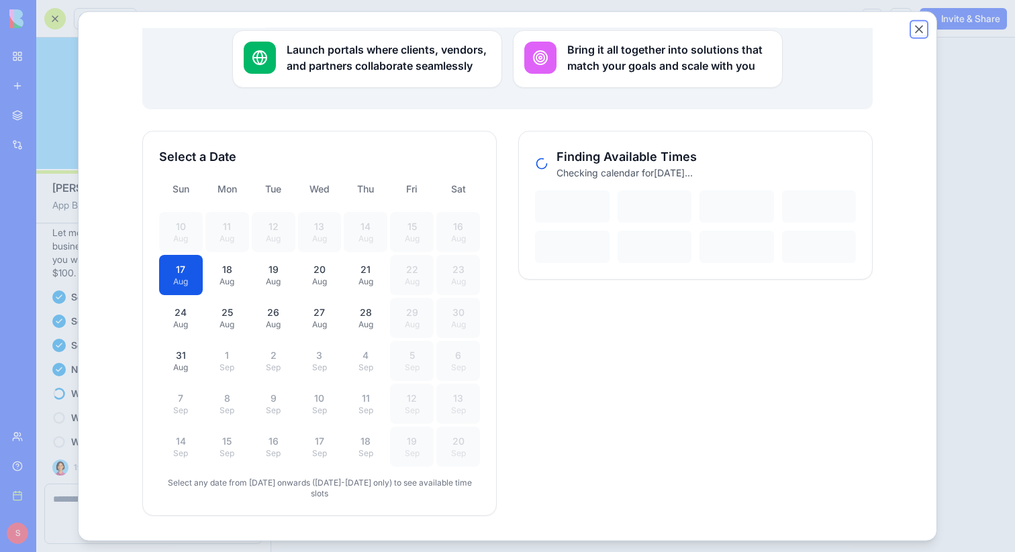
click at [853, 30] on button "Close" at bounding box center [918, 28] width 13 height 13
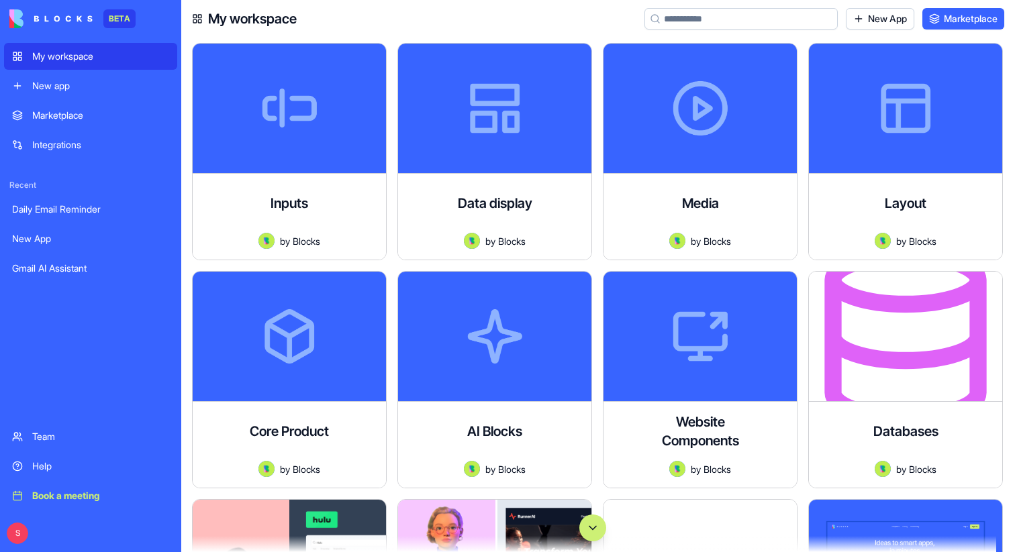
click at [675, 21] on input at bounding box center [740, 18] width 193 height 21
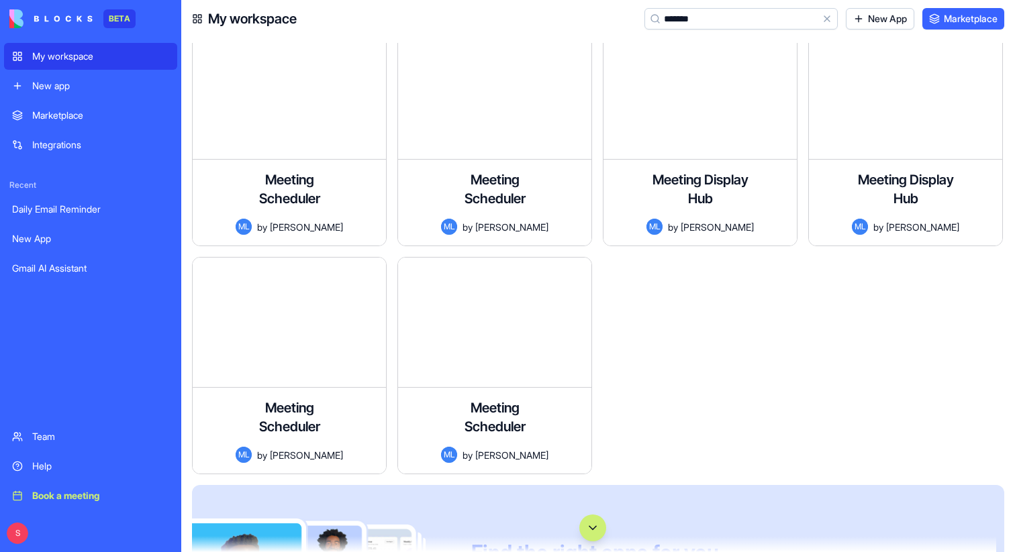
scroll to position [917, 0]
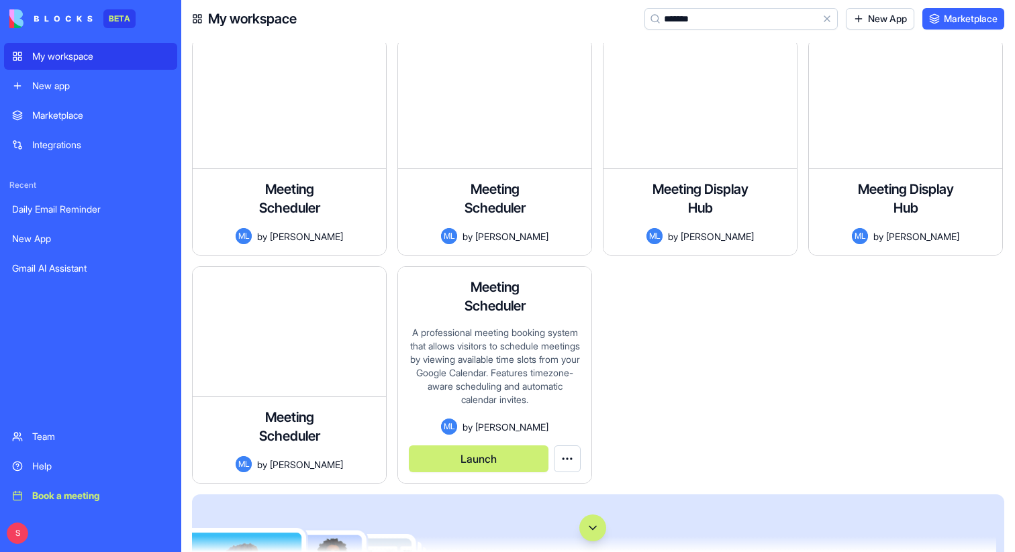
type input "*******"
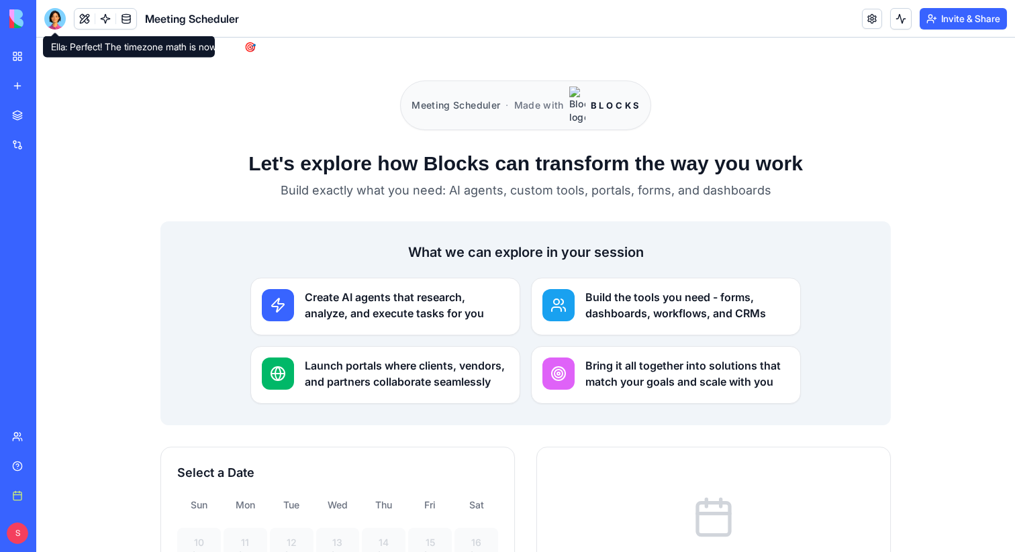
click at [60, 19] on div at bounding box center [54, 18] width 21 height 21
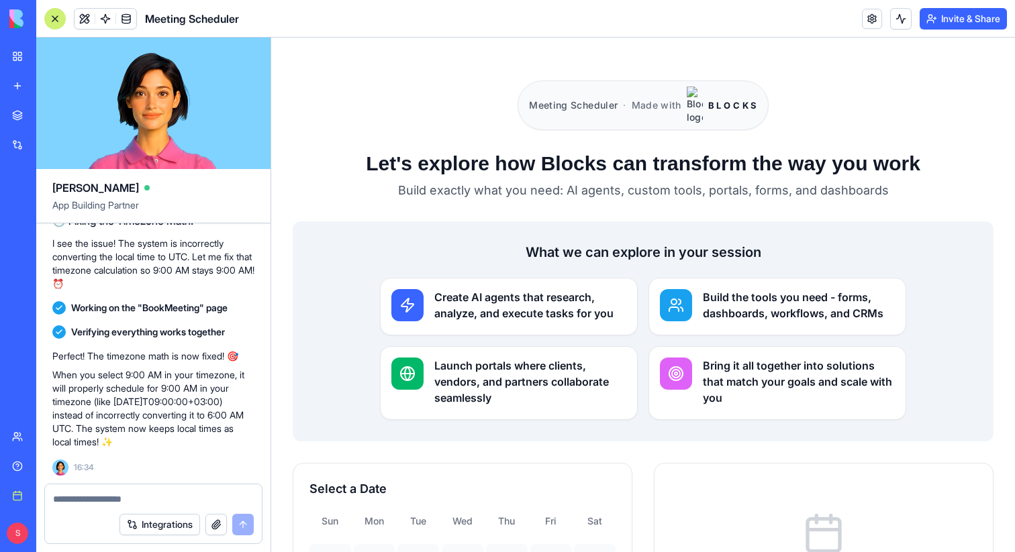
click at [56, 24] on div at bounding box center [54, 18] width 21 height 21
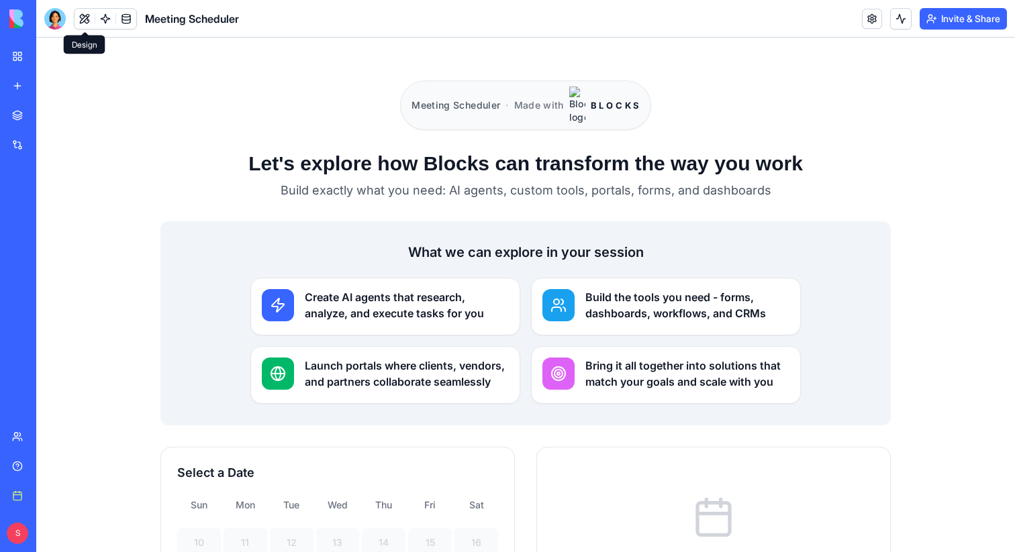
click at [86, 19] on button at bounding box center [84, 19] width 20 height 20
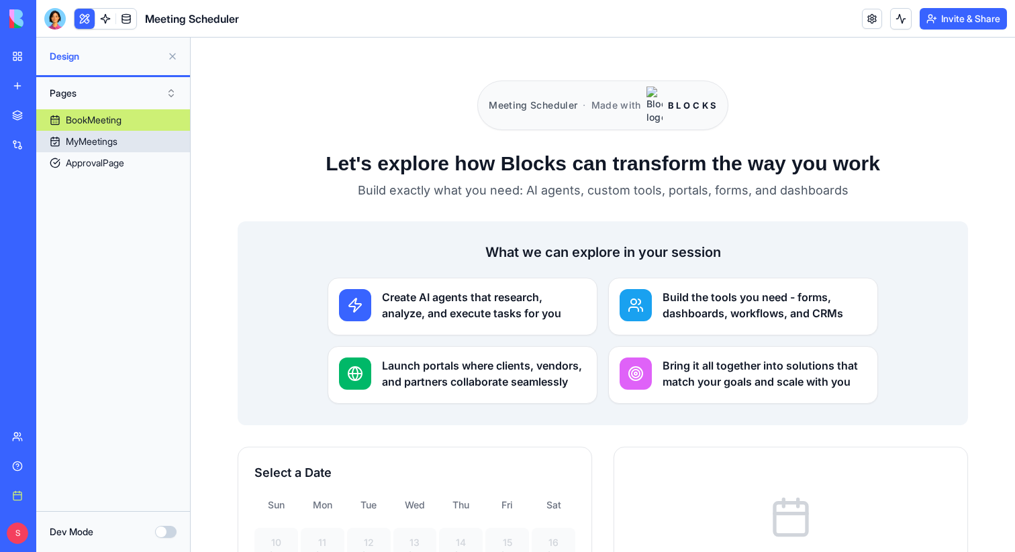
click at [129, 142] on link "MyMeetings" at bounding box center [113, 141] width 154 height 21
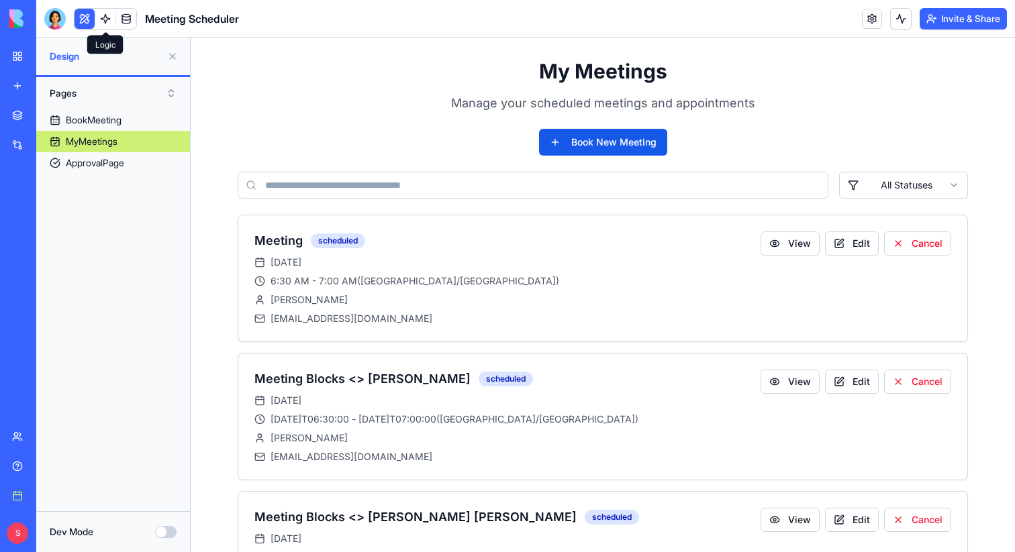
click at [102, 23] on link at bounding box center [105, 19] width 20 height 20
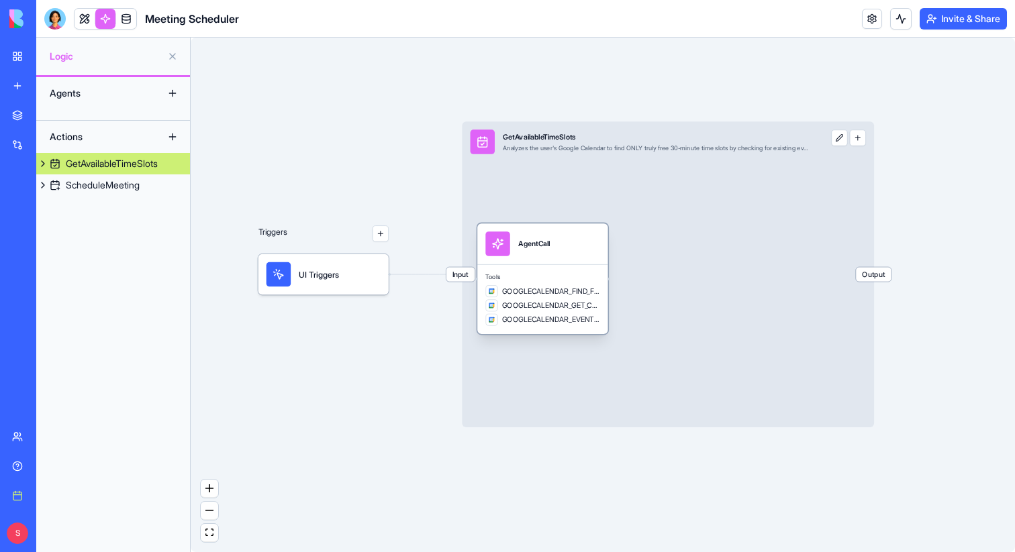
click at [550, 254] on div "AgentCall" at bounding box center [534, 243] width 32 height 24
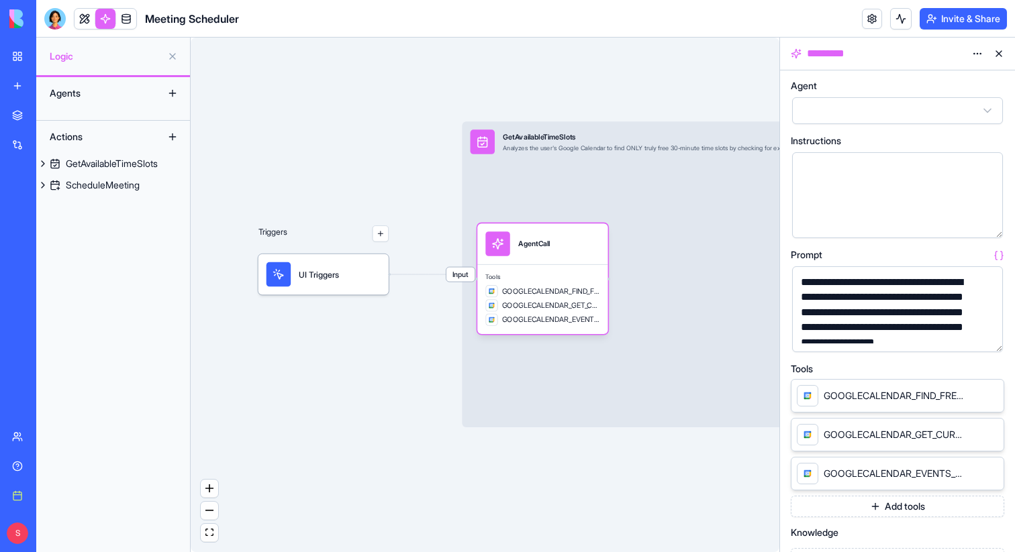
click at [993, 343] on button "button" at bounding box center [988, 338] width 21 height 21
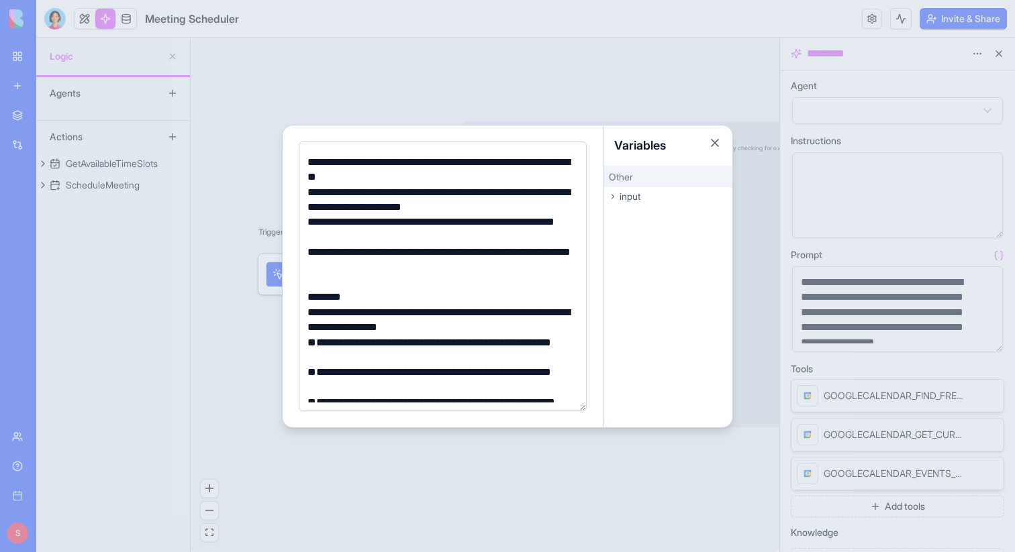
scroll to position [623, 0]
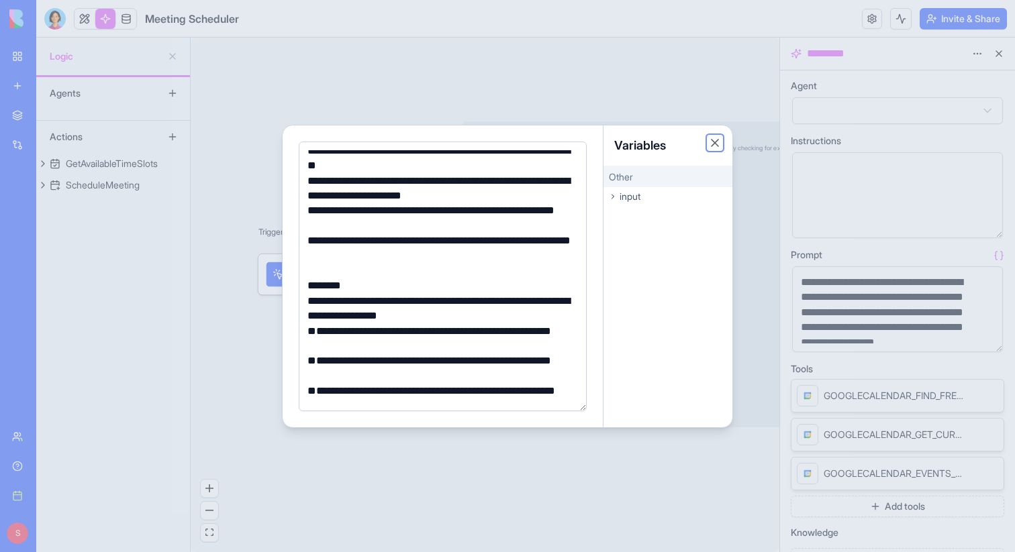
click at [717, 146] on button "Close" at bounding box center [714, 142] width 13 height 13
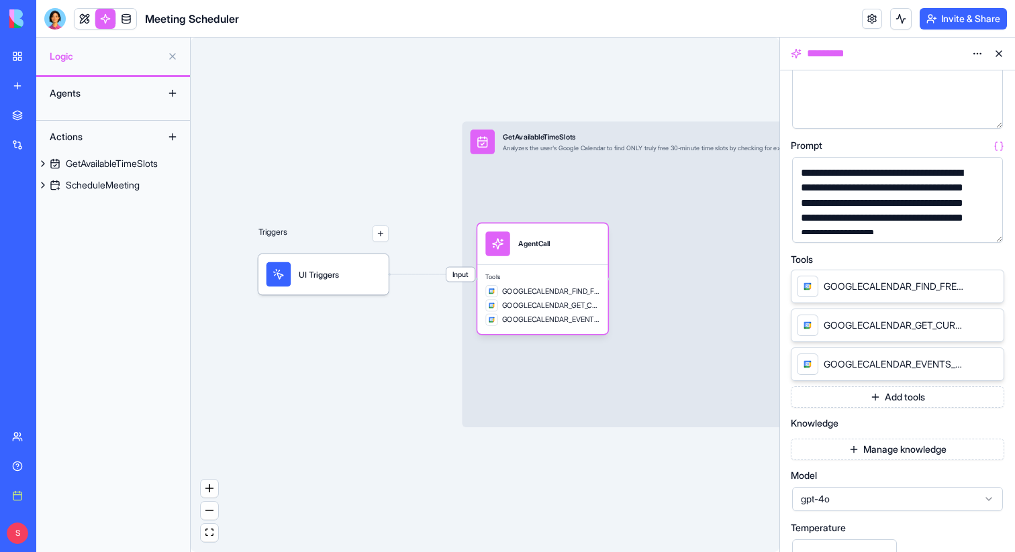
scroll to position [0, 0]
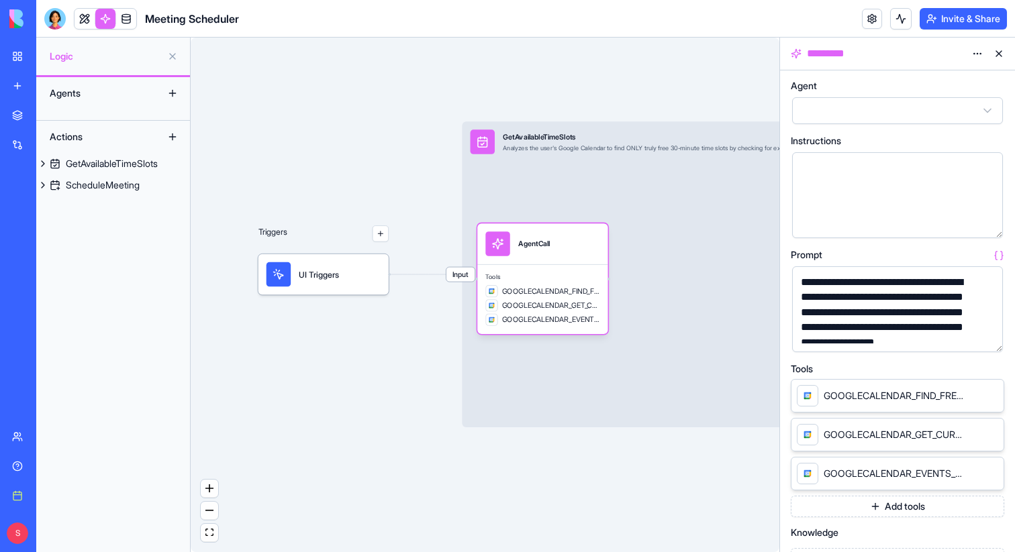
click at [998, 58] on button at bounding box center [998, 53] width 21 height 21
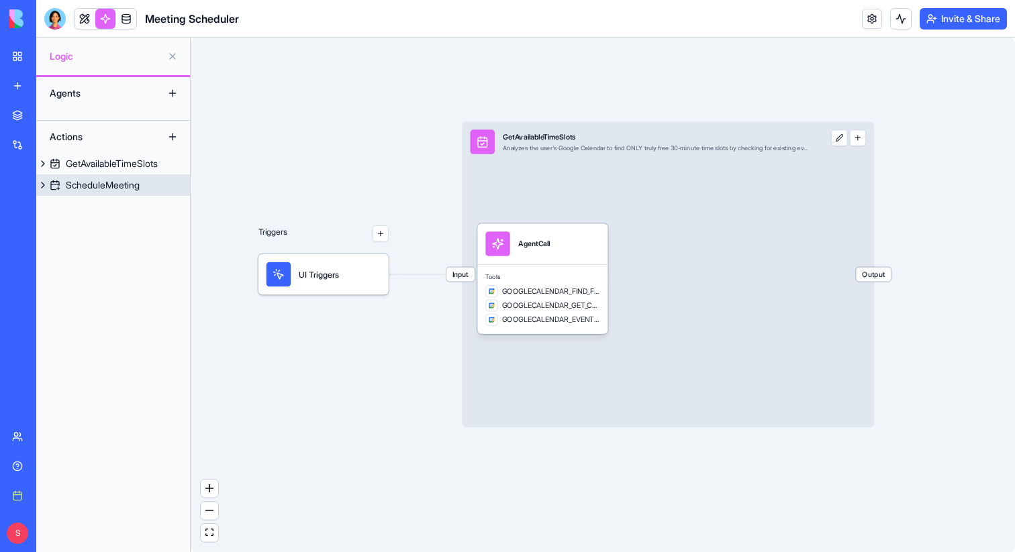
click at [103, 183] on div "ScheduleMeeting" at bounding box center [103, 184] width 74 height 13
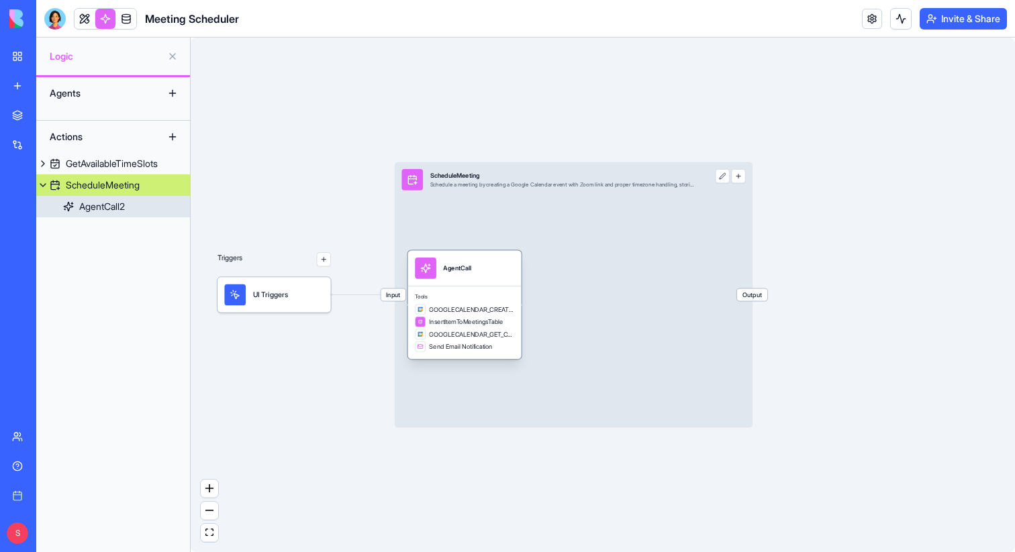
click at [463, 297] on span "Tools" at bounding box center [464, 297] width 99 height 7
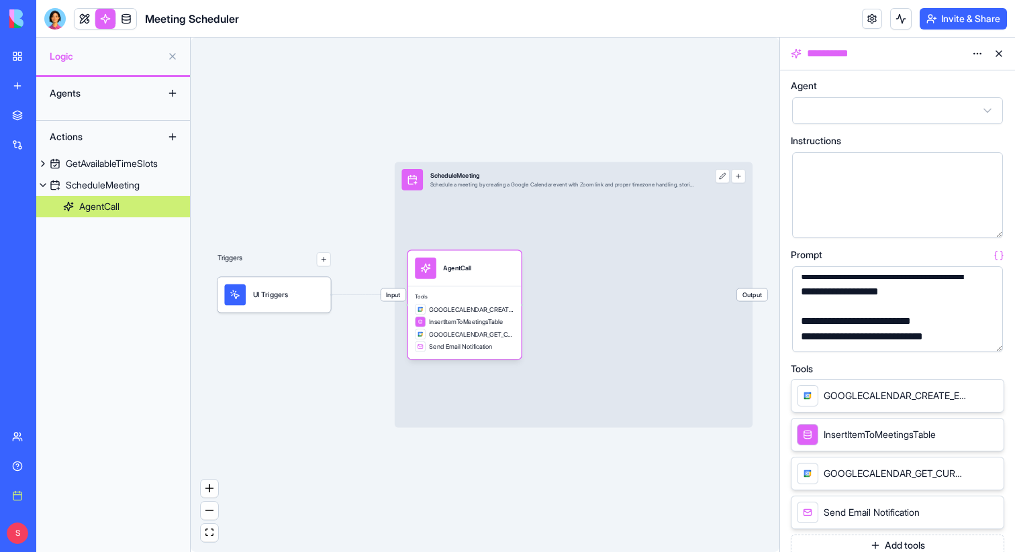
click at [998, 51] on button at bounding box center [998, 53] width 21 height 21
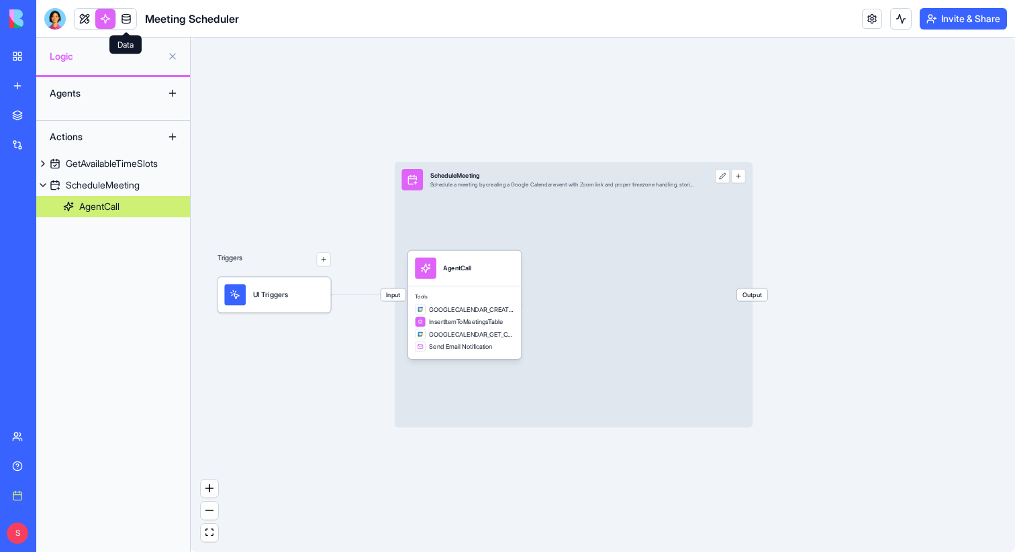
click at [123, 19] on link at bounding box center [126, 19] width 20 height 20
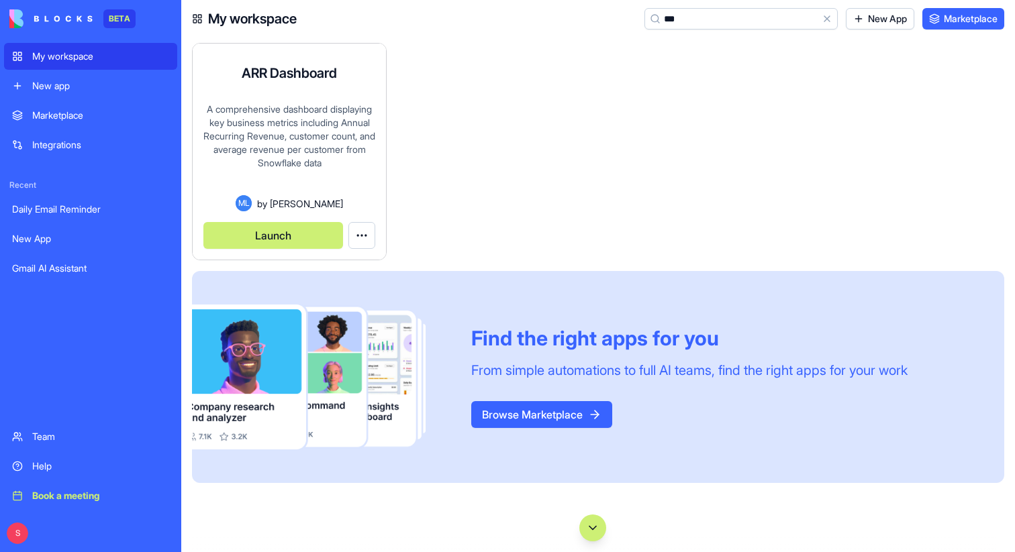
type input "***"
click at [306, 236] on button "Launch" at bounding box center [273, 235] width 140 height 27
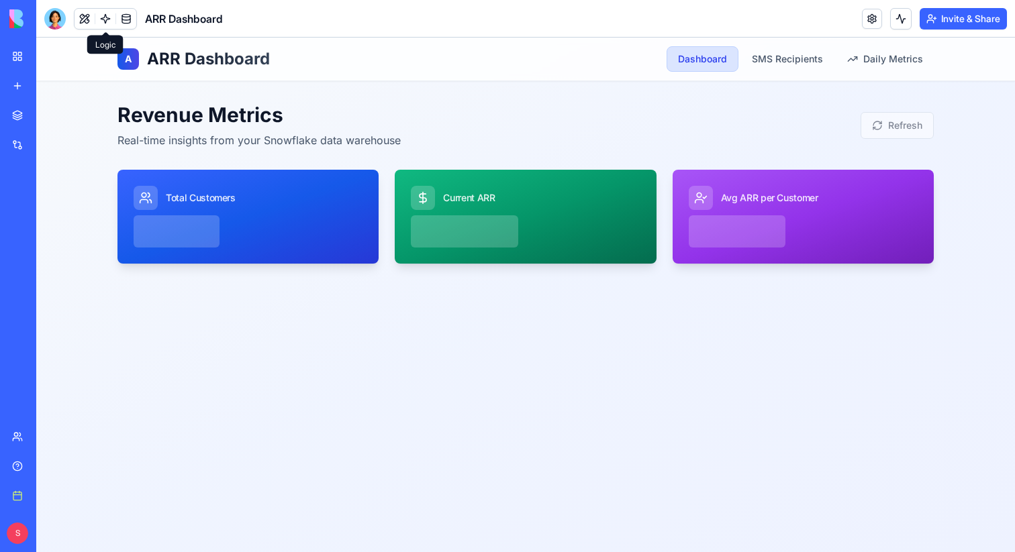
click at [101, 23] on link at bounding box center [105, 19] width 20 height 20
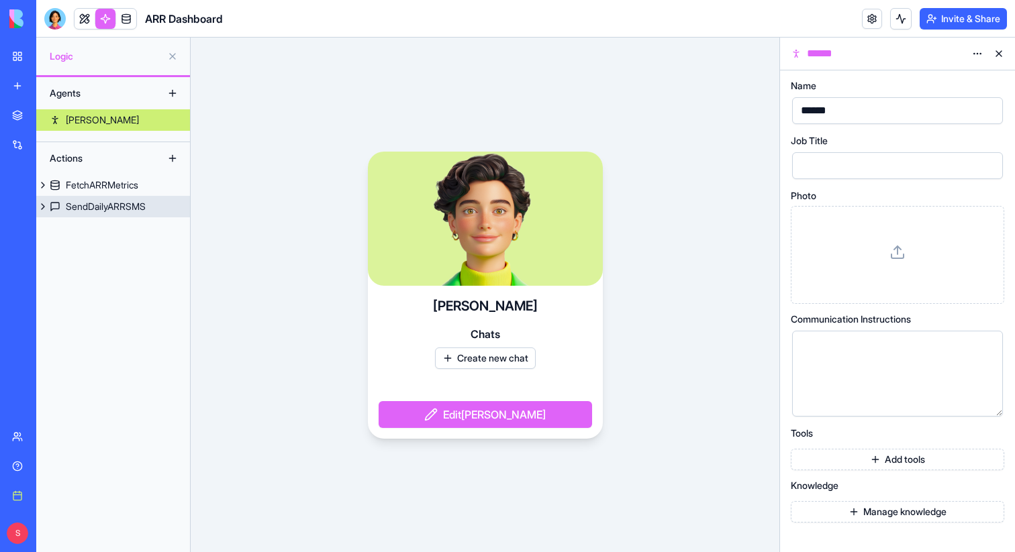
click at [102, 210] on div "SendDailyARRSMS" at bounding box center [106, 206] width 80 height 13
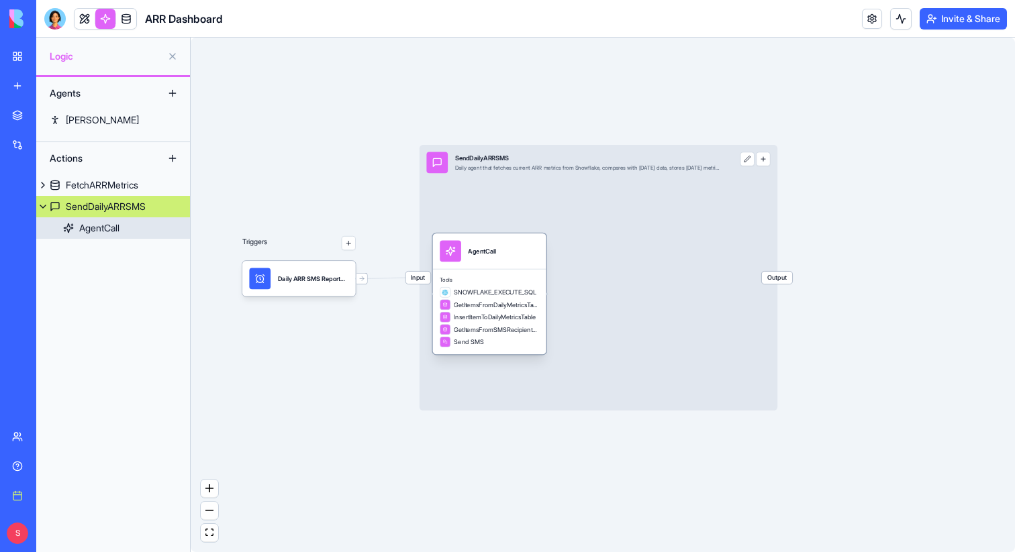
click at [506, 273] on div "Tools SNOWFLAKE_EXECUTE_SQL GetItemsFromDailyMetricsTable InsertItemToDailyMetr…" at bounding box center [489, 311] width 113 height 85
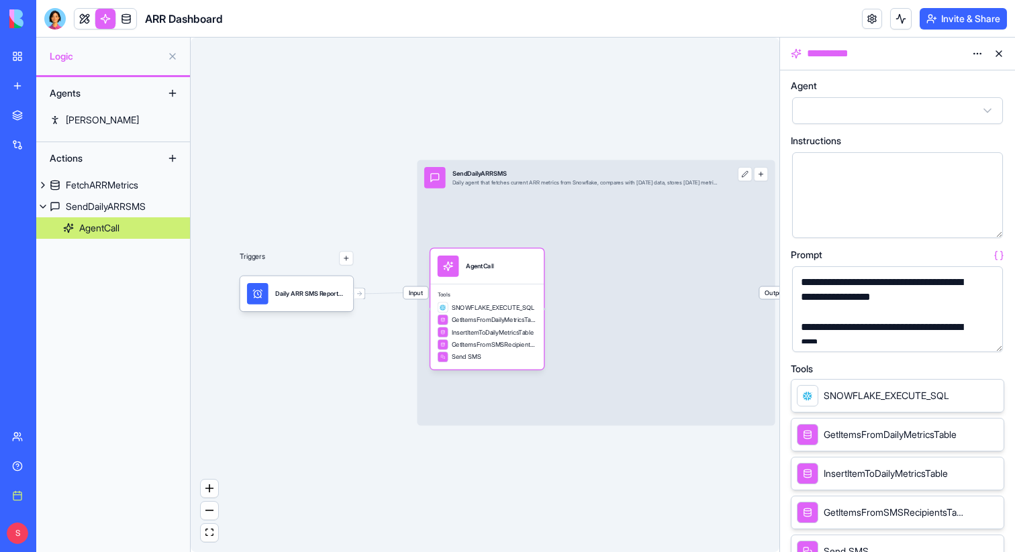
click at [1000, 55] on button at bounding box center [998, 53] width 21 height 21
